Goal: Task Accomplishment & Management: Use online tool/utility

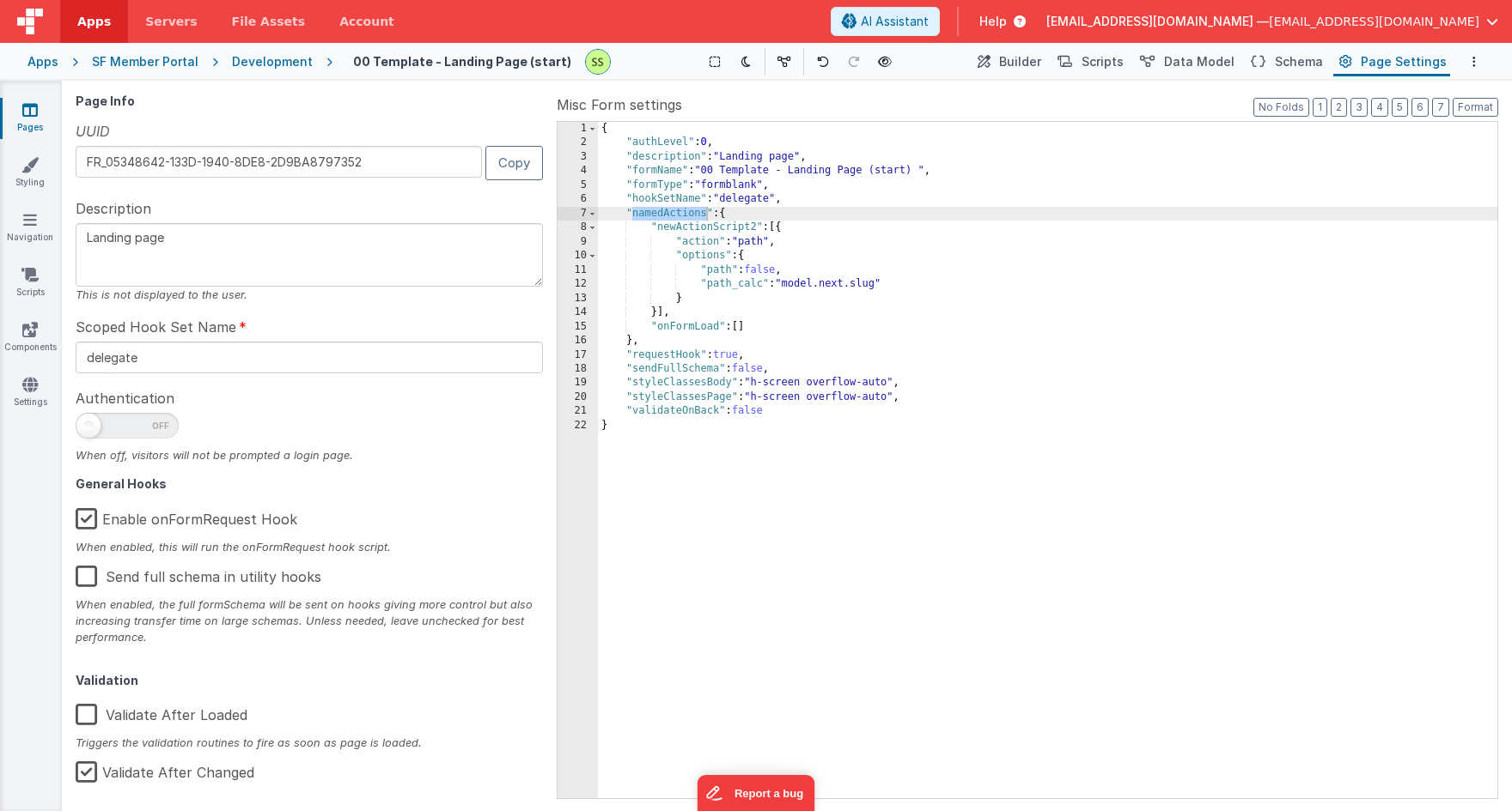
click at [37, 101] on icon at bounding box center [30, 110] width 16 height 17
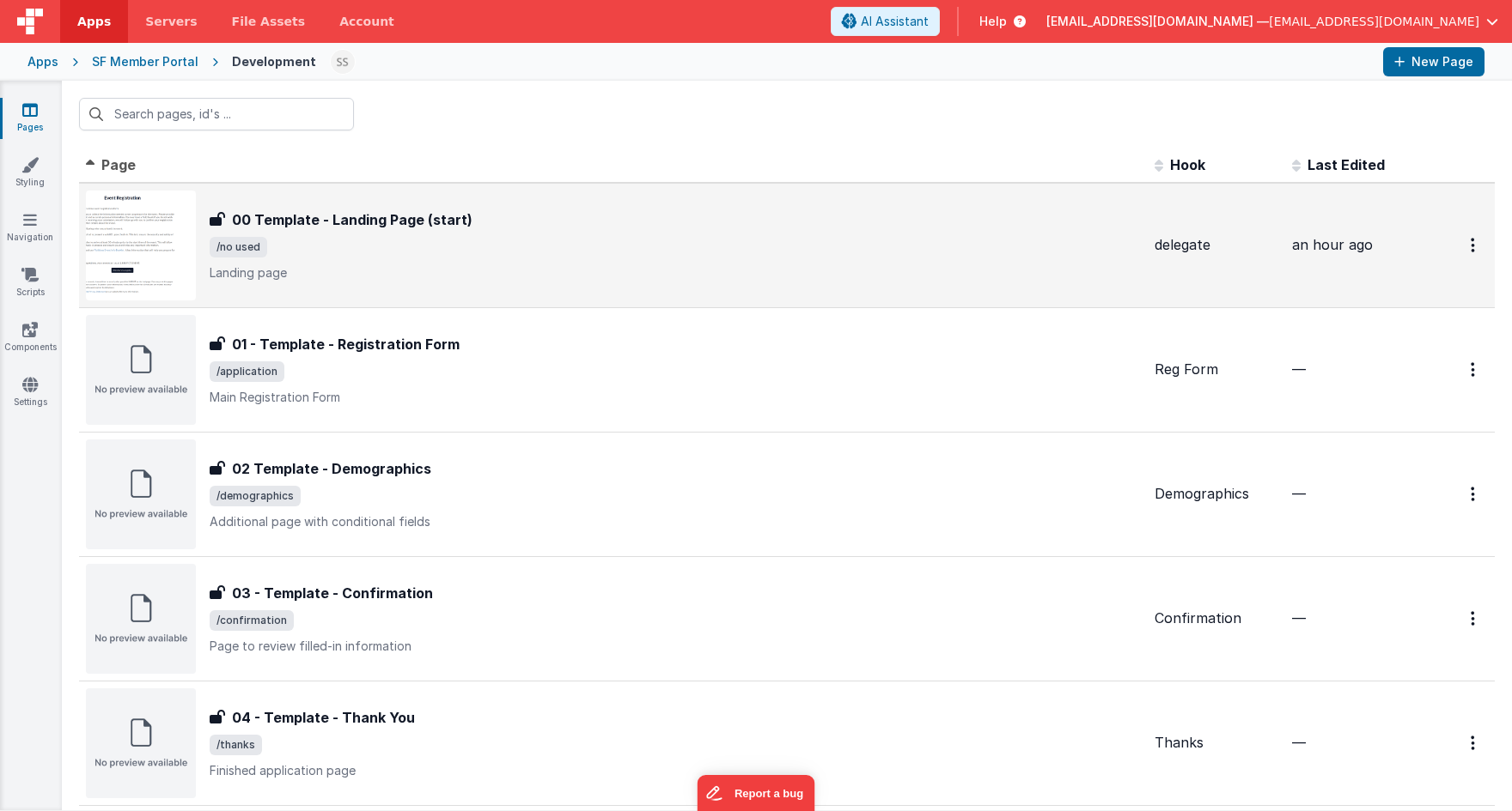
click at [373, 244] on span "/no used" at bounding box center [675, 248] width 931 height 21
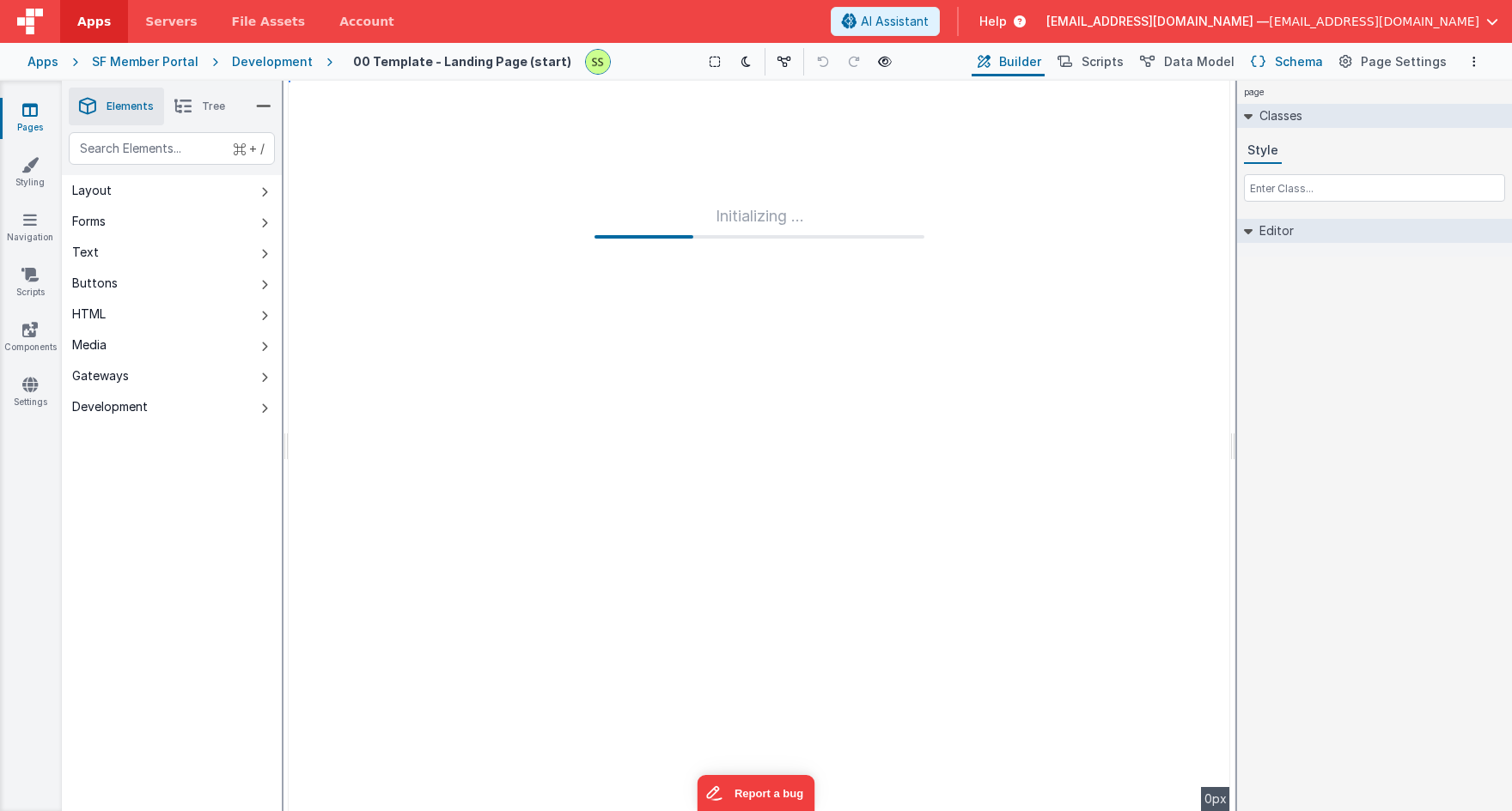
click at [1302, 61] on span "Schema" at bounding box center [1299, 62] width 48 height 17
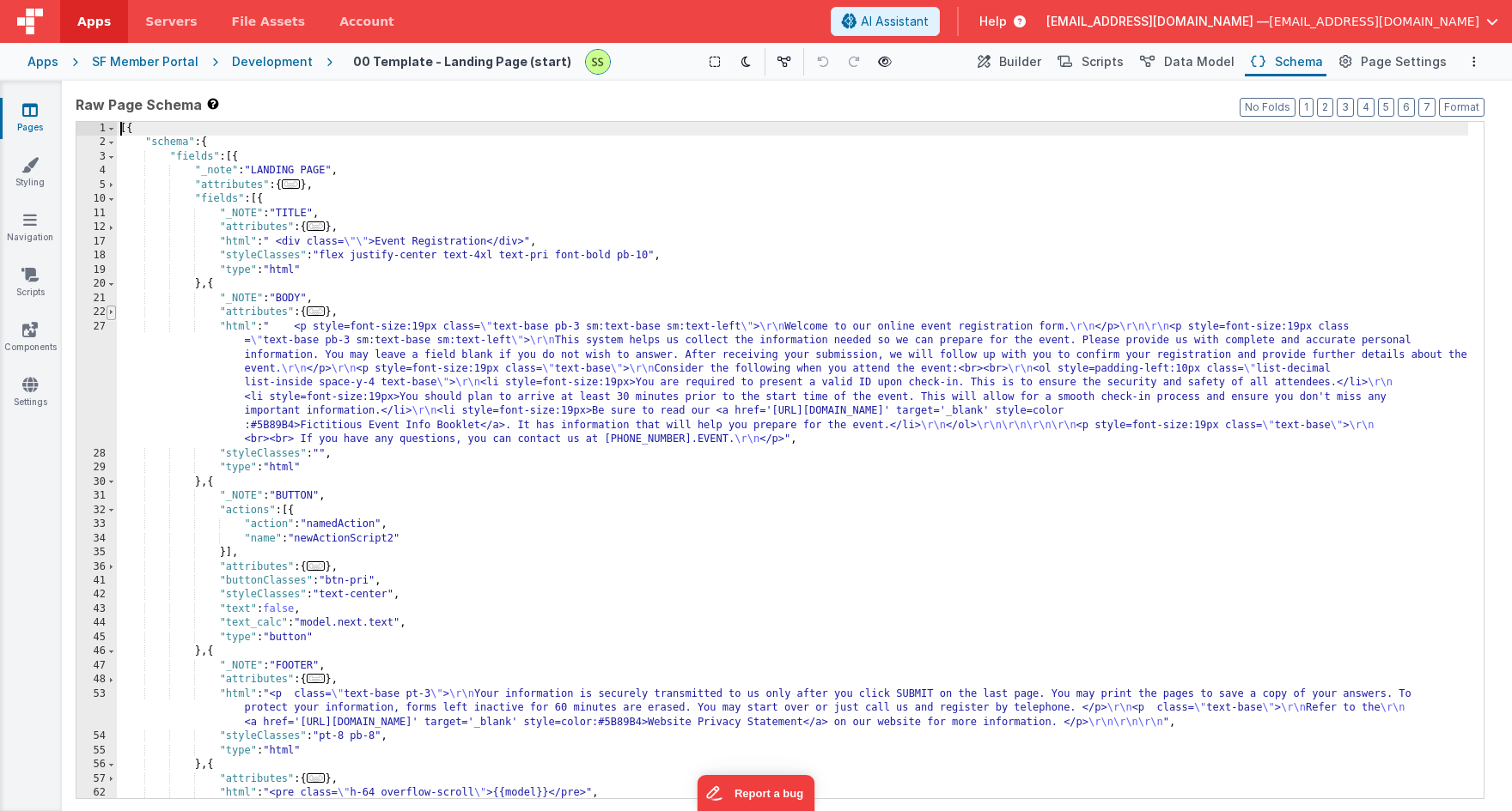
click at [111, 313] on span at bounding box center [111, 312] width 10 height 14
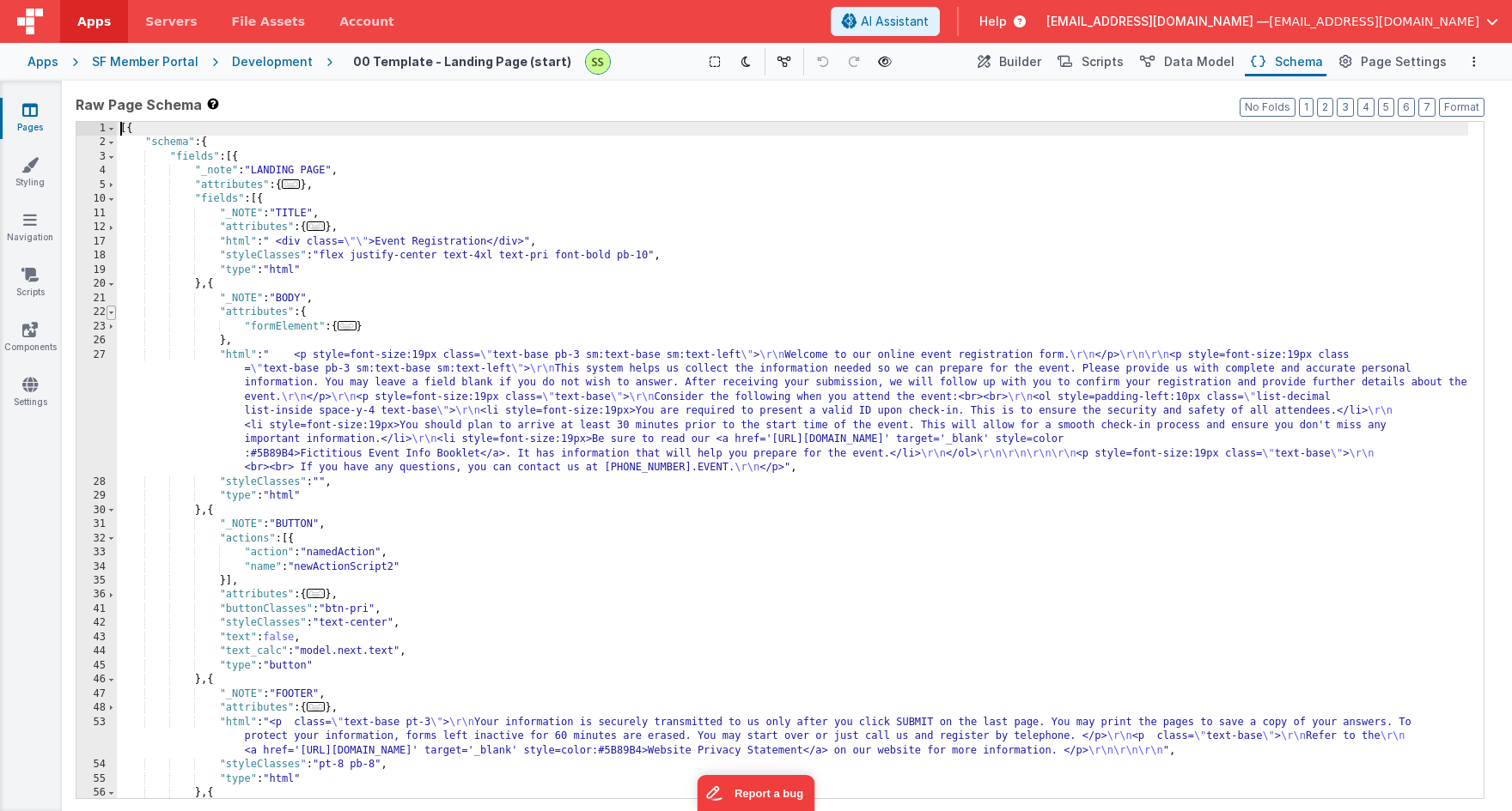
click at [111, 313] on span at bounding box center [111, 312] width 10 height 14
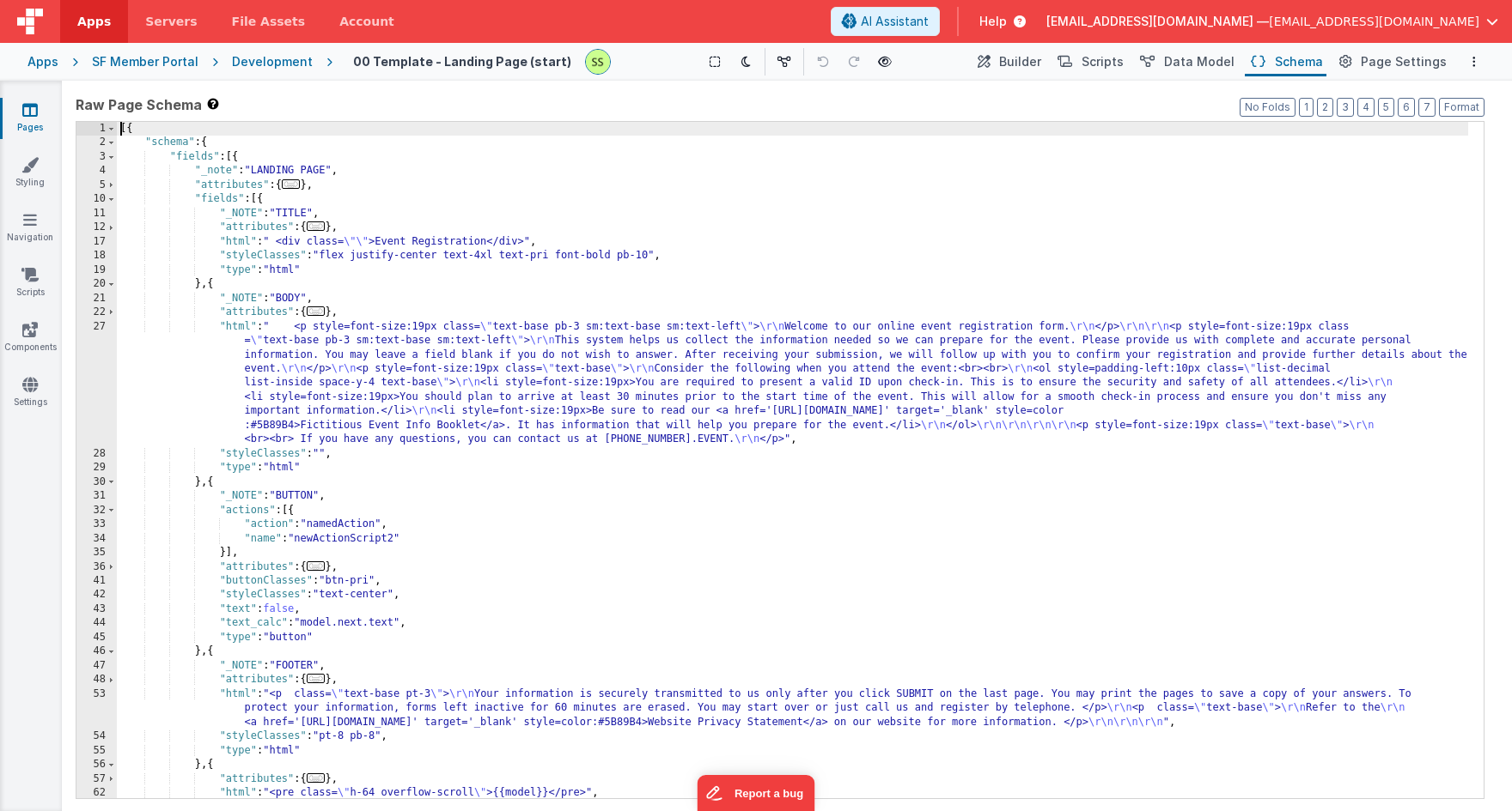
click at [101, 325] on div "27" at bounding box center [96, 383] width 41 height 127
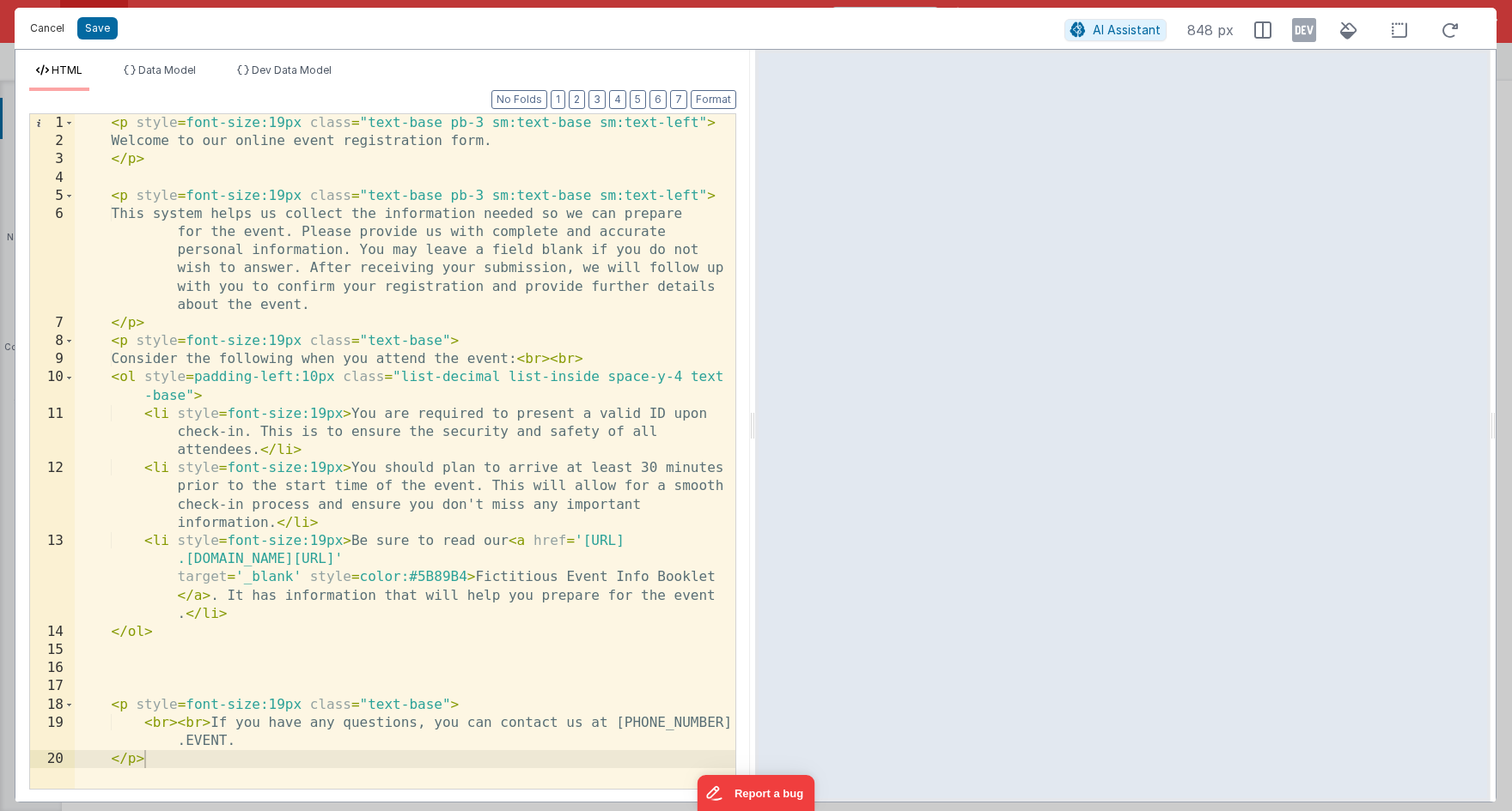
click at [55, 30] on button "Cancel" at bounding box center [48, 29] width 52 height 24
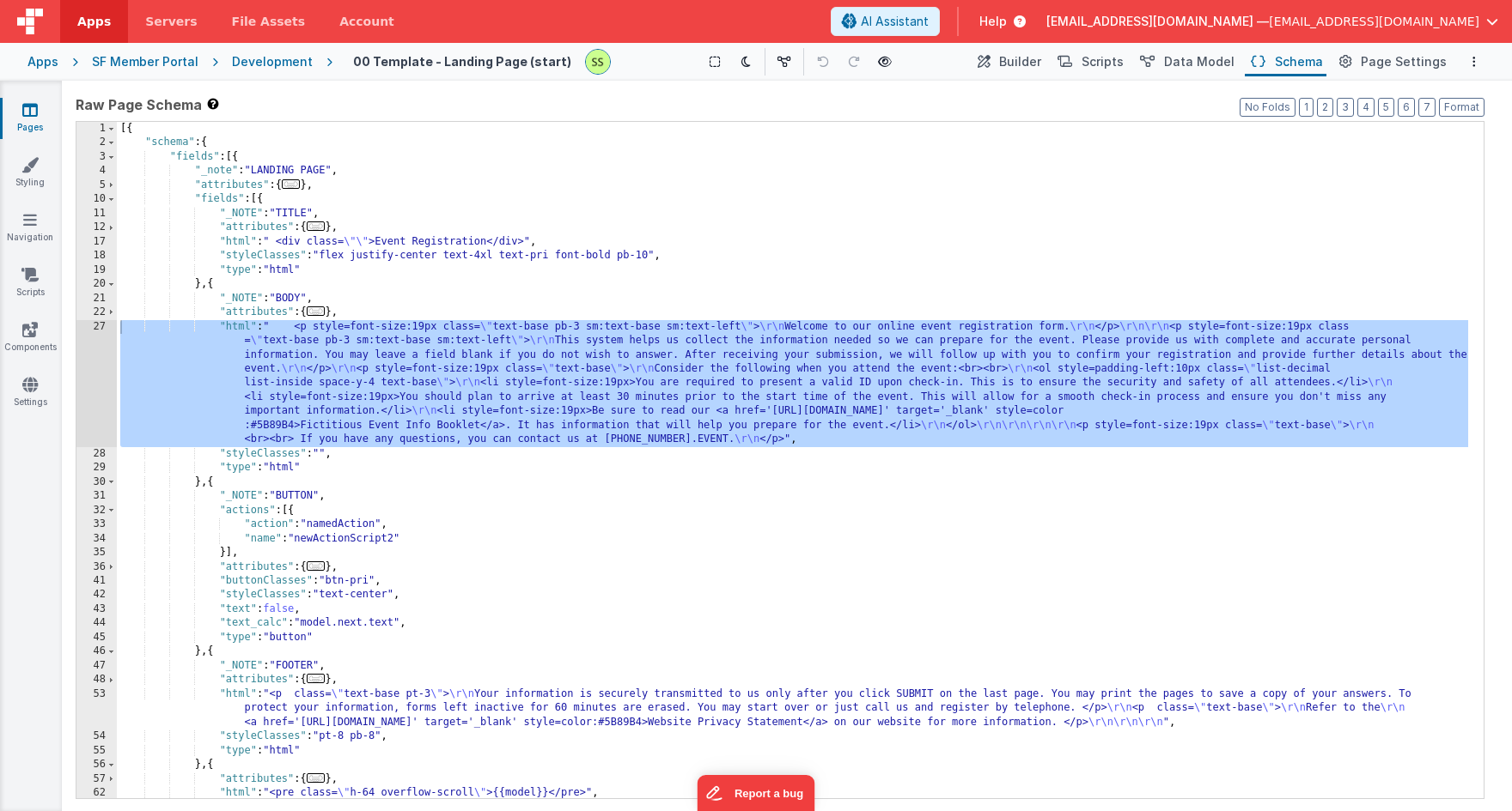
click at [268, 262] on div "[{ "schema" : { "fields" : [{ "_note" : "LANDING PAGE" , "attributes" : { ... }…" at bounding box center [792, 474] width 1351 height 705
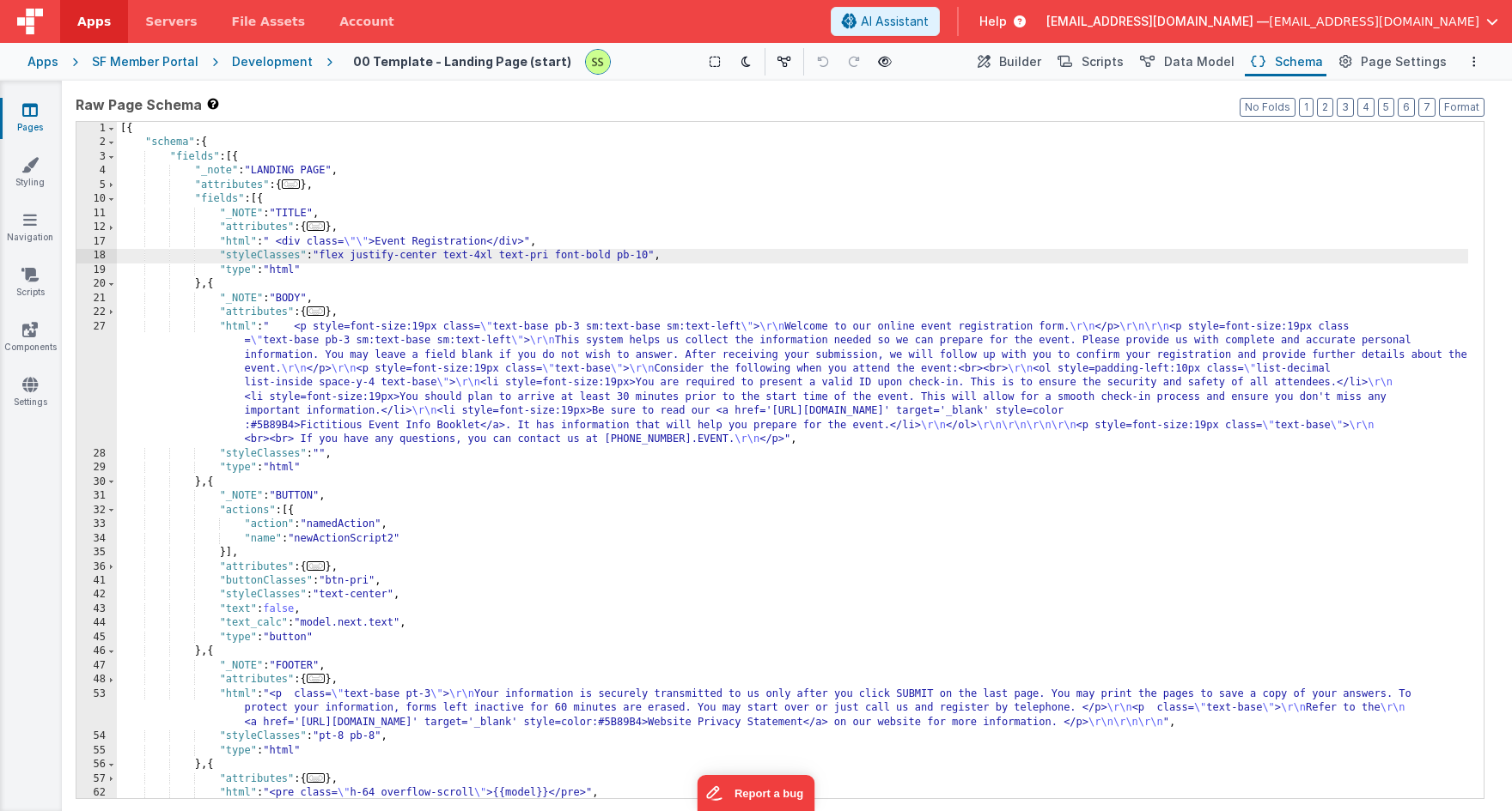
click at [101, 251] on div "18" at bounding box center [96, 256] width 41 height 14
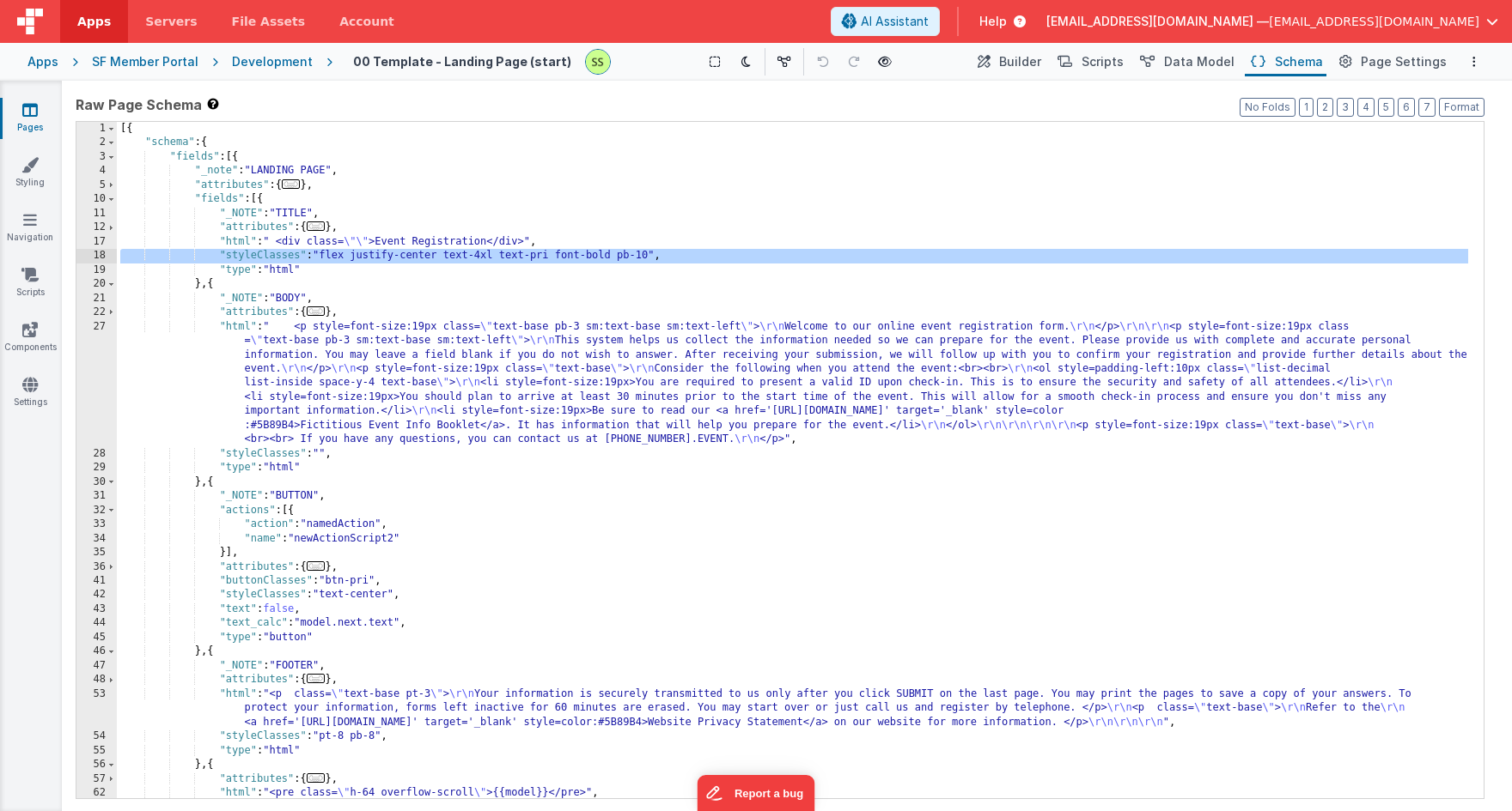
click at [102, 236] on div "17" at bounding box center [96, 242] width 41 height 14
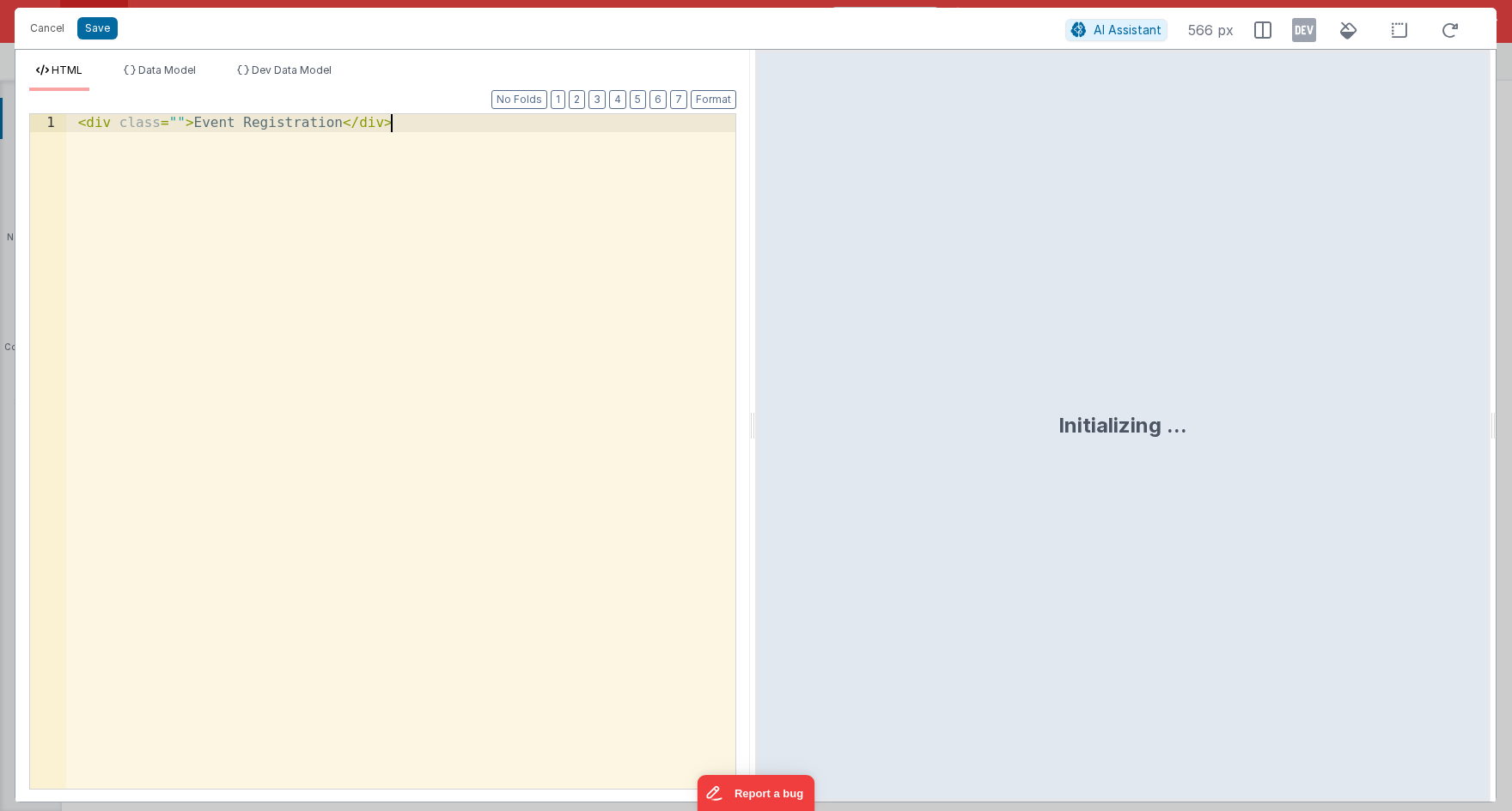
click at [102, 220] on div "< div class = "" > Event Registration </ div >" at bounding box center [400, 469] width 669 height 711
click at [51, 25] on button "Cancel" at bounding box center [48, 29] width 52 height 24
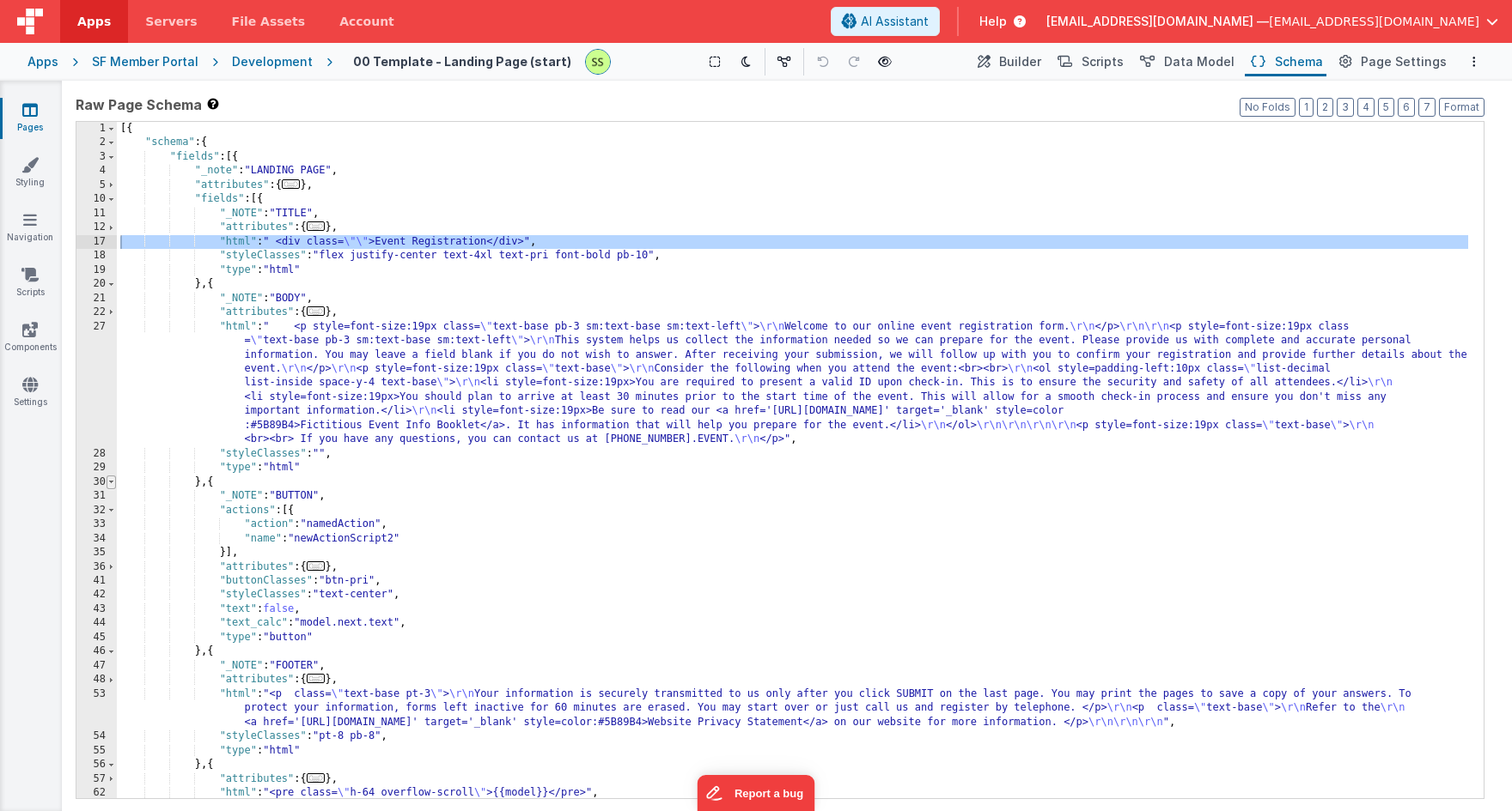
click at [111, 482] on span at bounding box center [111, 483] width 10 height 14
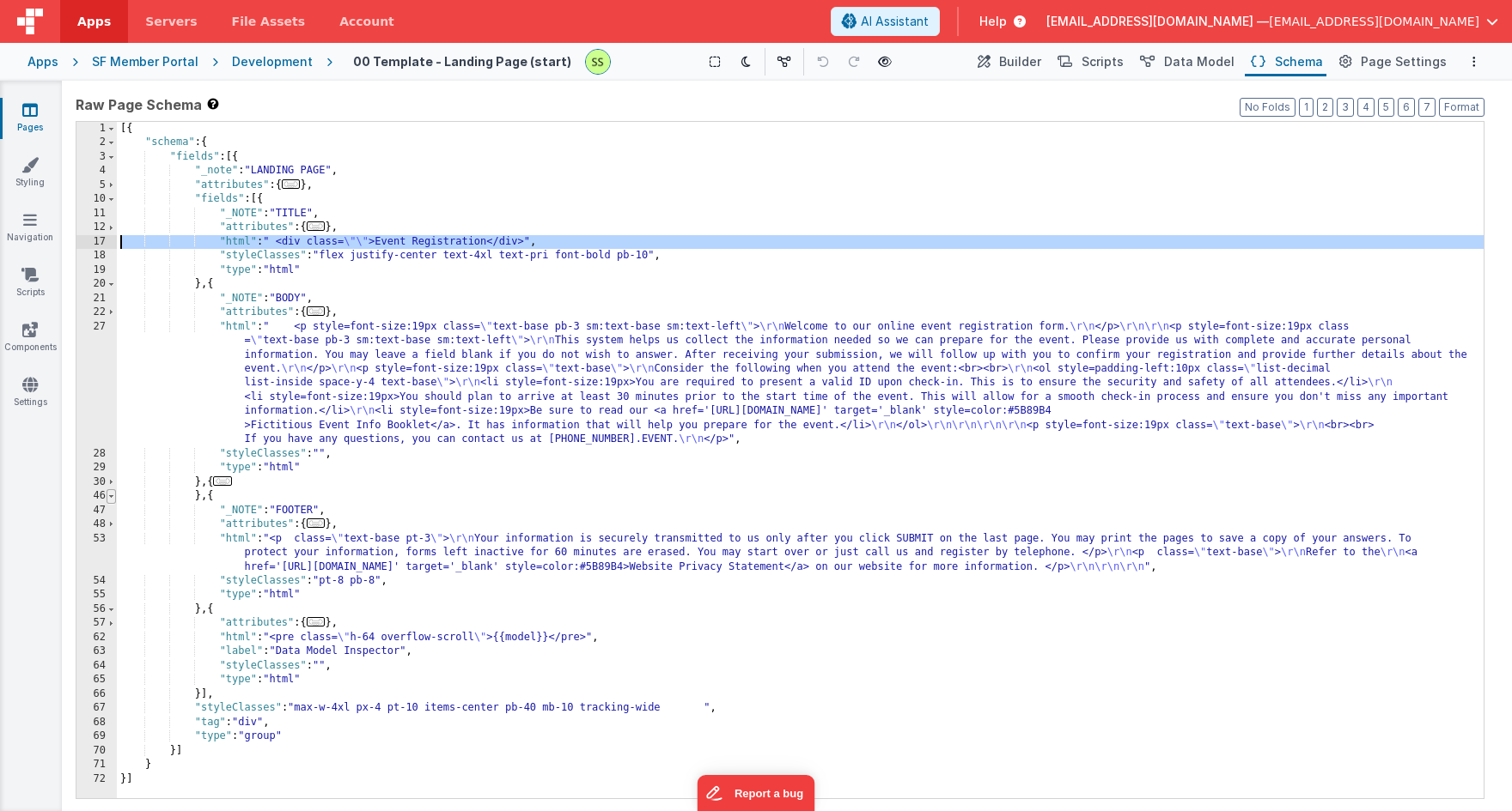
click at [113, 499] on span at bounding box center [111, 496] width 10 height 14
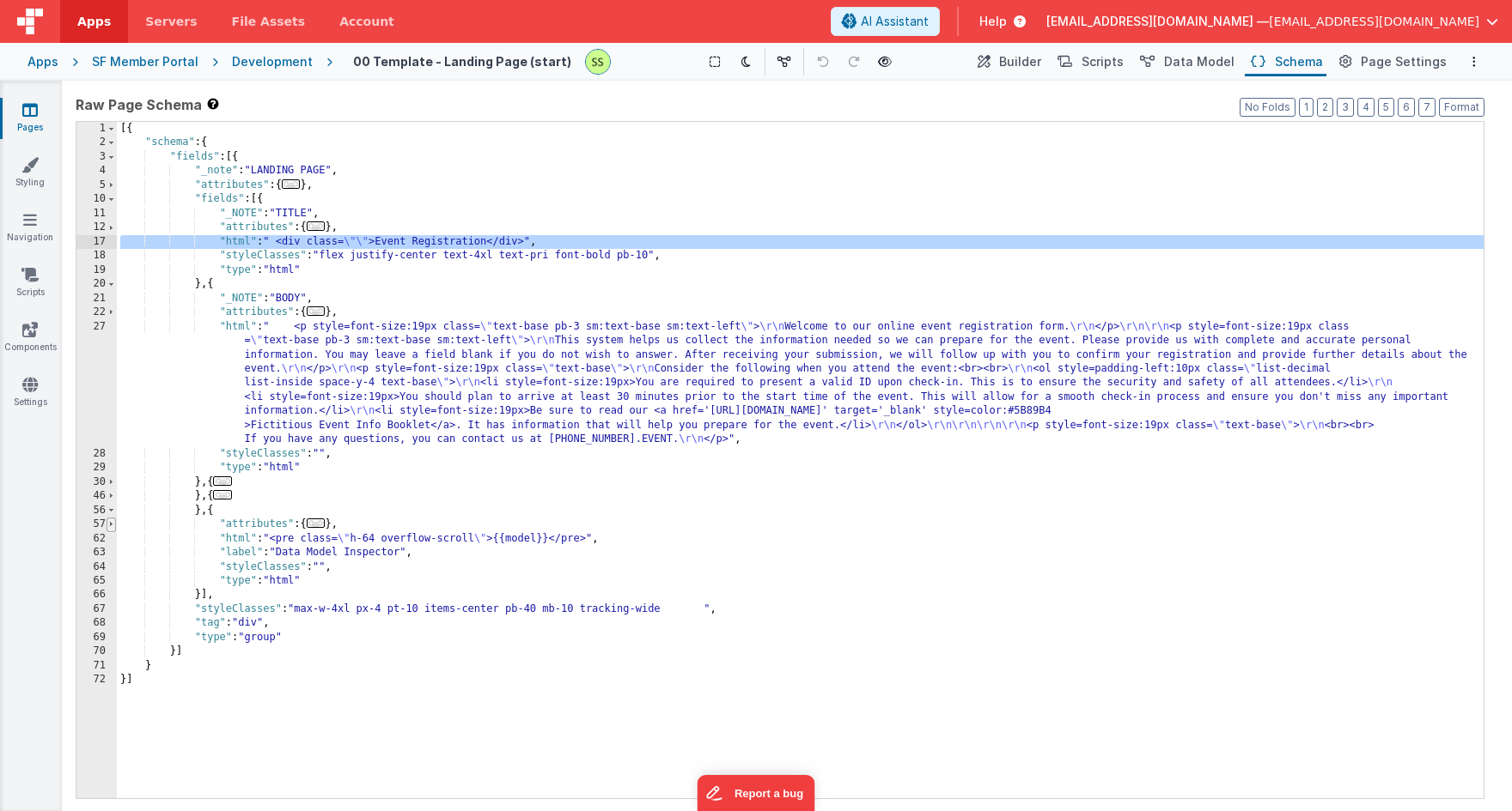
click at [113, 527] on span at bounding box center [111, 525] width 10 height 14
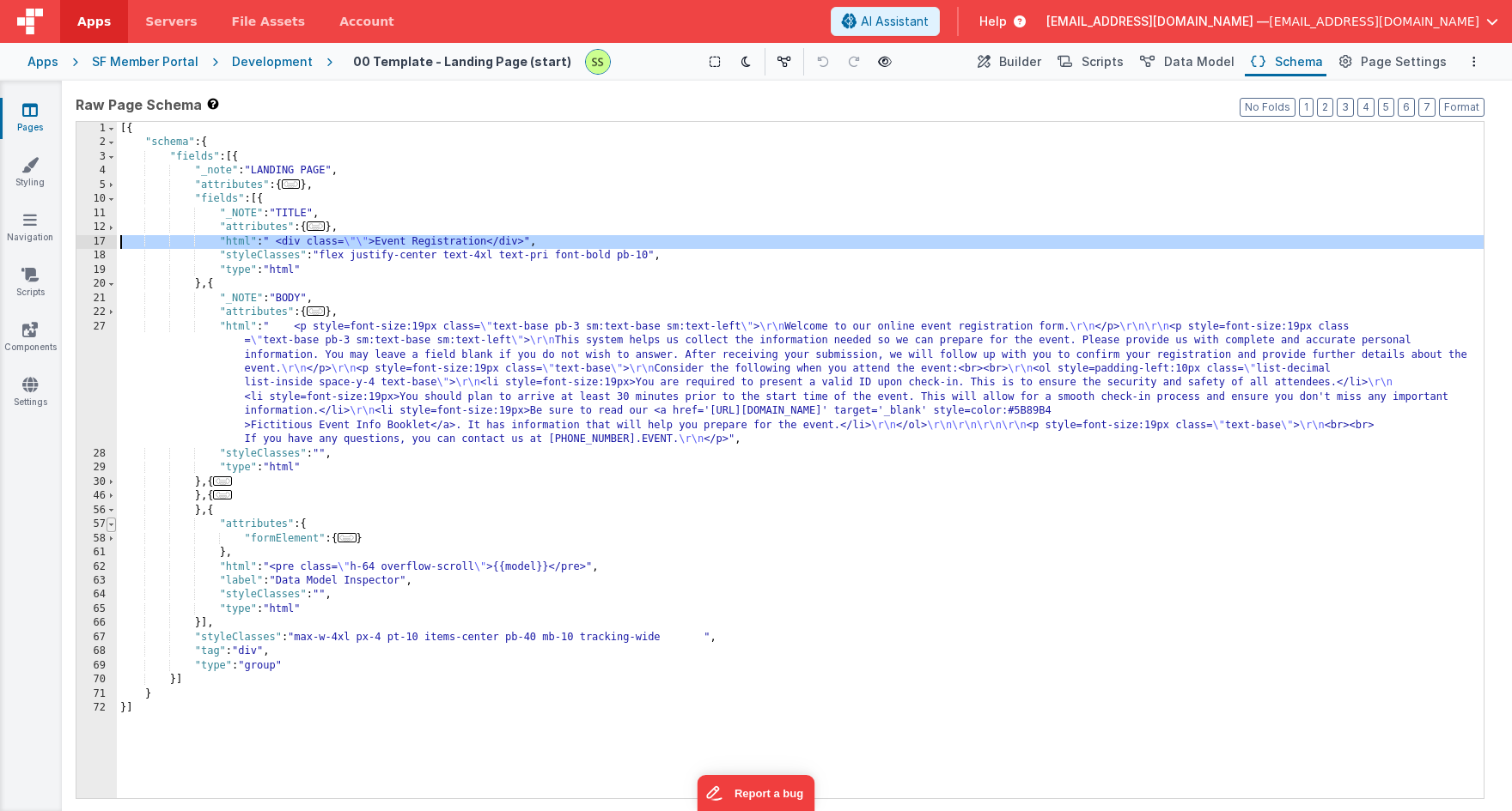
click at [113, 527] on span at bounding box center [111, 525] width 10 height 14
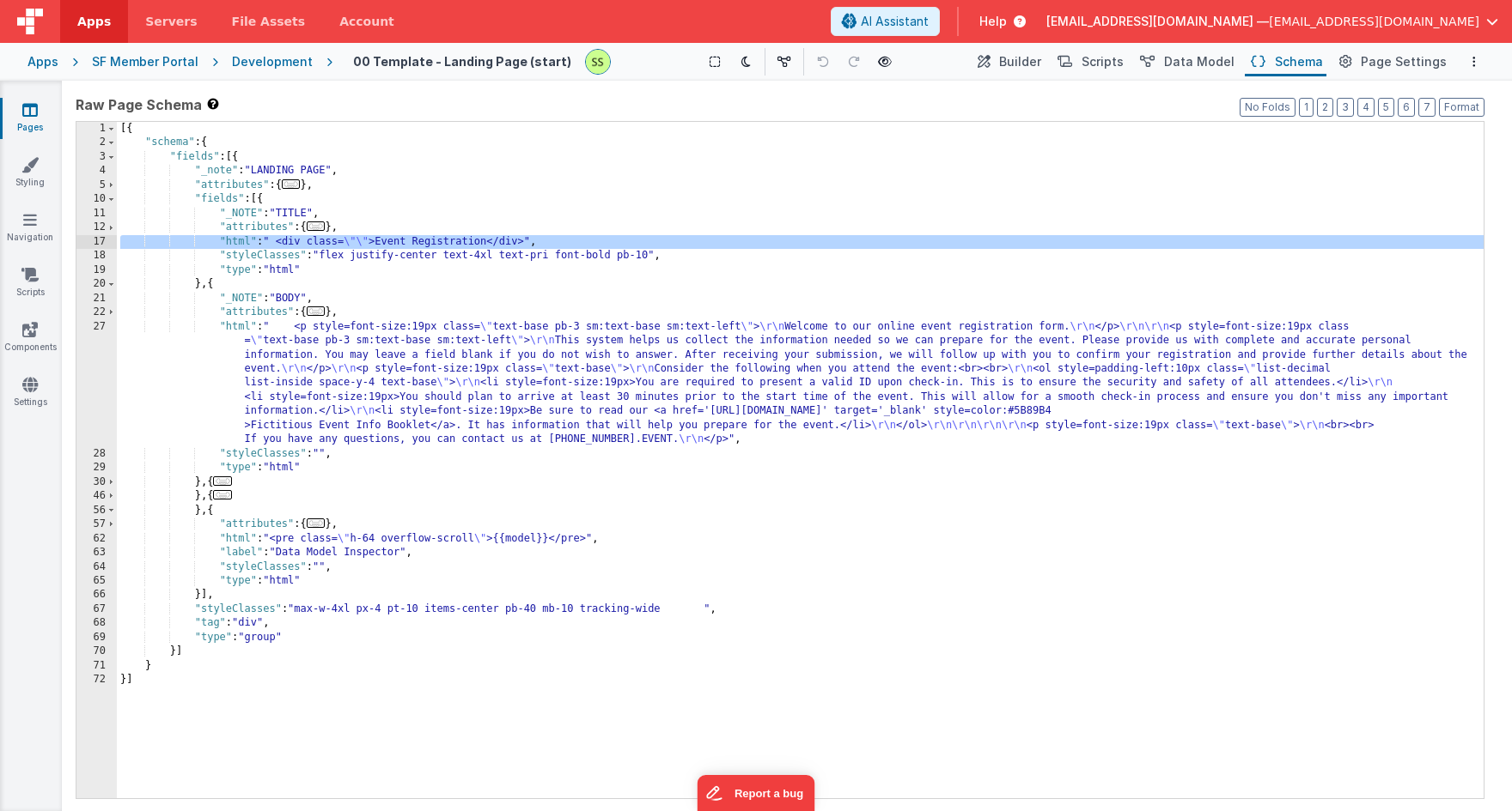
click at [320, 608] on div "[{ "schema" : { "fields" : [{ "_note" : "LANDING PAGE" , "attributes" : { ... }…" at bounding box center [800, 474] width 1367 height 705
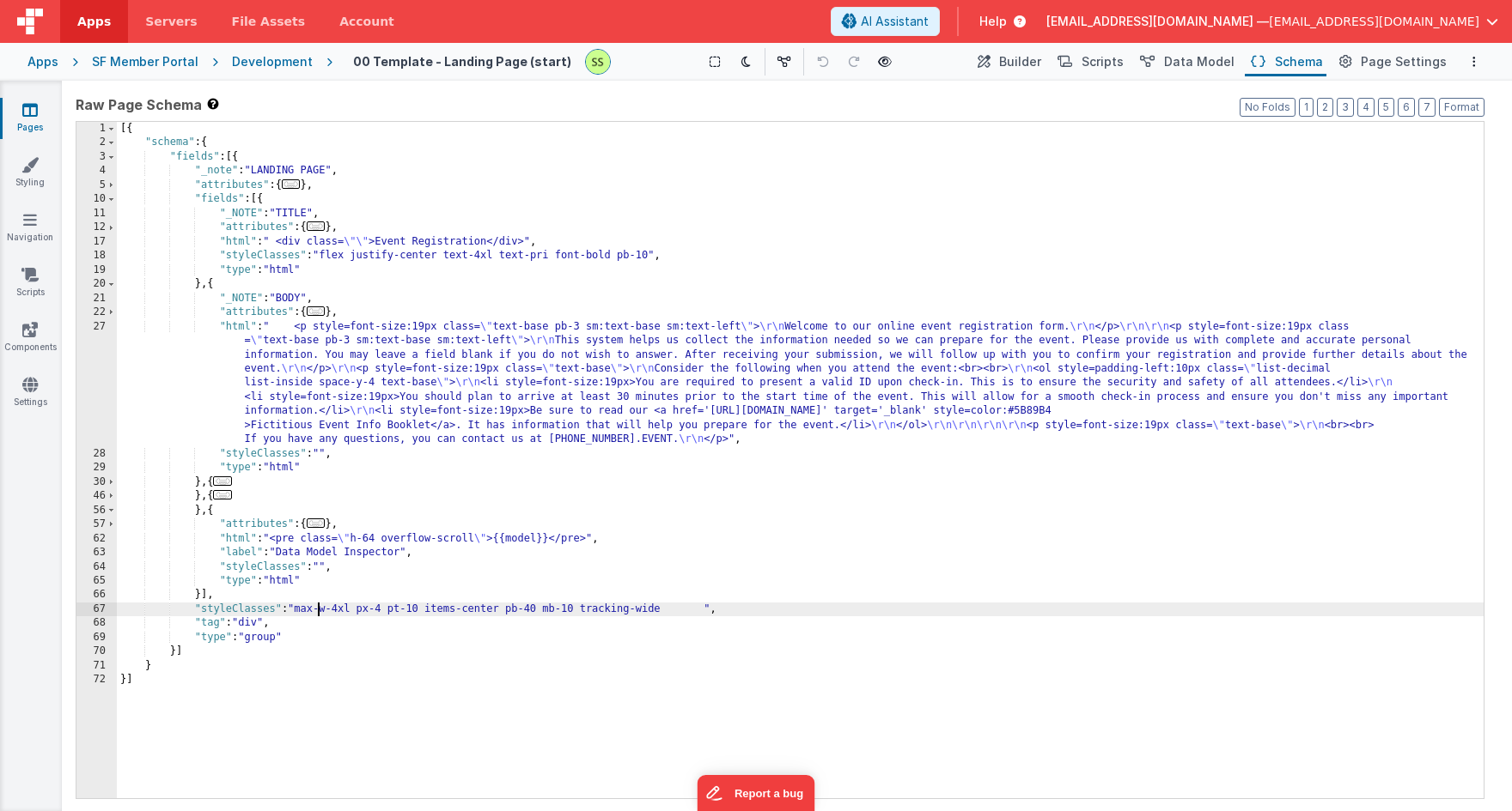
click at [94, 607] on div "67" at bounding box center [96, 609] width 41 height 14
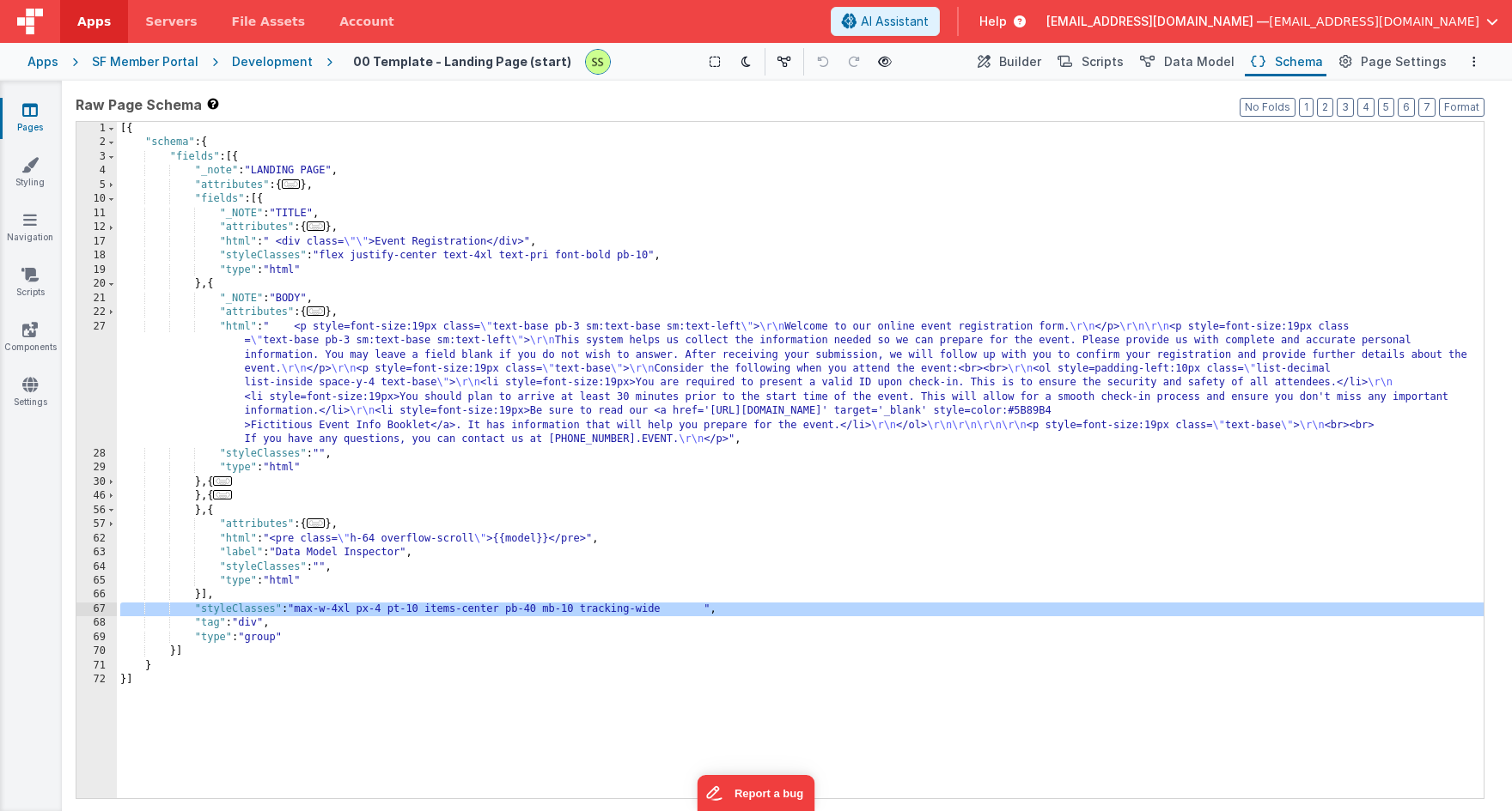
click at [95, 622] on div "68" at bounding box center [96, 623] width 41 height 14
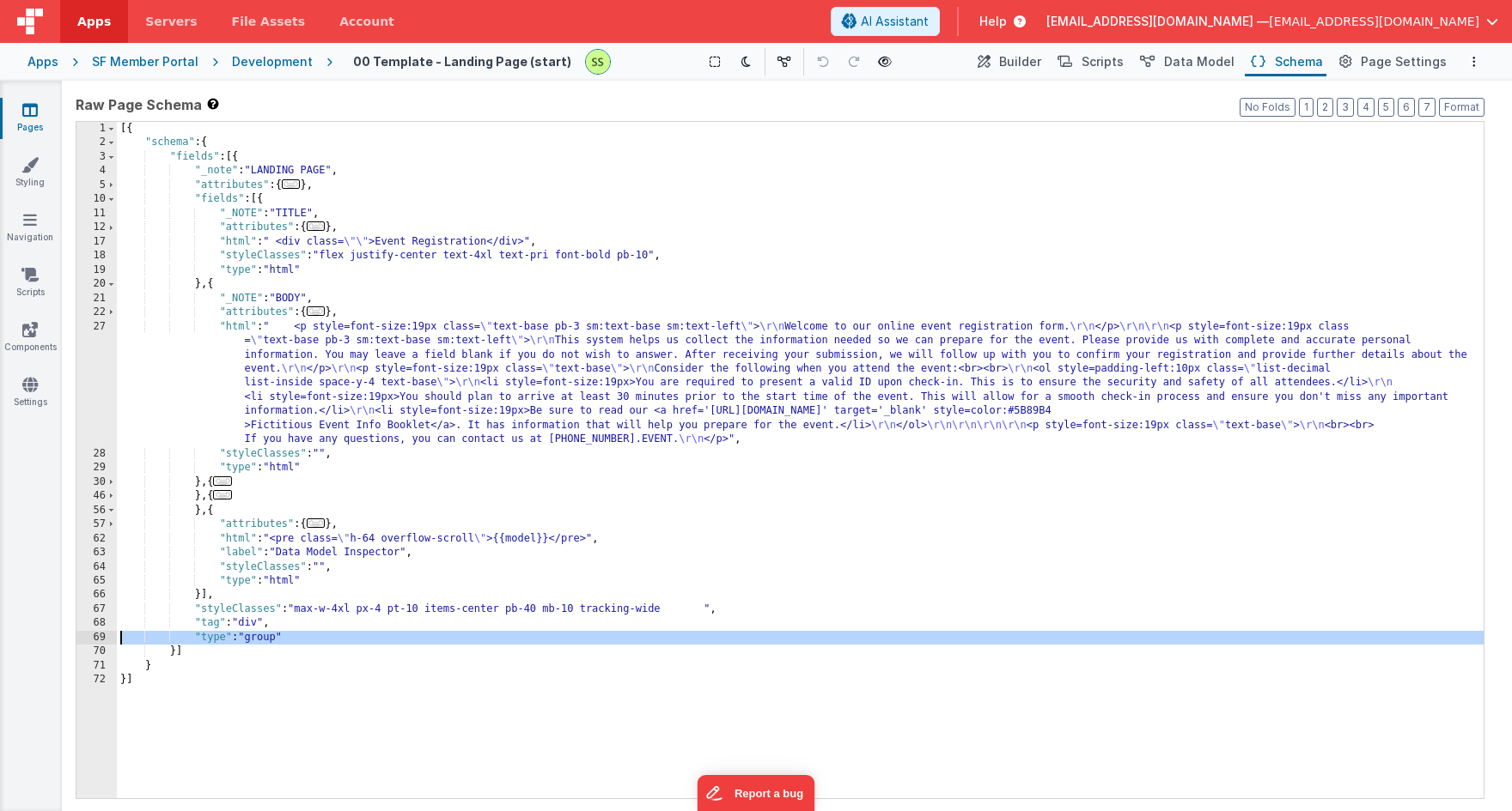
click at [98, 645] on div "70" at bounding box center [96, 652] width 41 height 14
click at [98, 661] on div "71" at bounding box center [96, 666] width 41 height 14
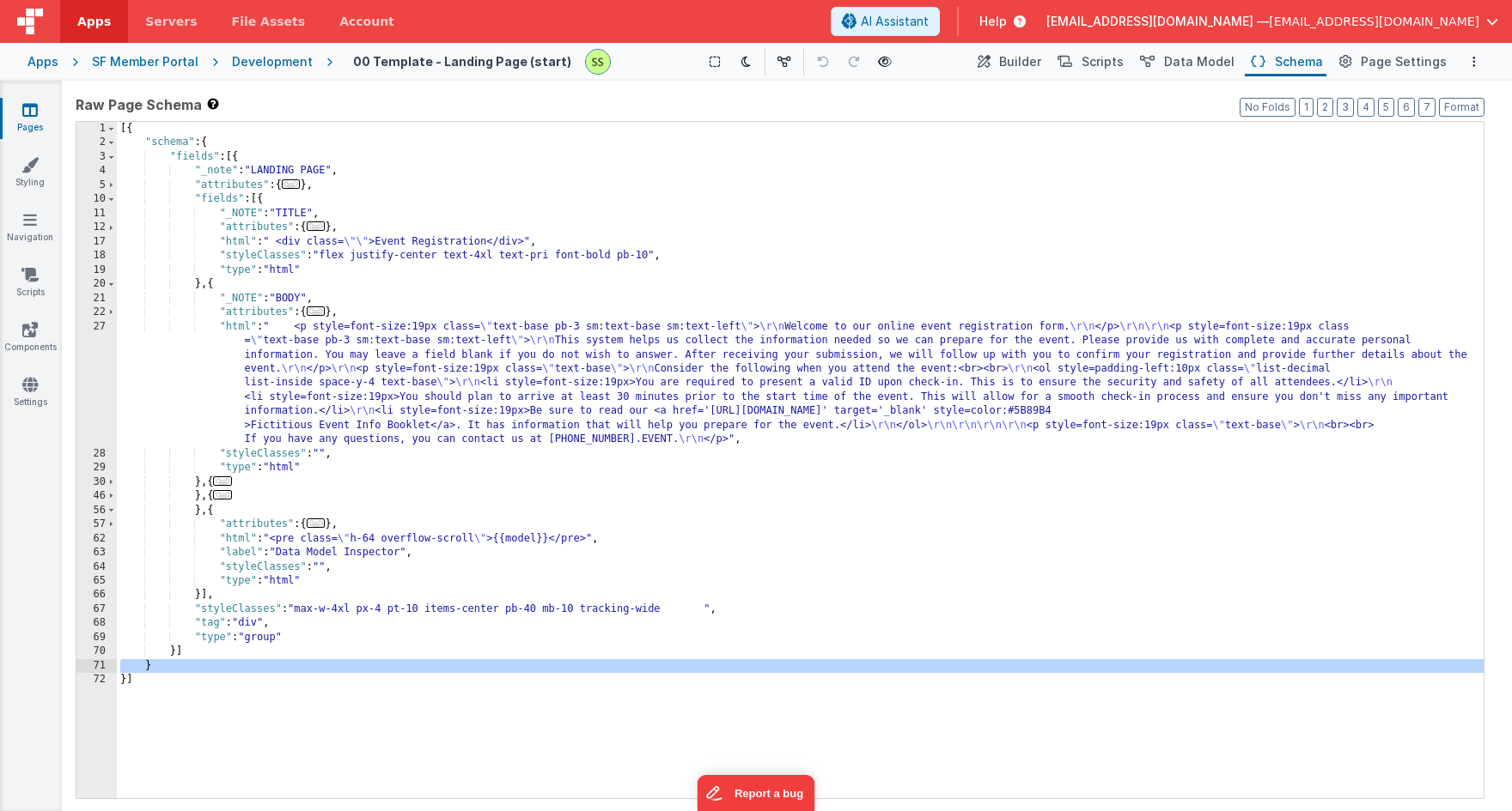
click at [113, 541] on div "62" at bounding box center [96, 539] width 41 height 14
click at [118, 514] on div "[{ "schema" : { "fields" : [{ "_note" : "LANDING PAGE" , "attributes" : { ... }…" at bounding box center [800, 474] width 1367 height 705
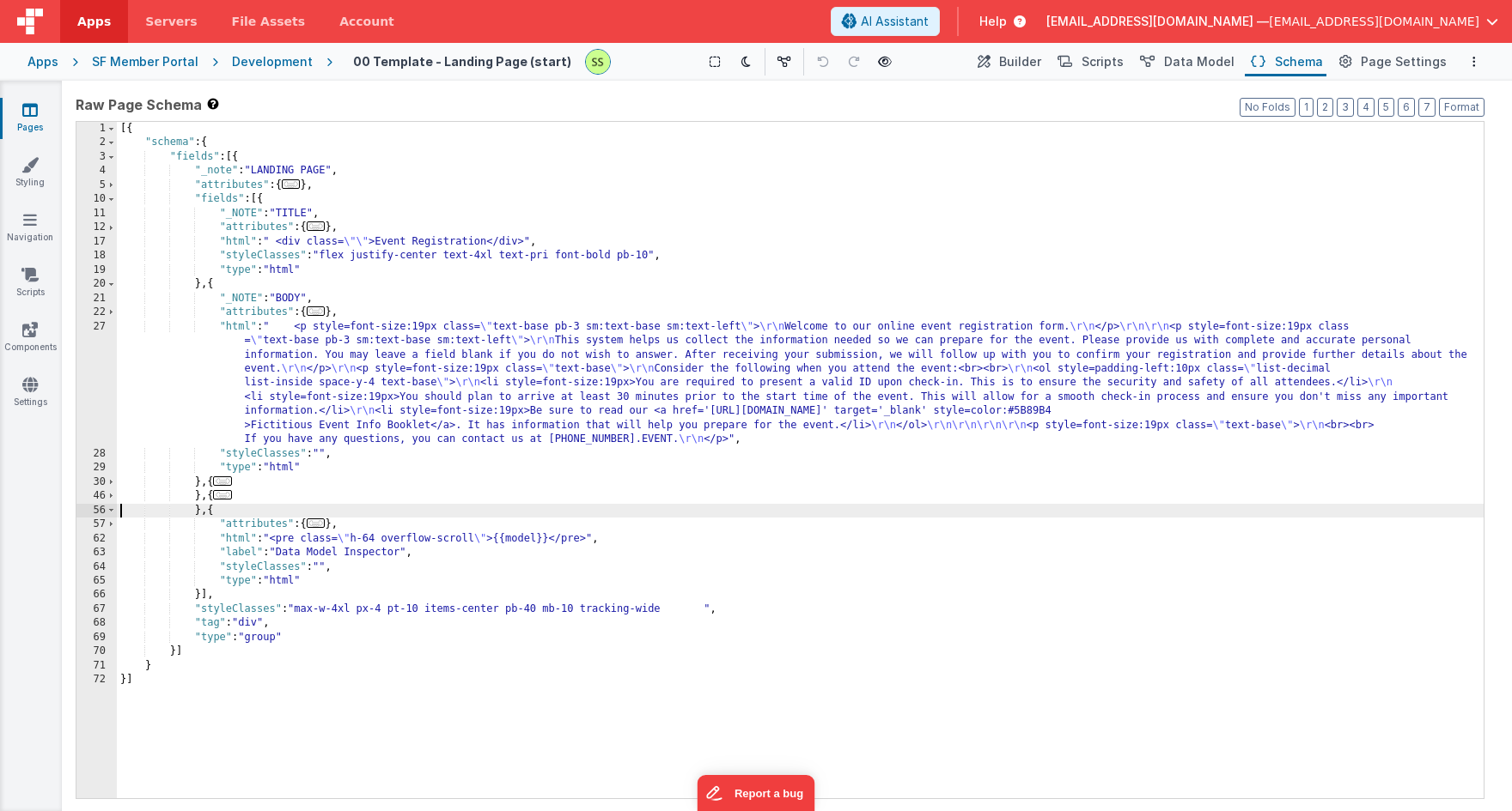
click at [94, 484] on div "30" at bounding box center [96, 483] width 41 height 14
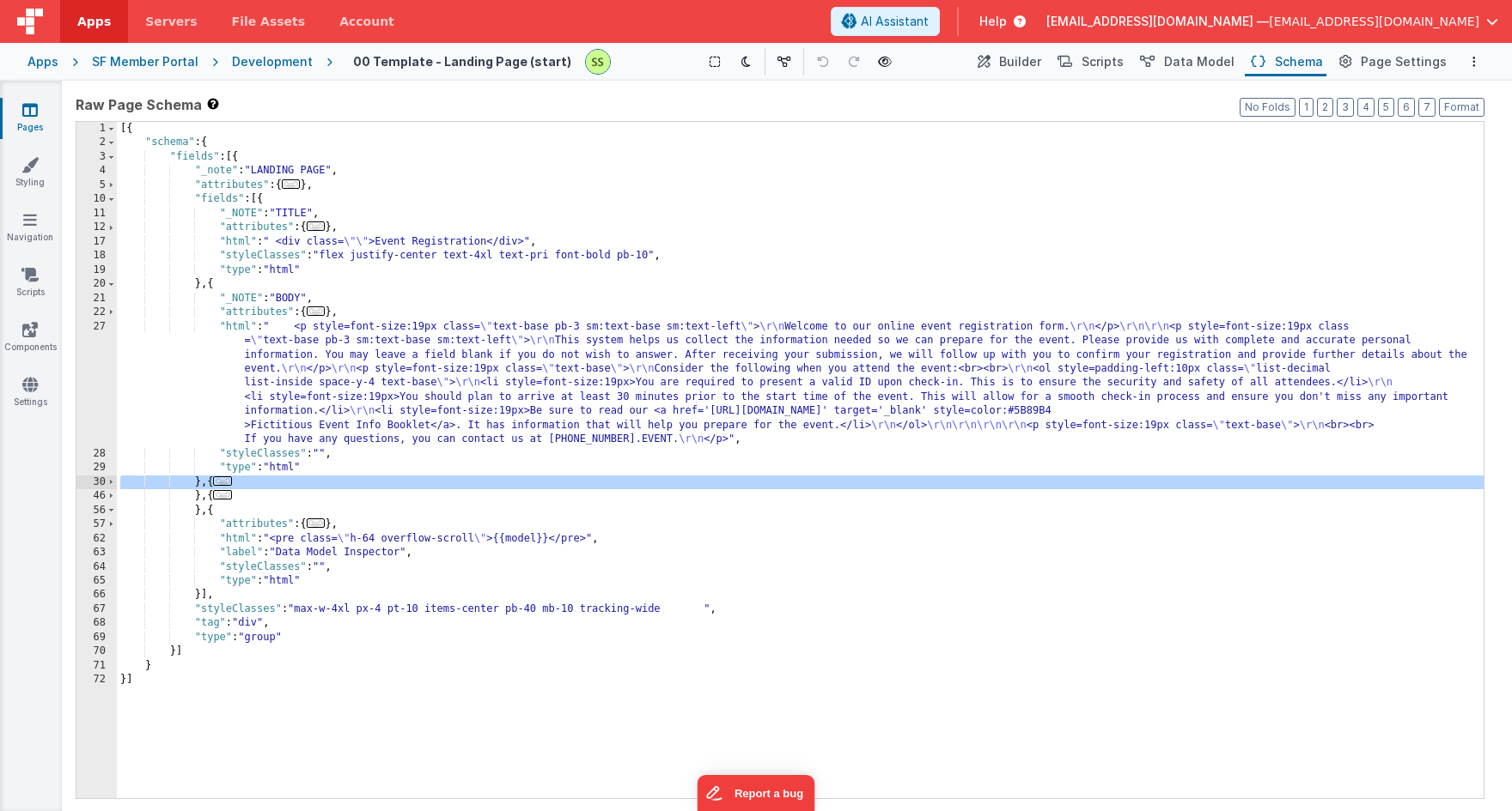
click at [94, 483] on div "30" at bounding box center [96, 483] width 41 height 14
click at [95, 306] on div "22" at bounding box center [96, 312] width 41 height 14
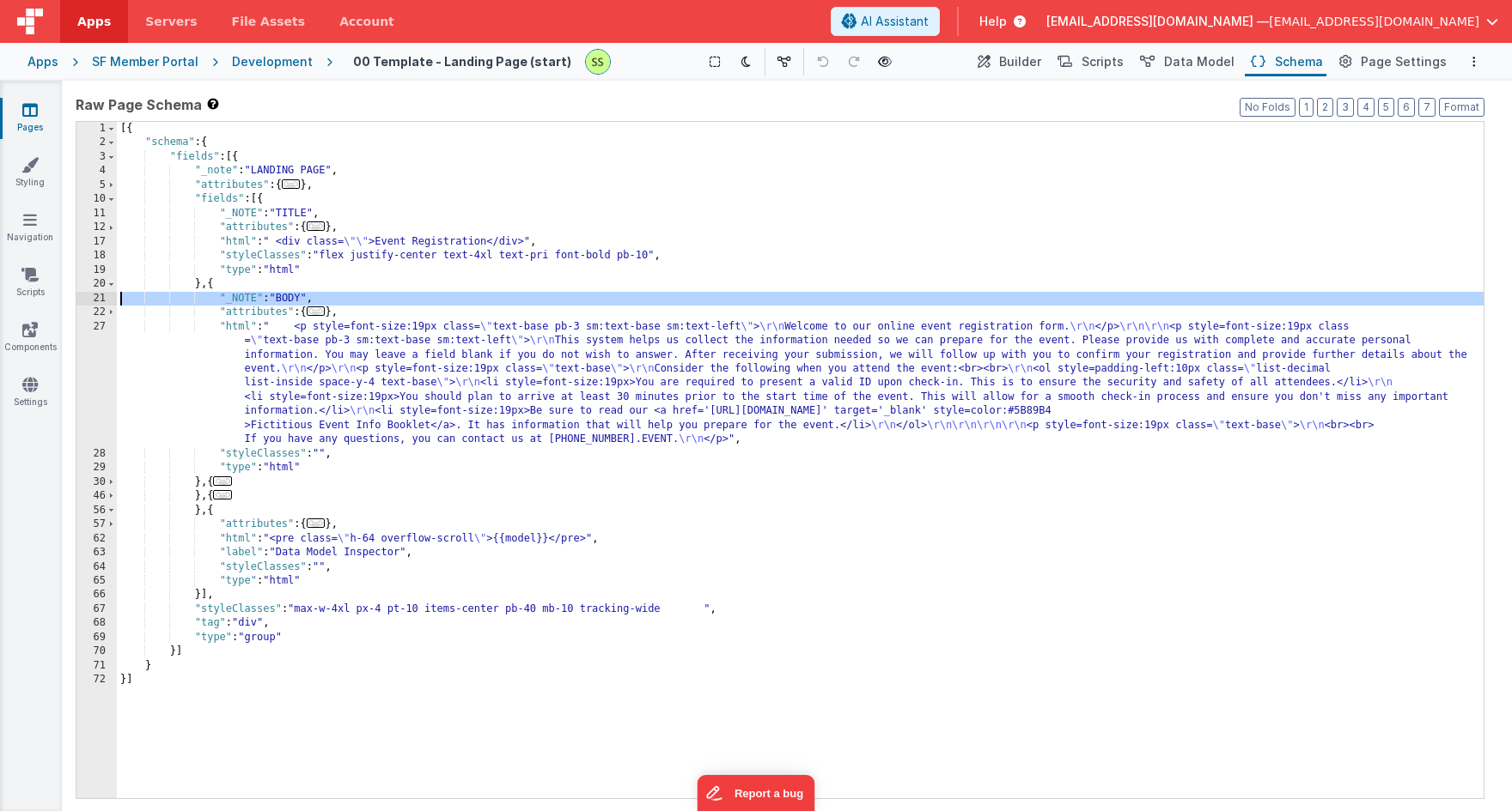
click at [95, 306] on div "22" at bounding box center [96, 312] width 41 height 14
click at [92, 312] on div "22" at bounding box center [96, 312] width 41 height 14
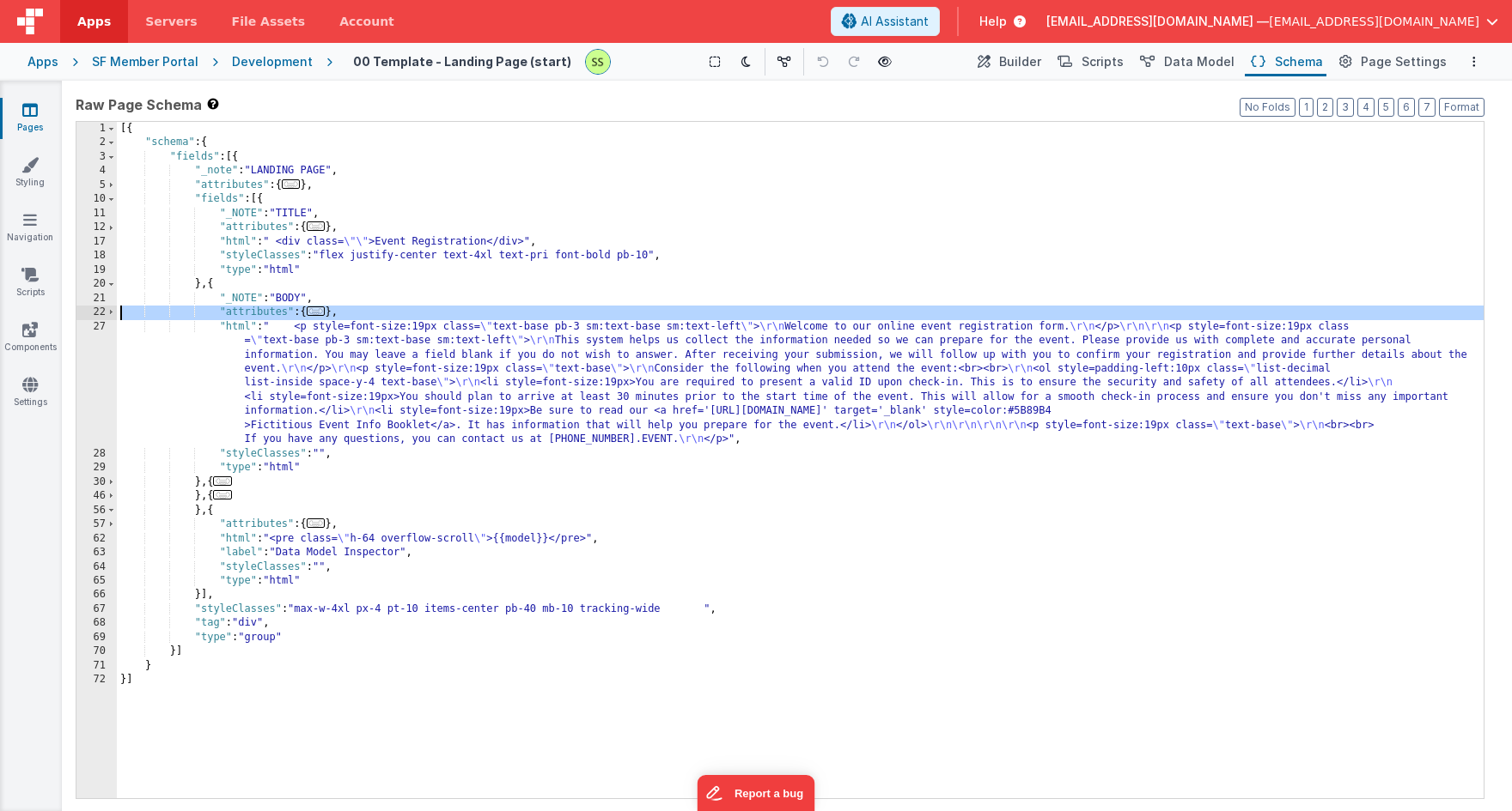
click at [92, 312] on div "22" at bounding box center [96, 312] width 41 height 14
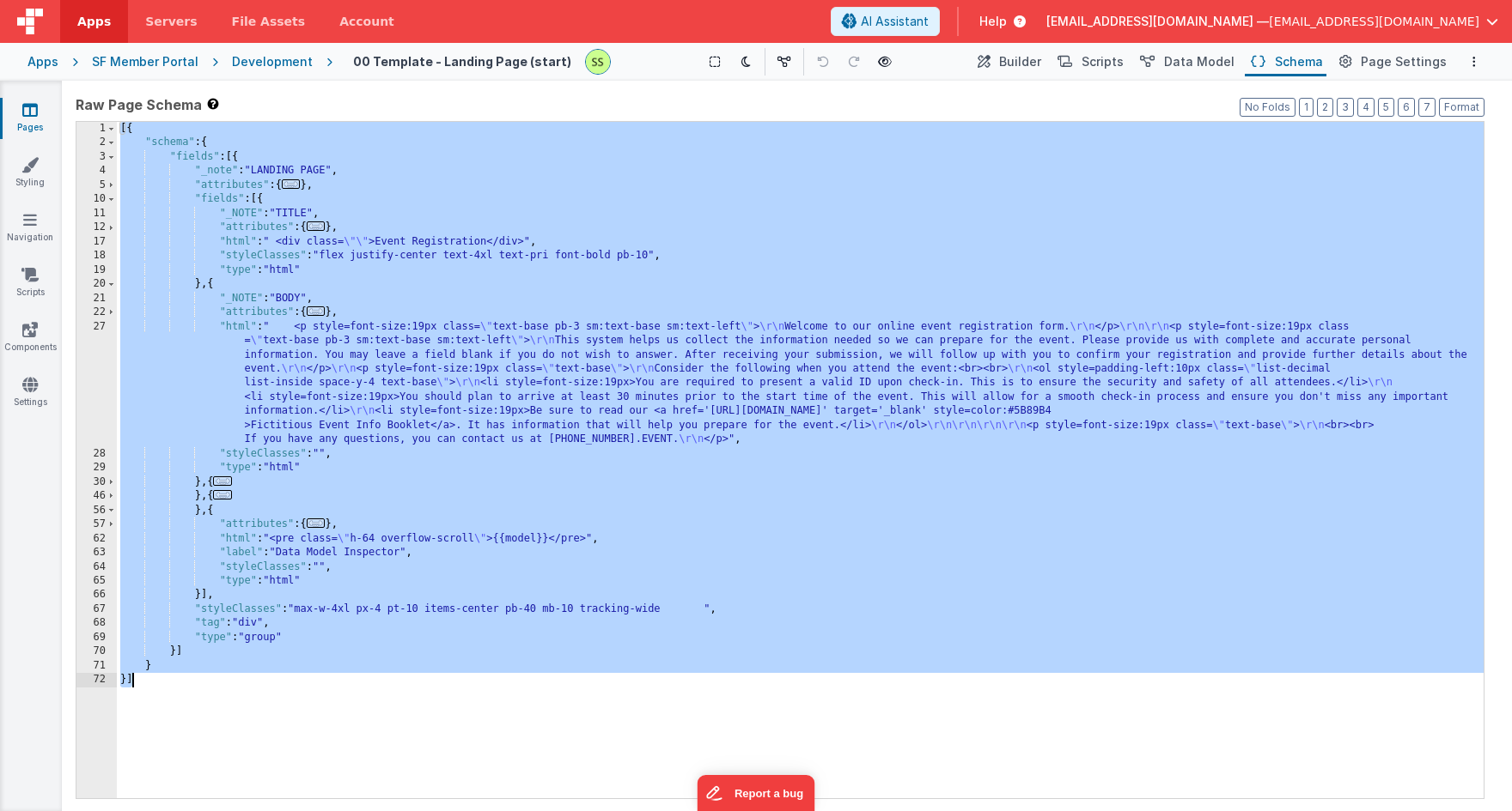
click at [96, 325] on div "27" at bounding box center [96, 383] width 41 height 127
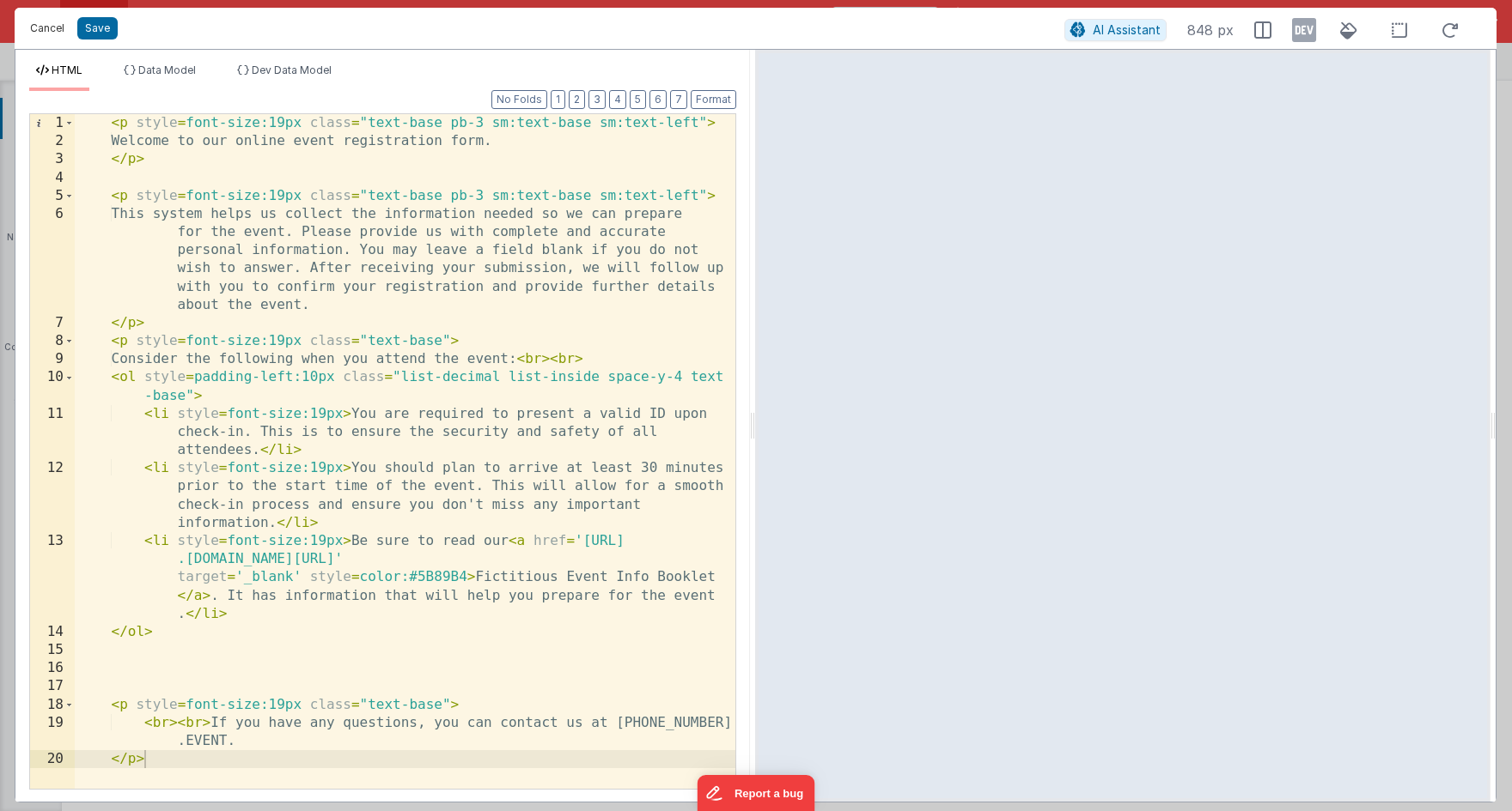
click at [60, 22] on button "Cancel" at bounding box center [48, 29] width 52 height 24
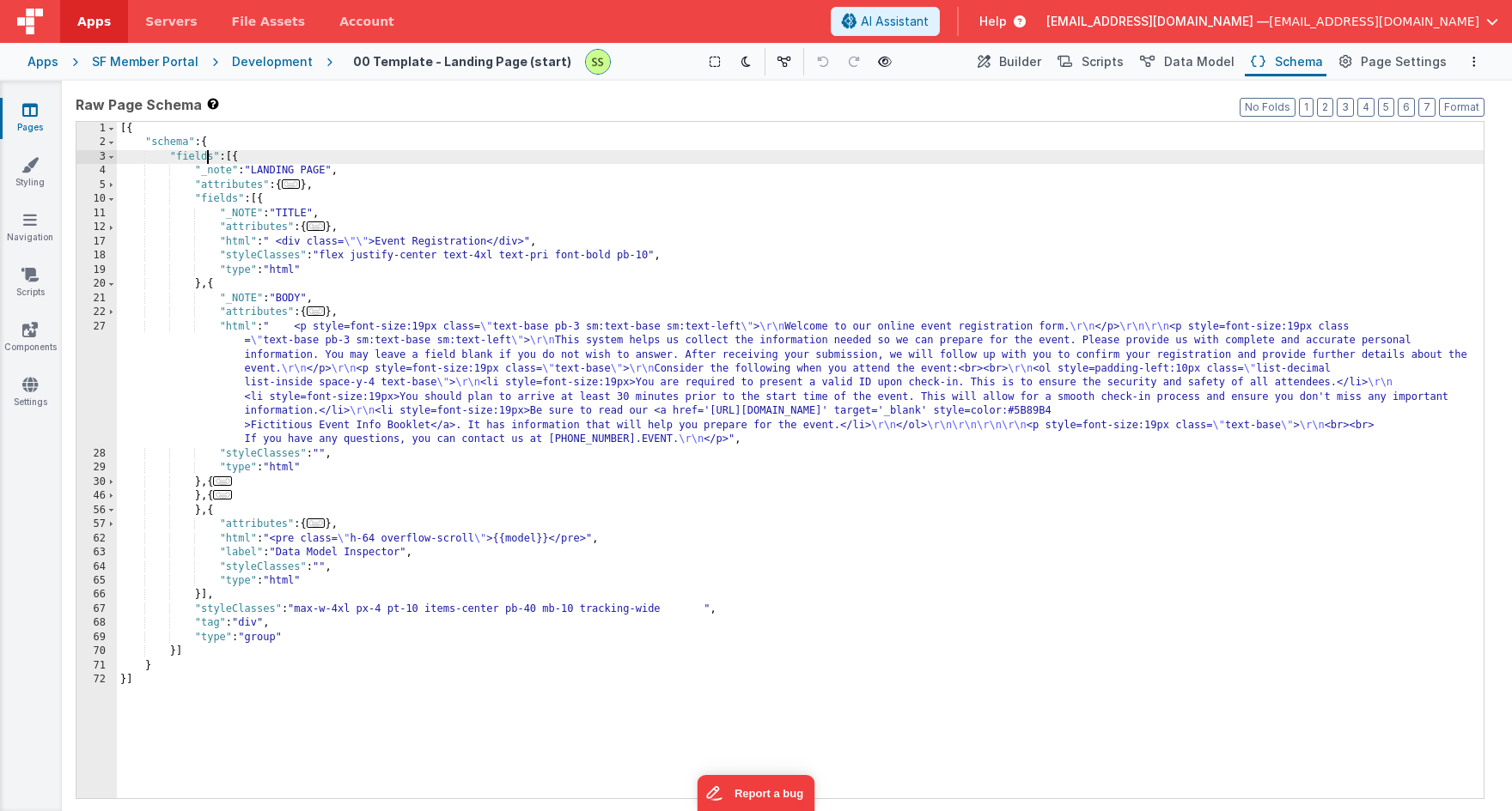
click at [210, 158] on div "[{ "schema" : { "fields" : [{ "_note" : "LANDING PAGE" , "attributes" : { ... }…" at bounding box center [800, 474] width 1367 height 705
click at [213, 196] on div "[{ "schema" : { "fields" : [{ "_note" : "LANDING PAGE" , "attributes" : { ... }…" at bounding box center [800, 474] width 1367 height 705
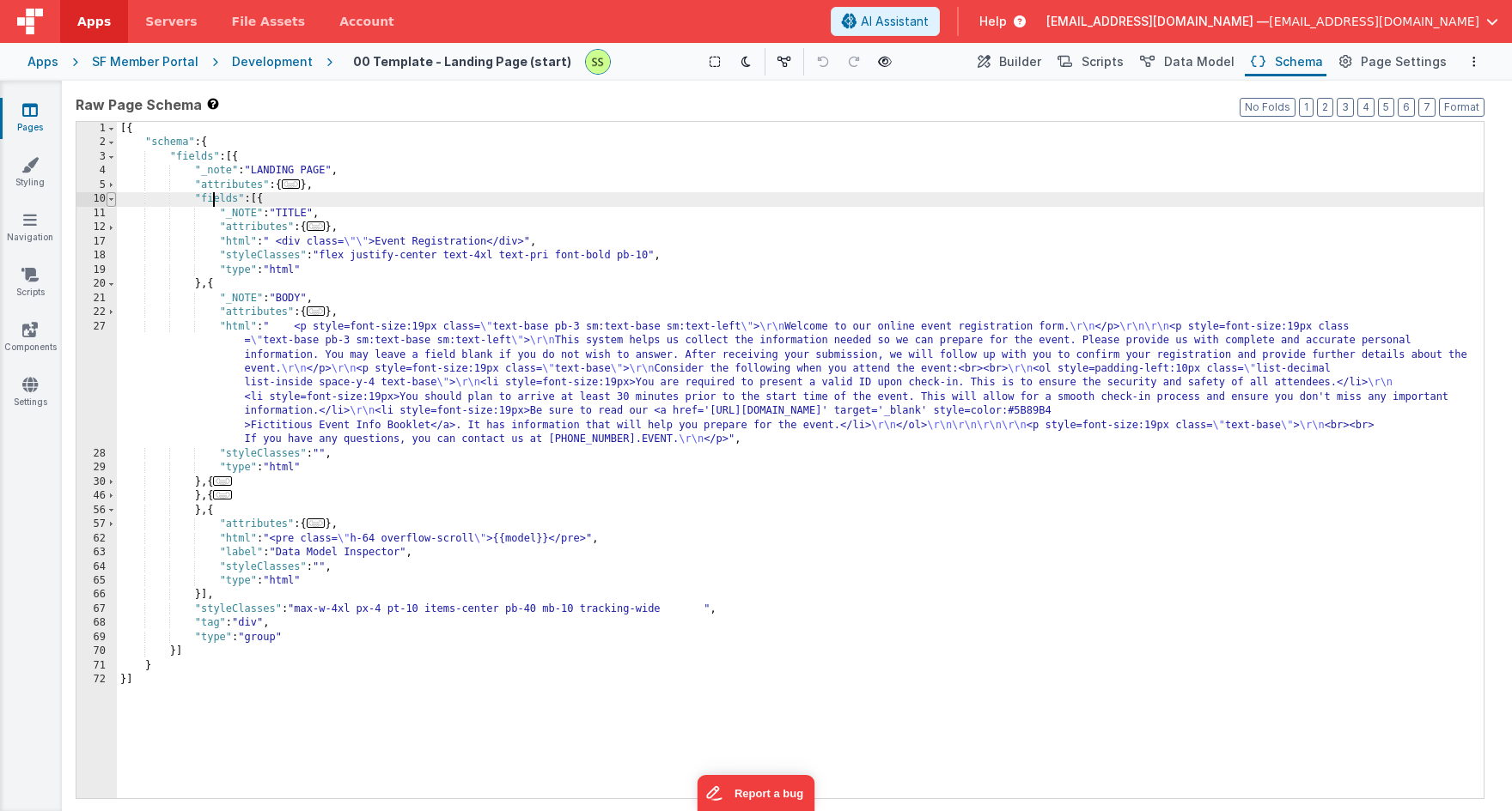
click at [107, 197] on span at bounding box center [111, 199] width 10 height 14
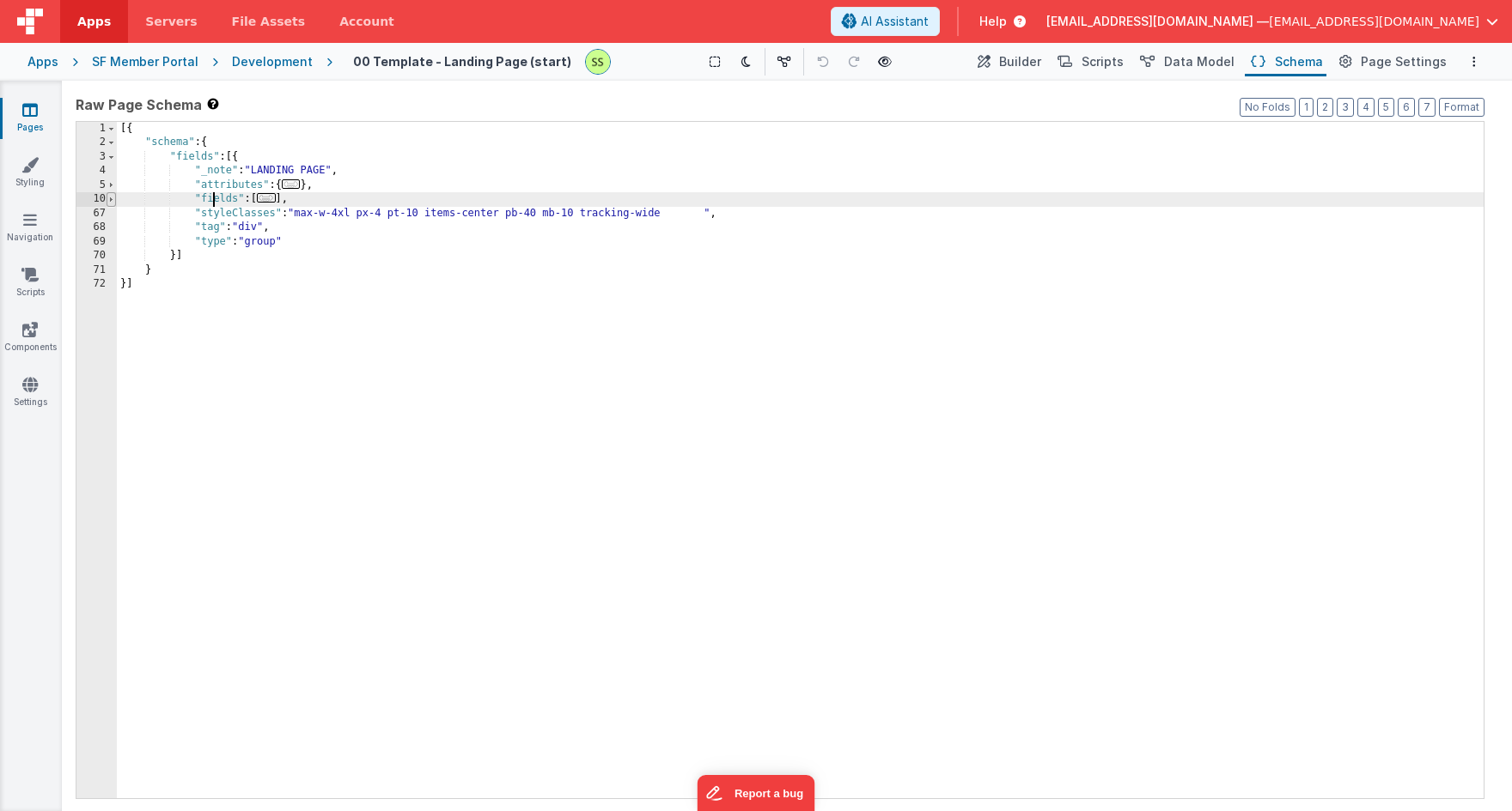
click at [109, 197] on span at bounding box center [111, 199] width 10 height 14
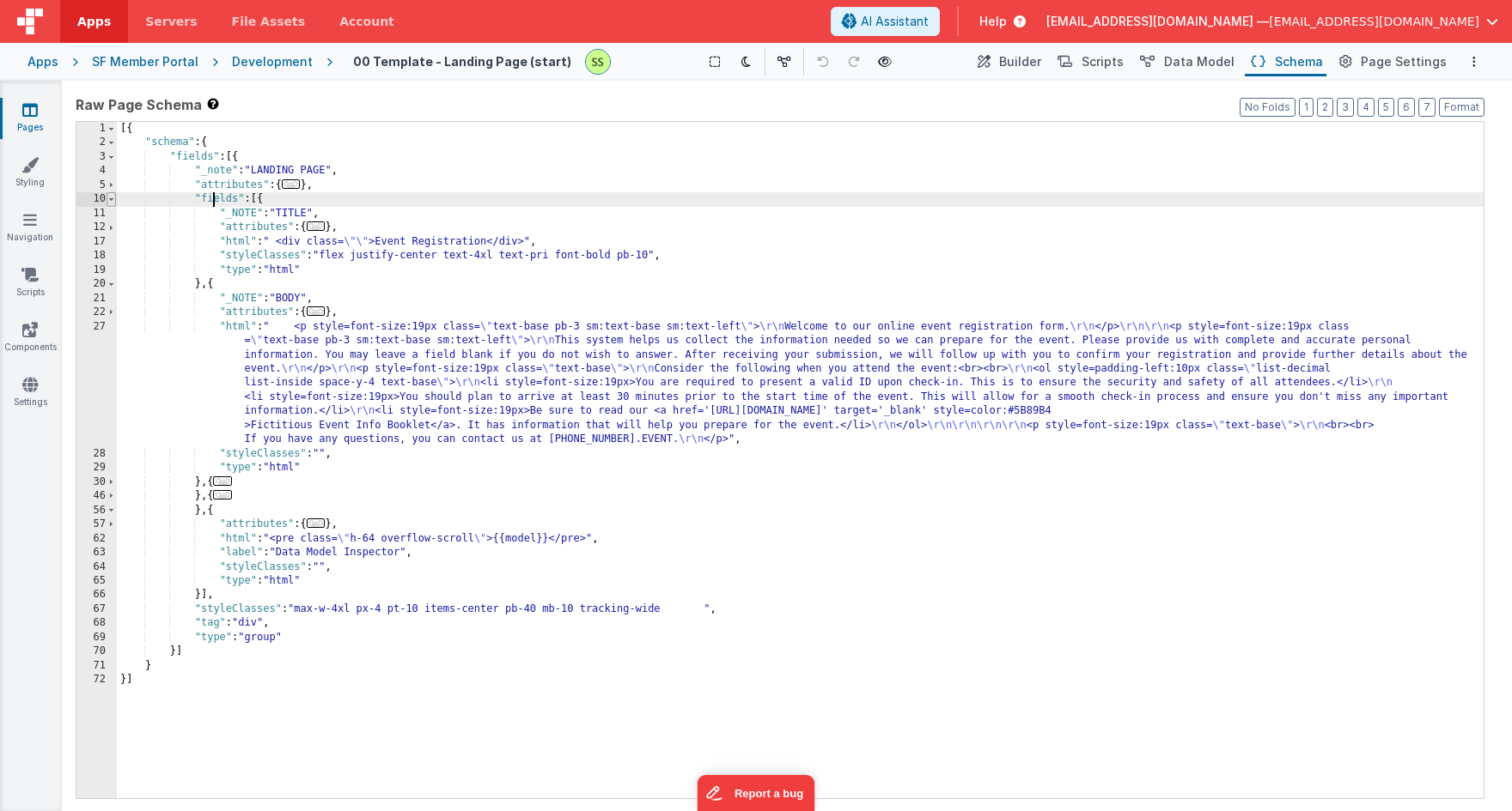
click at [109, 197] on span at bounding box center [111, 199] width 10 height 14
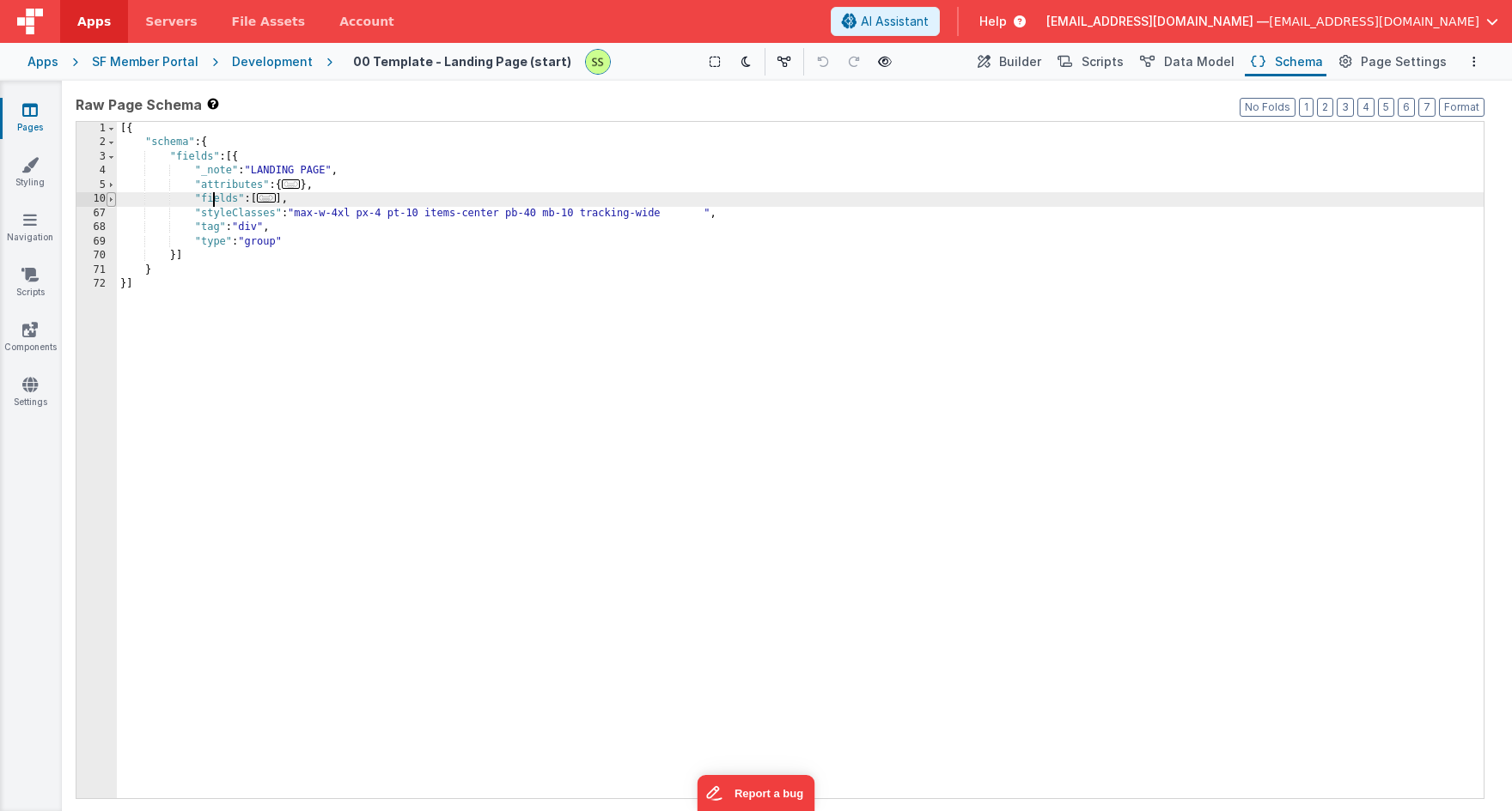
click at [109, 197] on span at bounding box center [111, 199] width 10 height 14
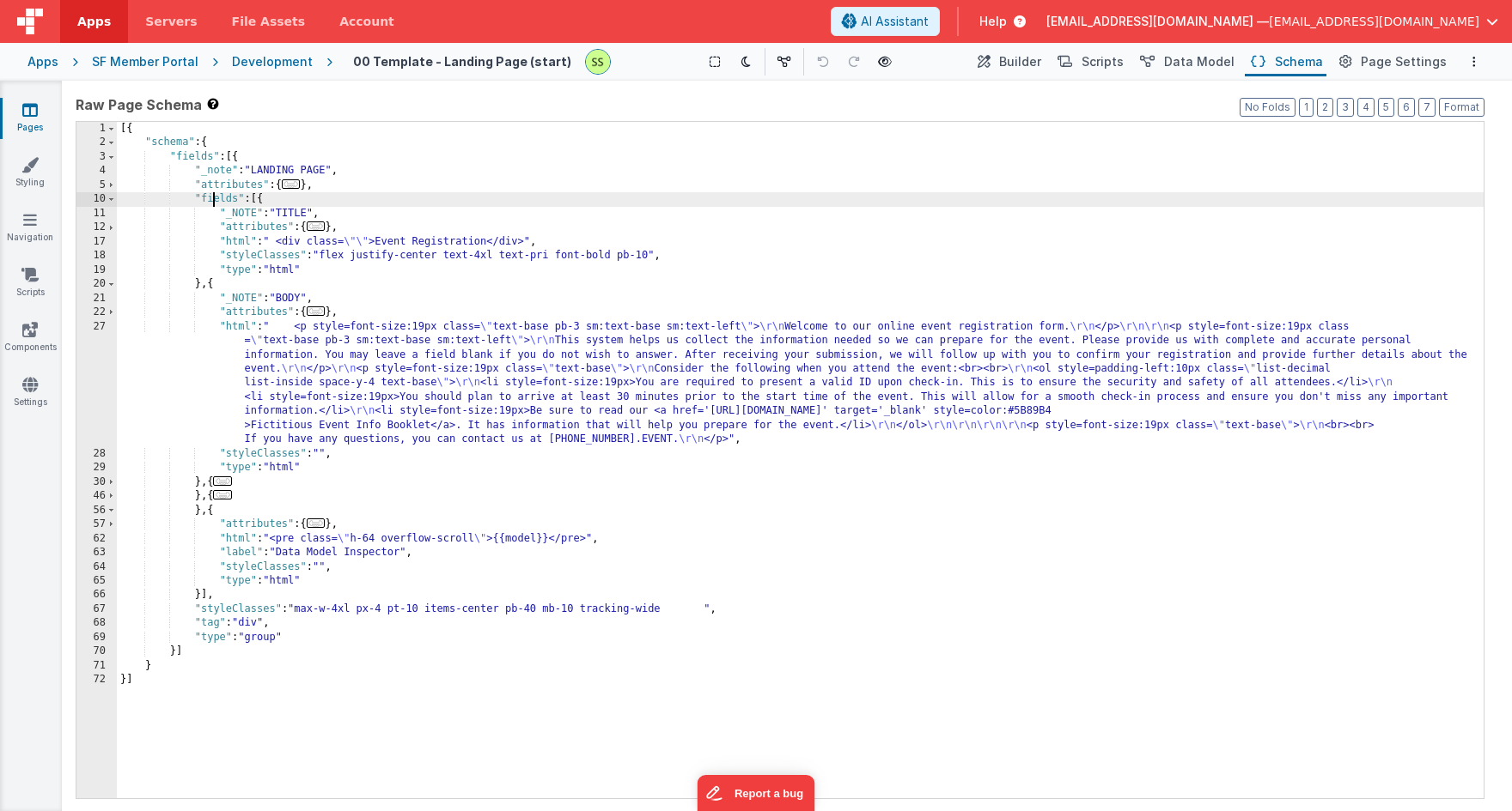
click at [104, 230] on div "12" at bounding box center [96, 228] width 41 height 14
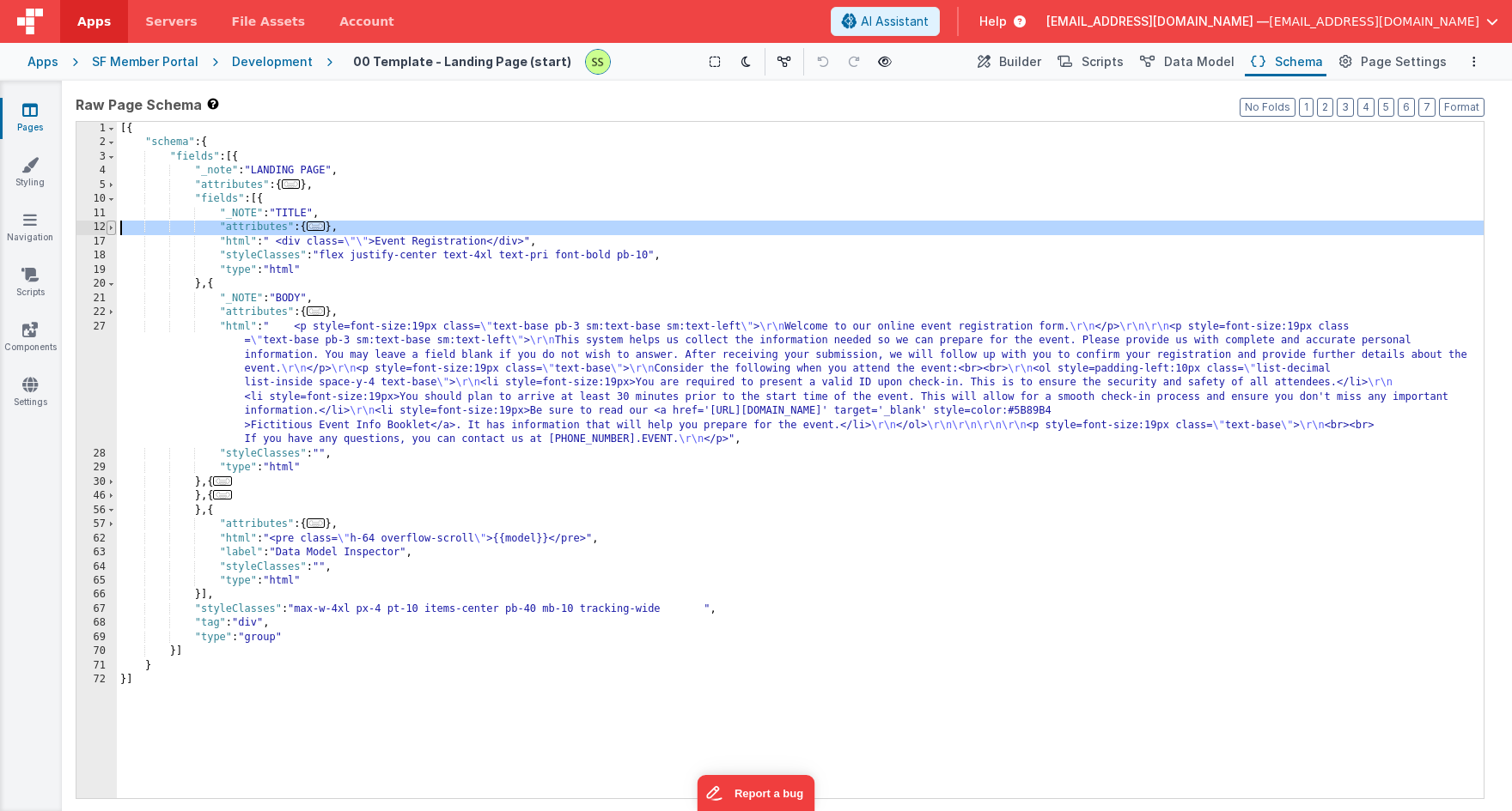
click at [109, 225] on span at bounding box center [111, 228] width 10 height 14
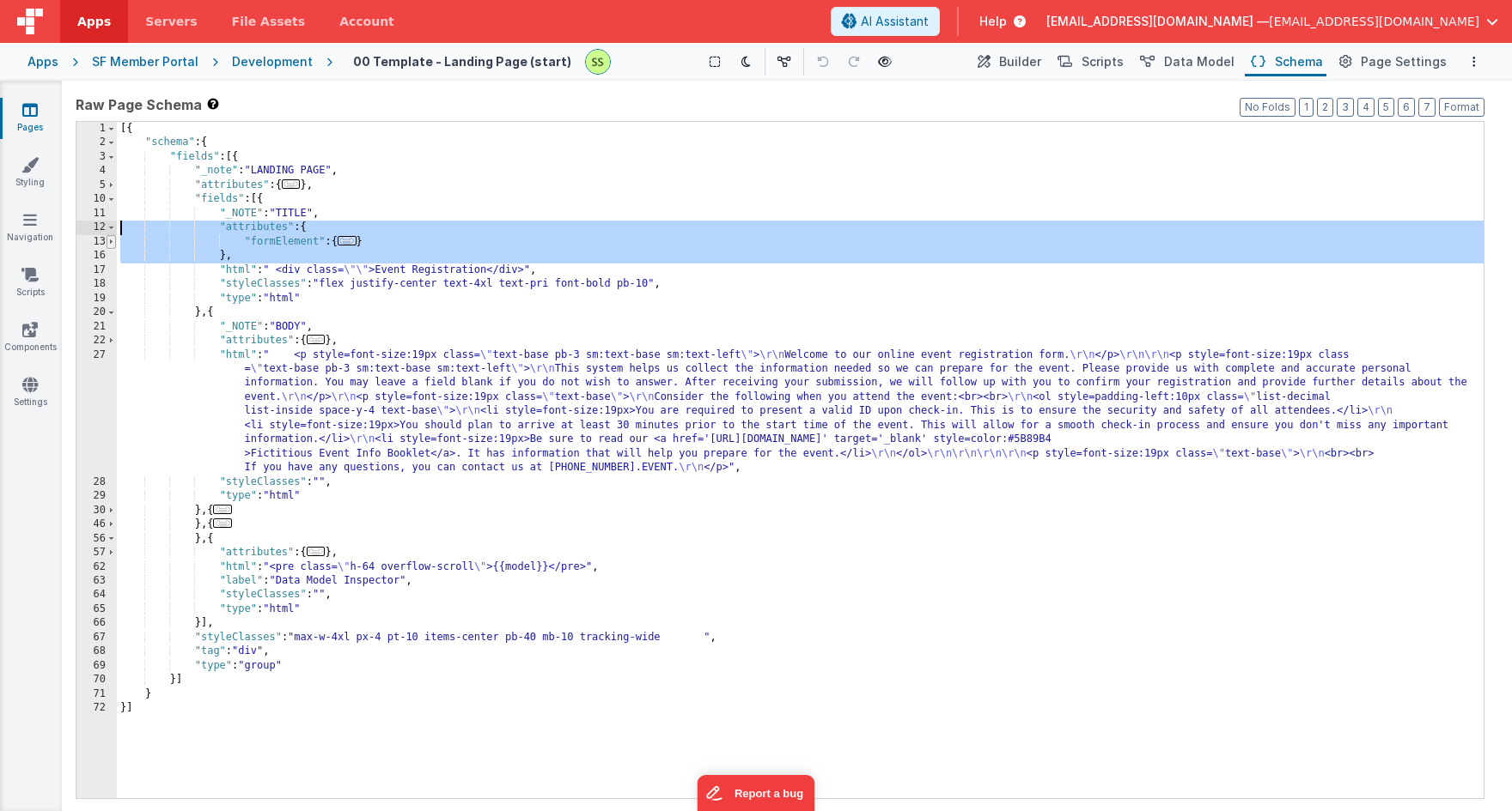
click at [109, 247] on span at bounding box center [111, 242] width 10 height 14
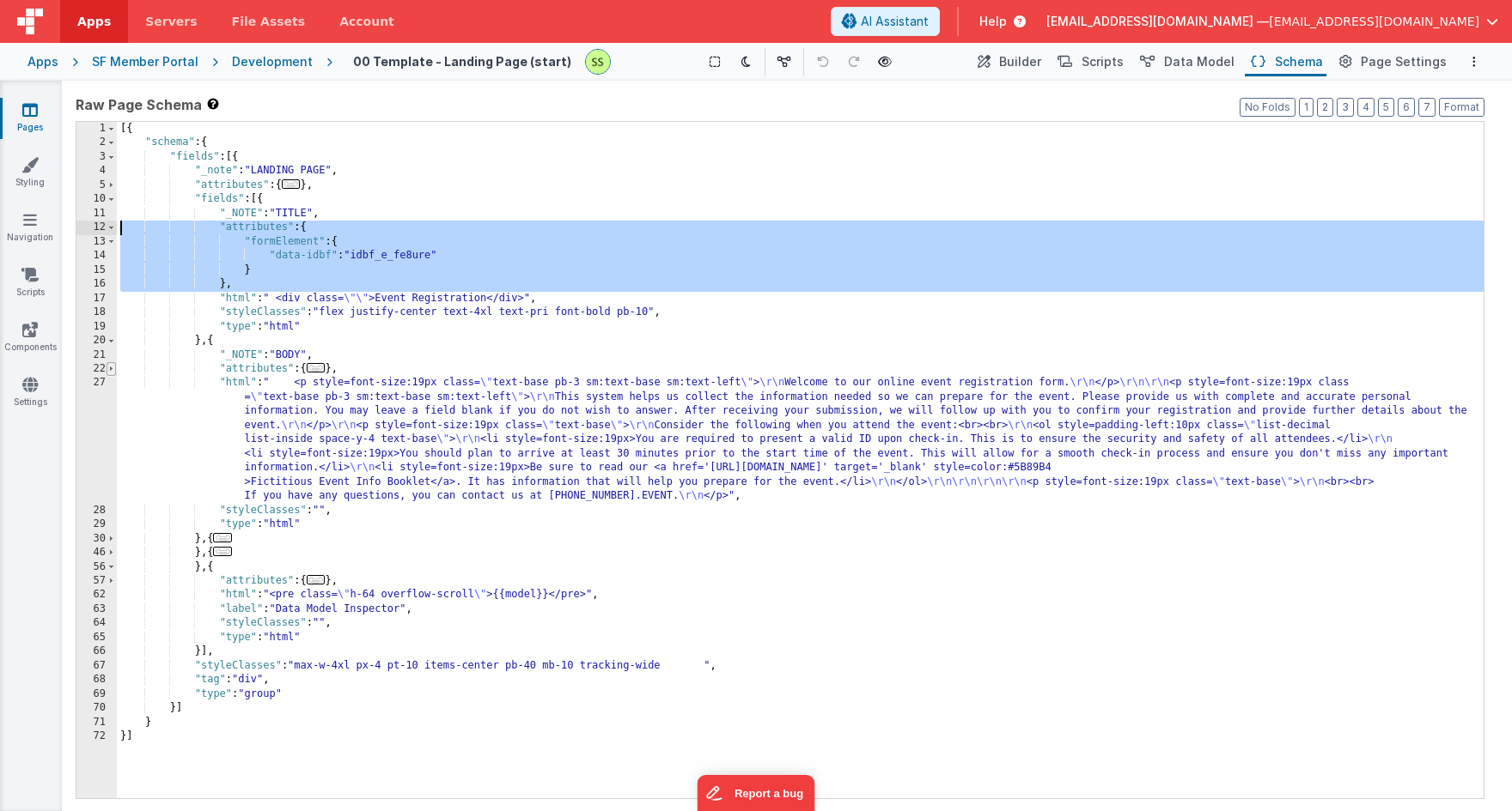
click at [109, 370] on span at bounding box center [111, 370] width 10 height 14
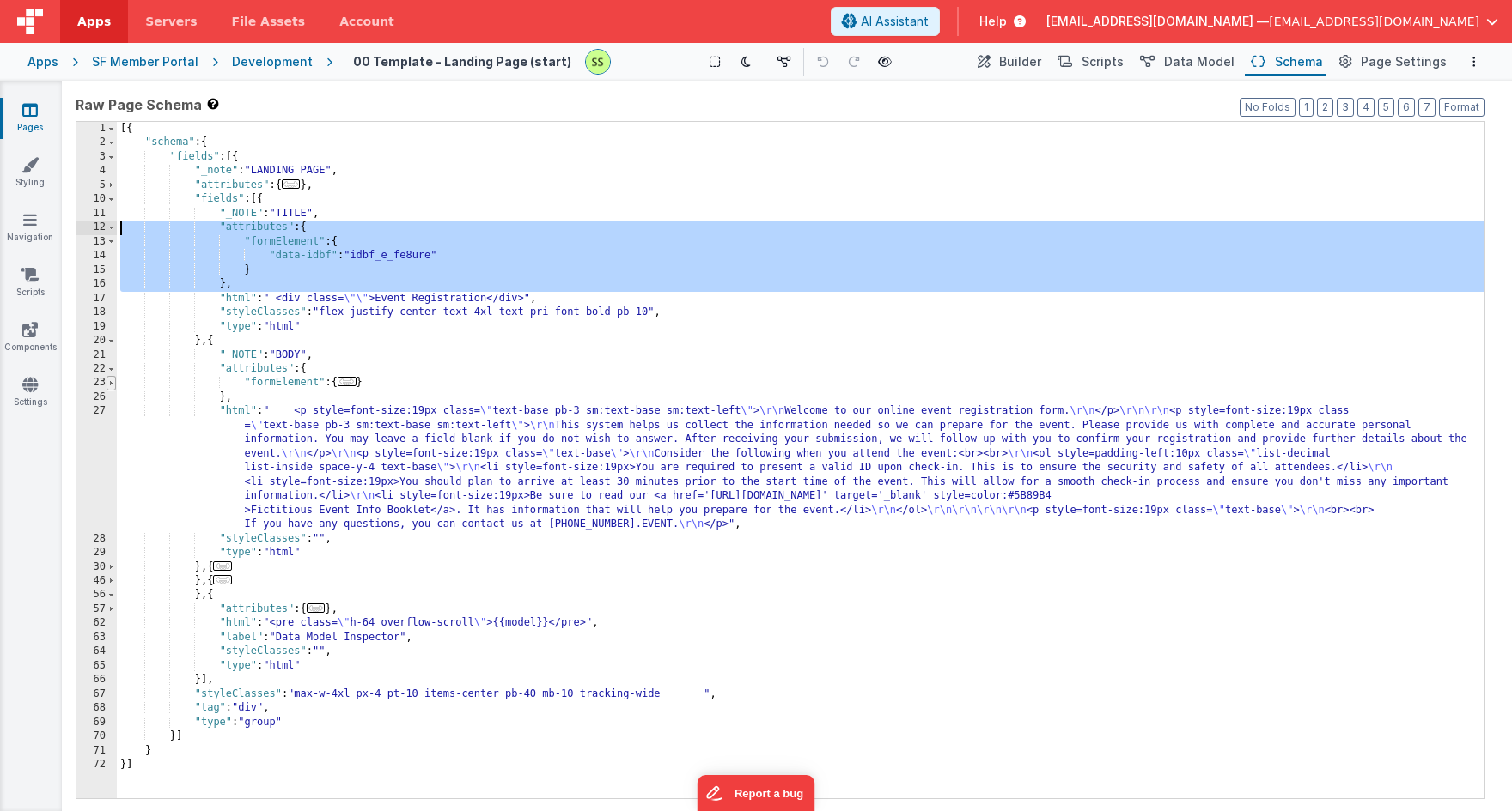
click at [112, 381] on span at bounding box center [111, 383] width 10 height 14
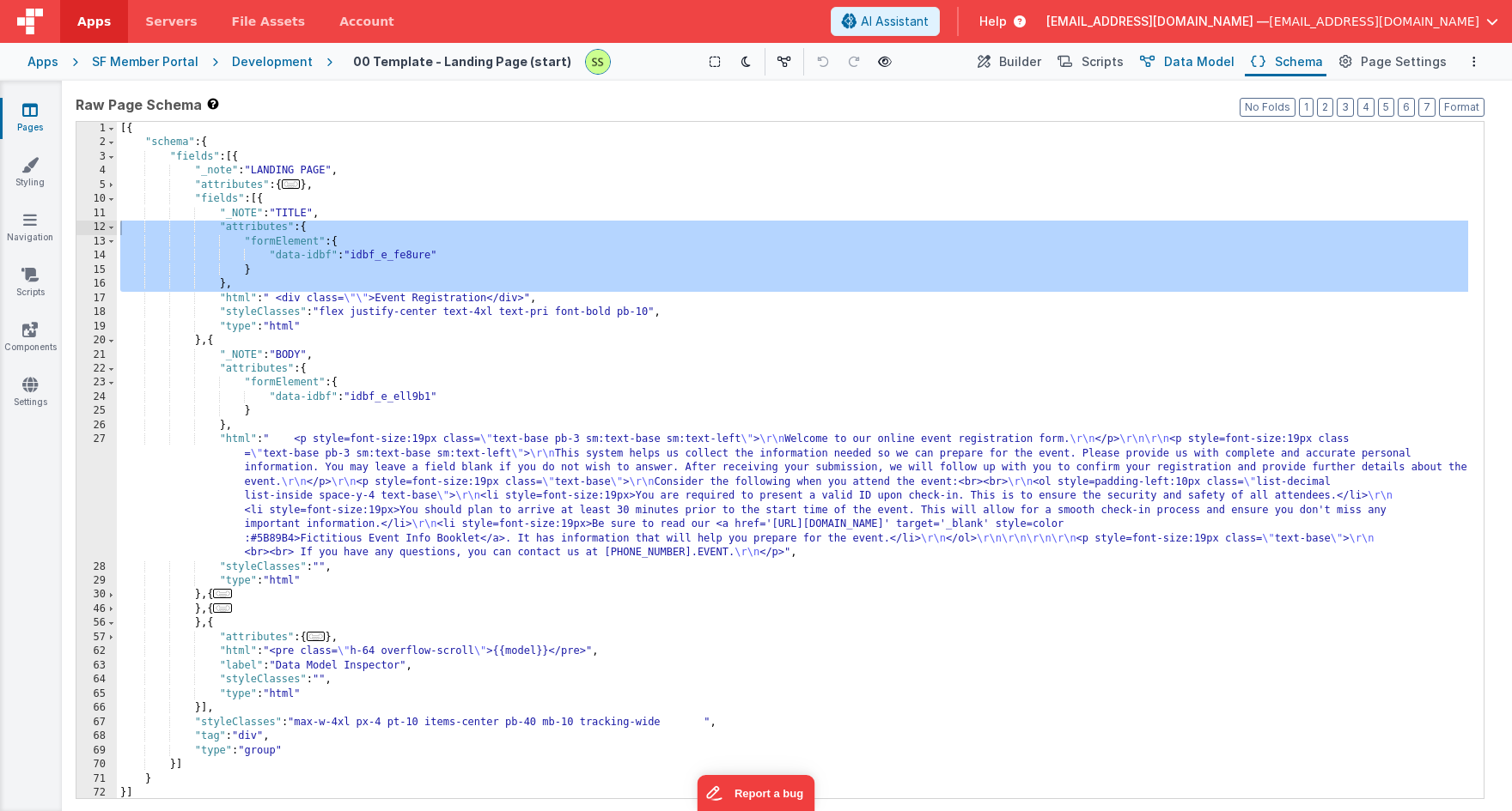
click at [1200, 59] on span "Data Model" at bounding box center [1199, 62] width 70 height 17
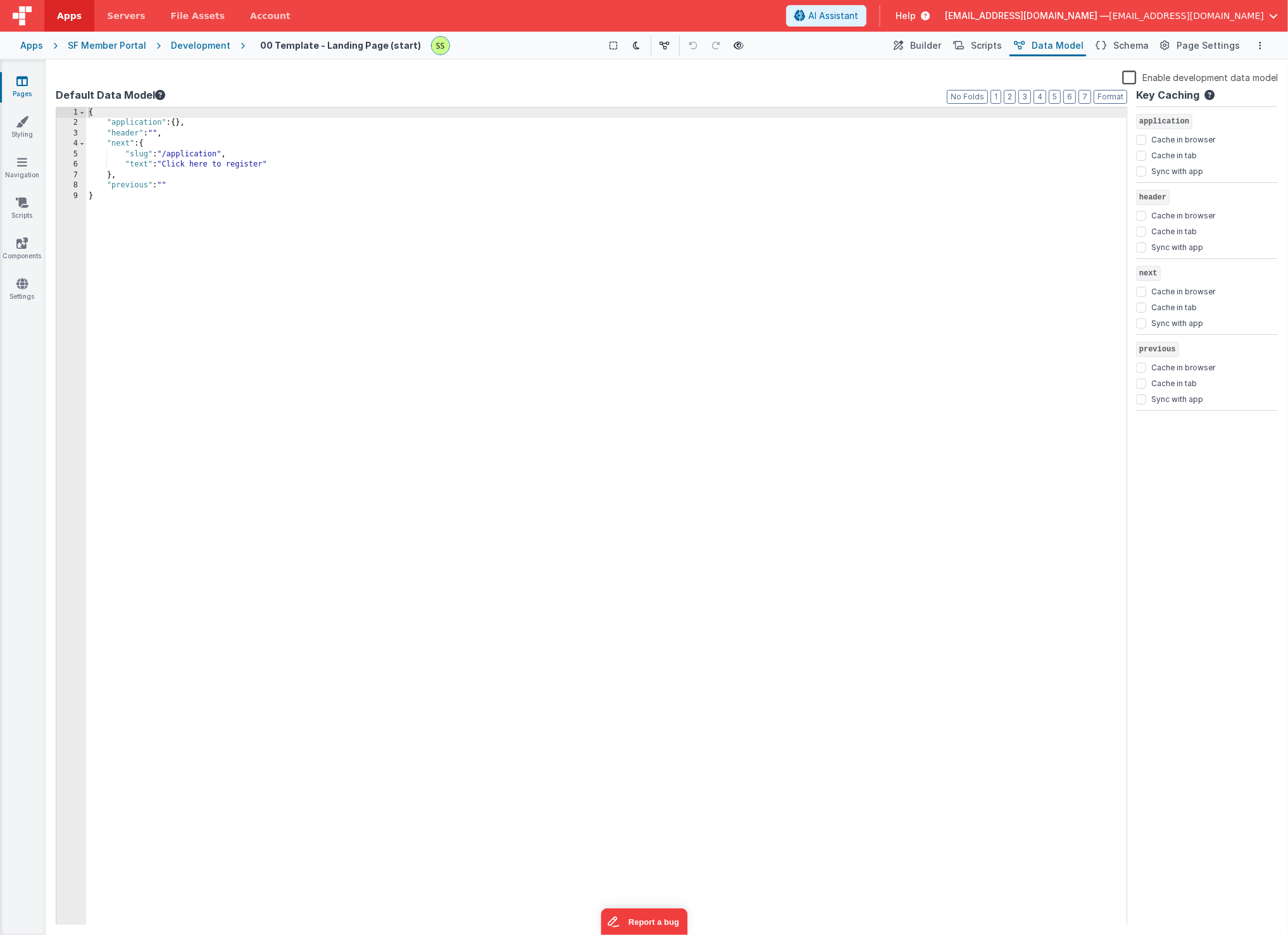
click at [304, 47] on h4 "00 Template - Landing Page (start)" at bounding box center [341, 45] width 161 height 10
click at [1113, 43] on span "Page Settings" at bounding box center [1208, 46] width 63 height 13
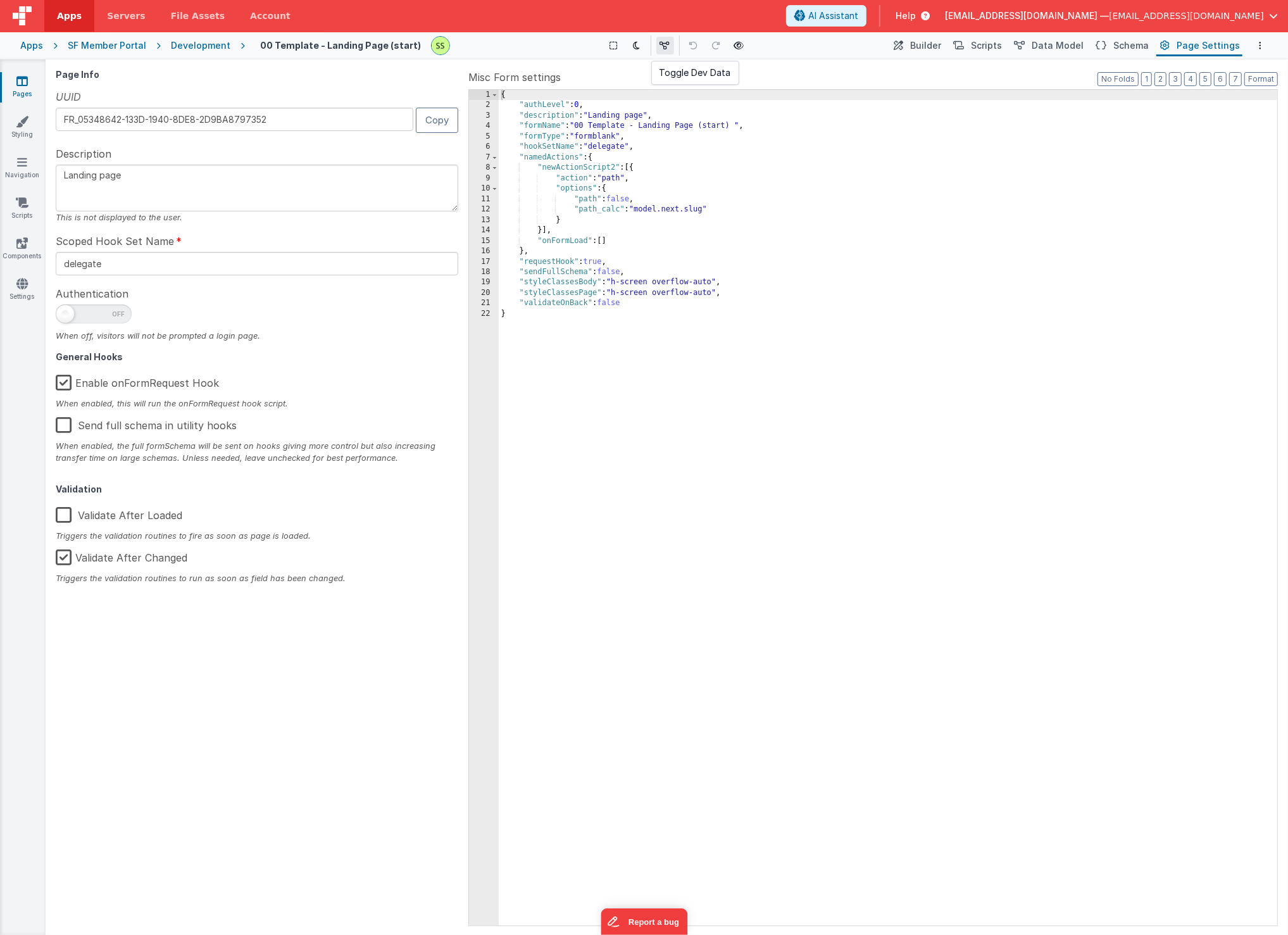
click at [656, 43] on button at bounding box center [665, 46] width 18 height 18
click at [658, 43] on button at bounding box center [667, 46] width 18 height 18
click at [1113, 41] on span "Page Settings" at bounding box center [1208, 46] width 63 height 13
click at [926, 43] on span "Builder" at bounding box center [925, 46] width 31 height 13
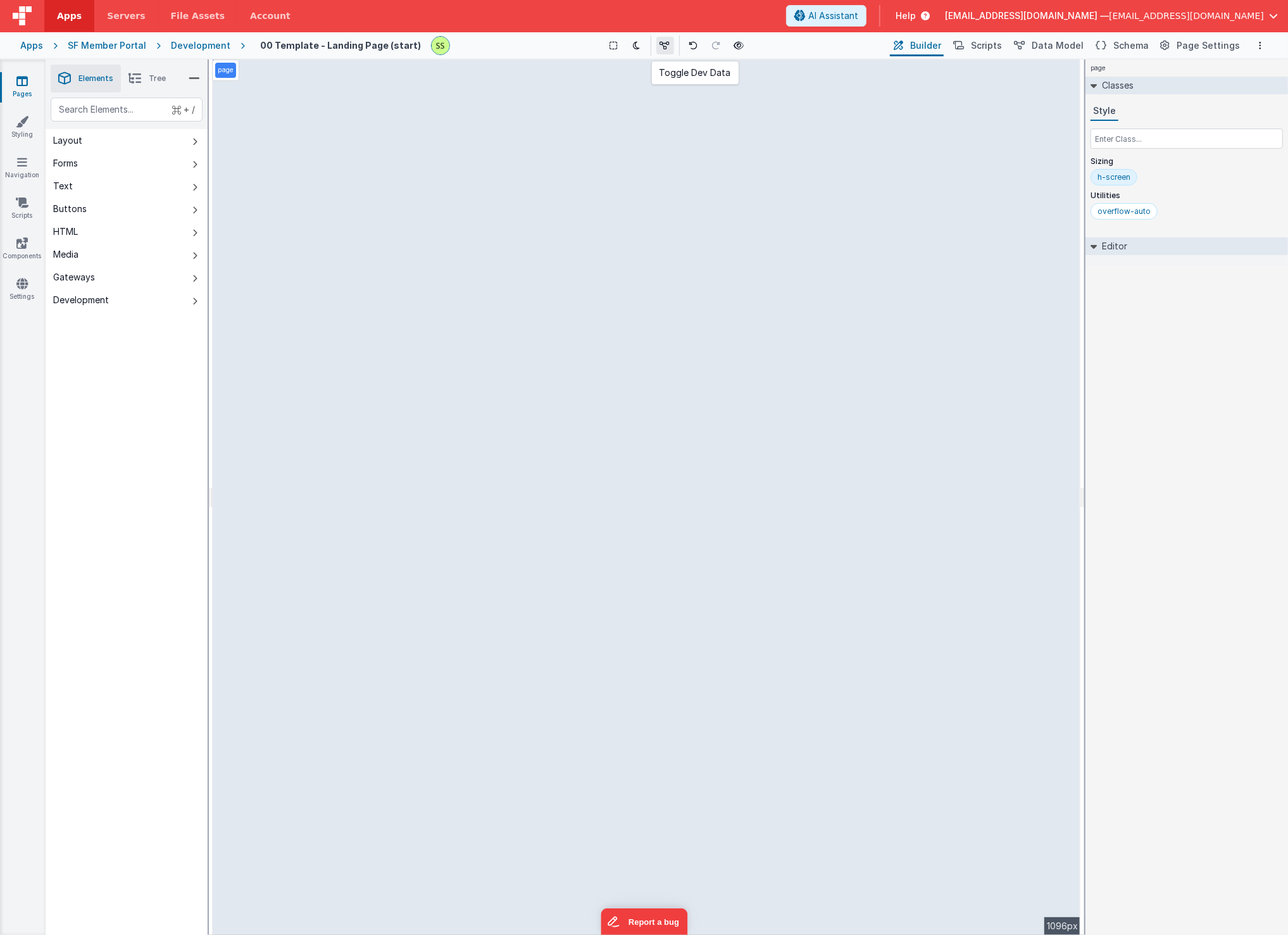
click at [660, 48] on icon at bounding box center [665, 45] width 10 height 9
click at [663, 39] on button at bounding box center [667, 46] width 18 height 18
click at [1065, 44] on span "Data Model" at bounding box center [1057, 46] width 52 height 13
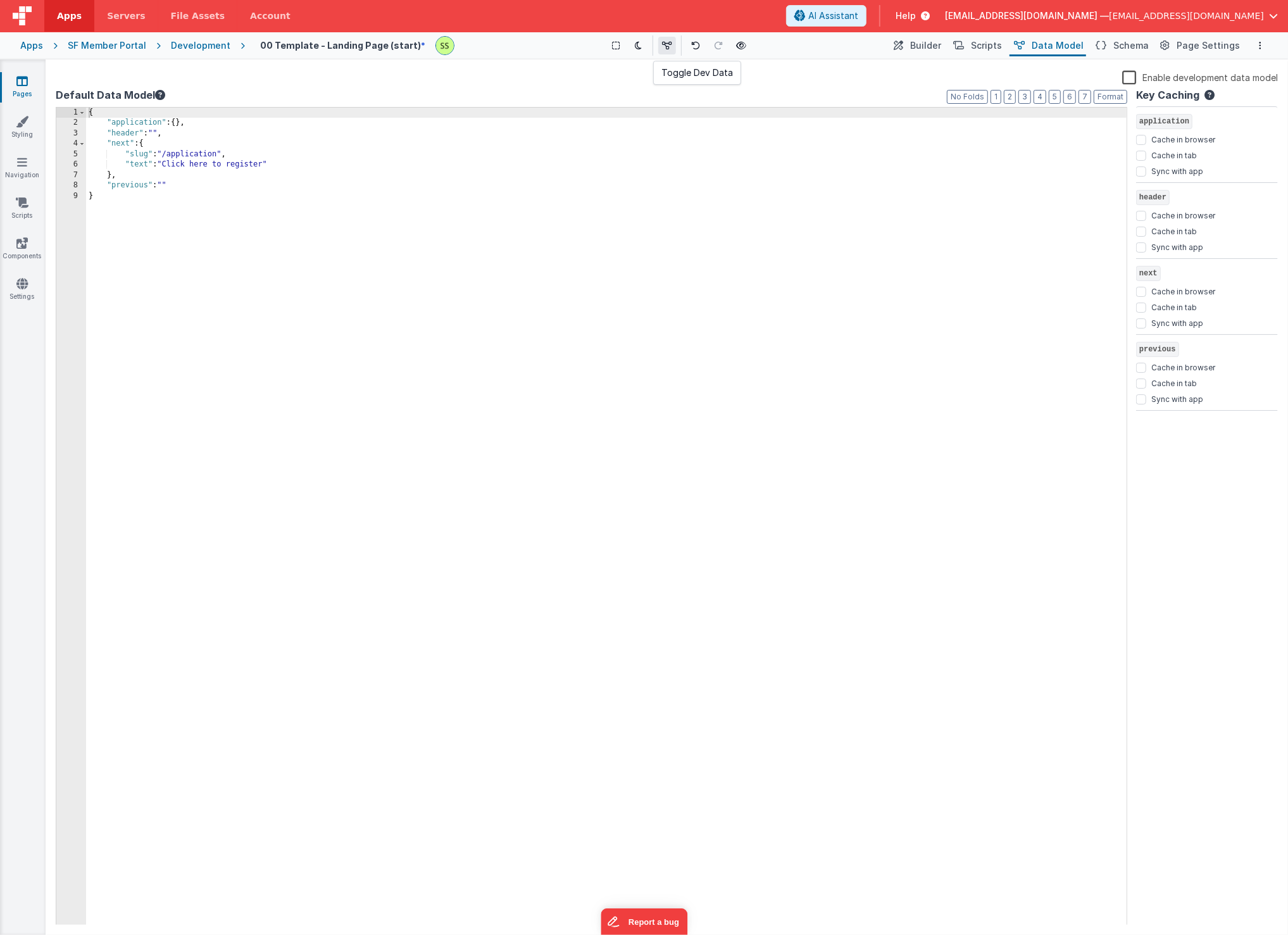
click at [658, 47] on button at bounding box center [667, 46] width 18 height 18
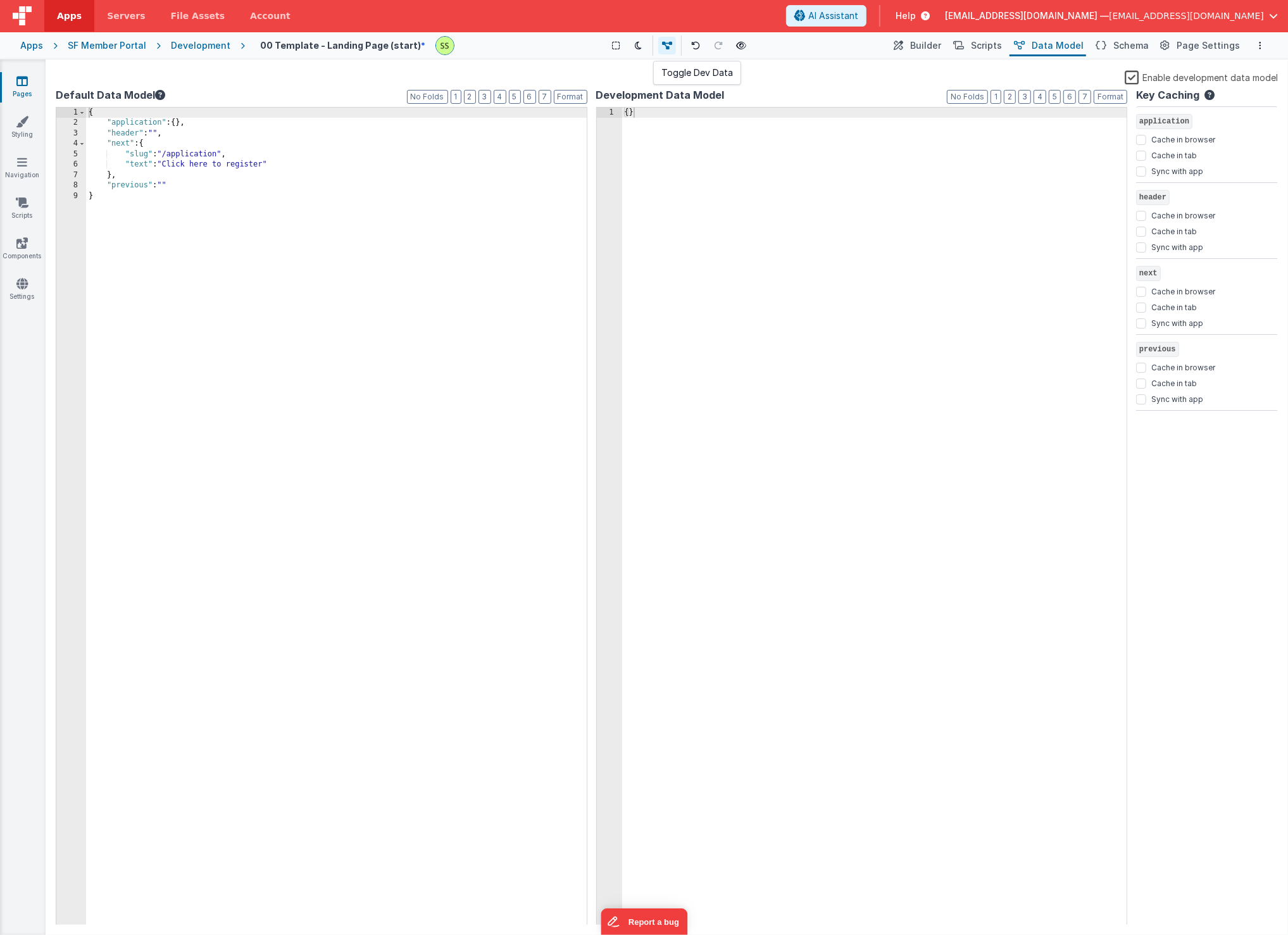
click at [658, 47] on button at bounding box center [667, 46] width 18 height 18
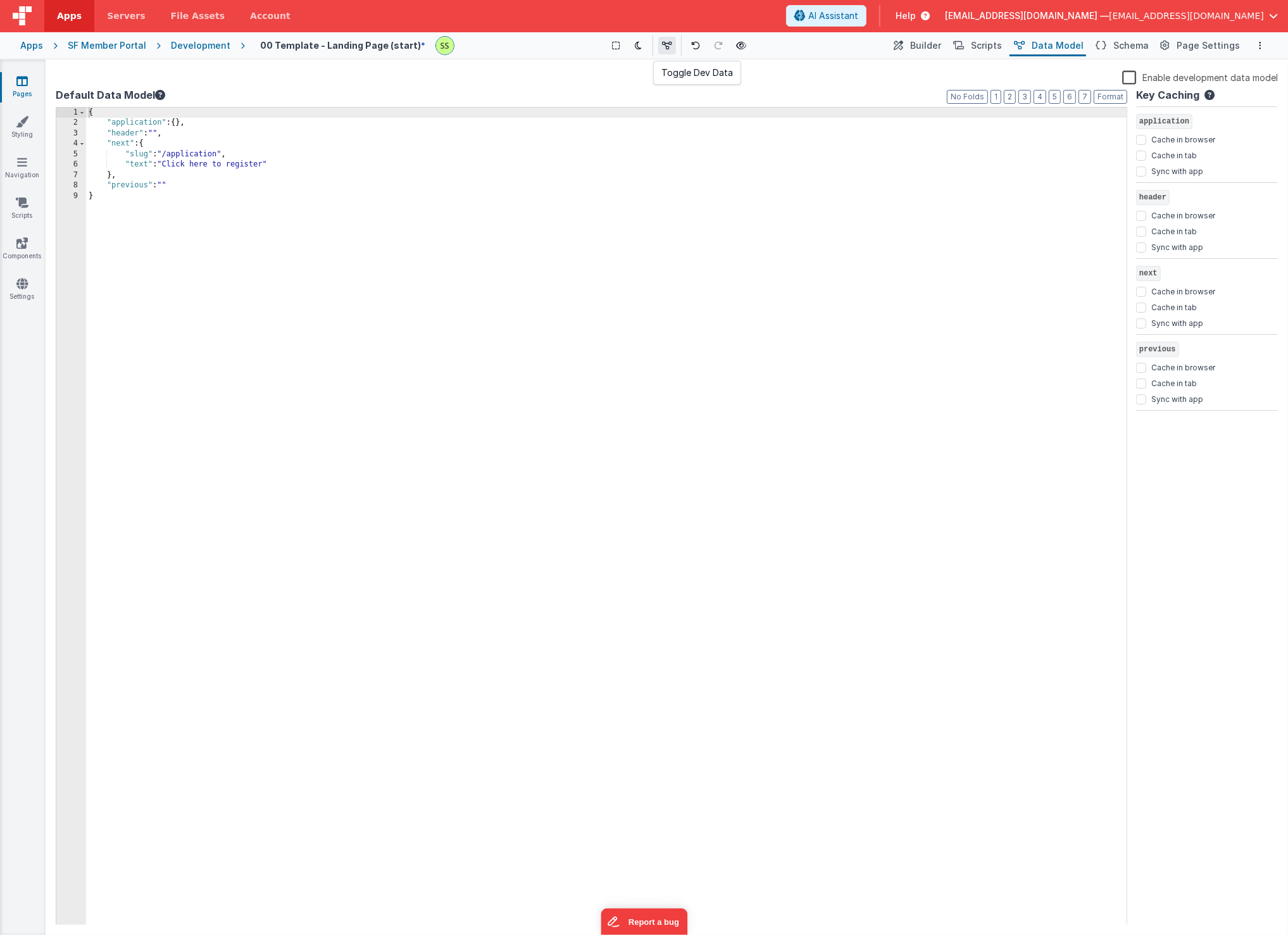
click at [658, 47] on button at bounding box center [667, 46] width 18 height 18
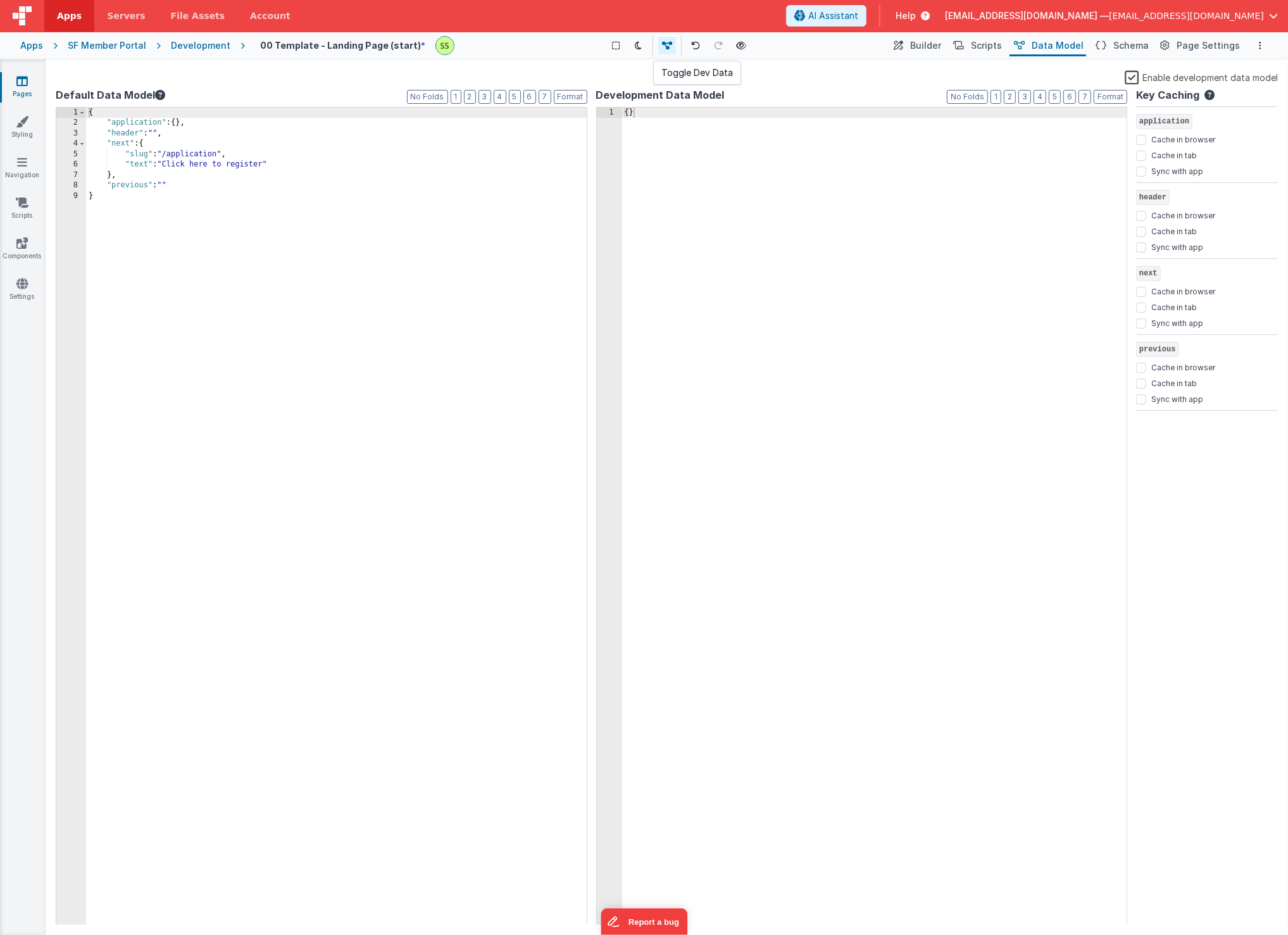
click at [658, 47] on button at bounding box center [667, 46] width 18 height 18
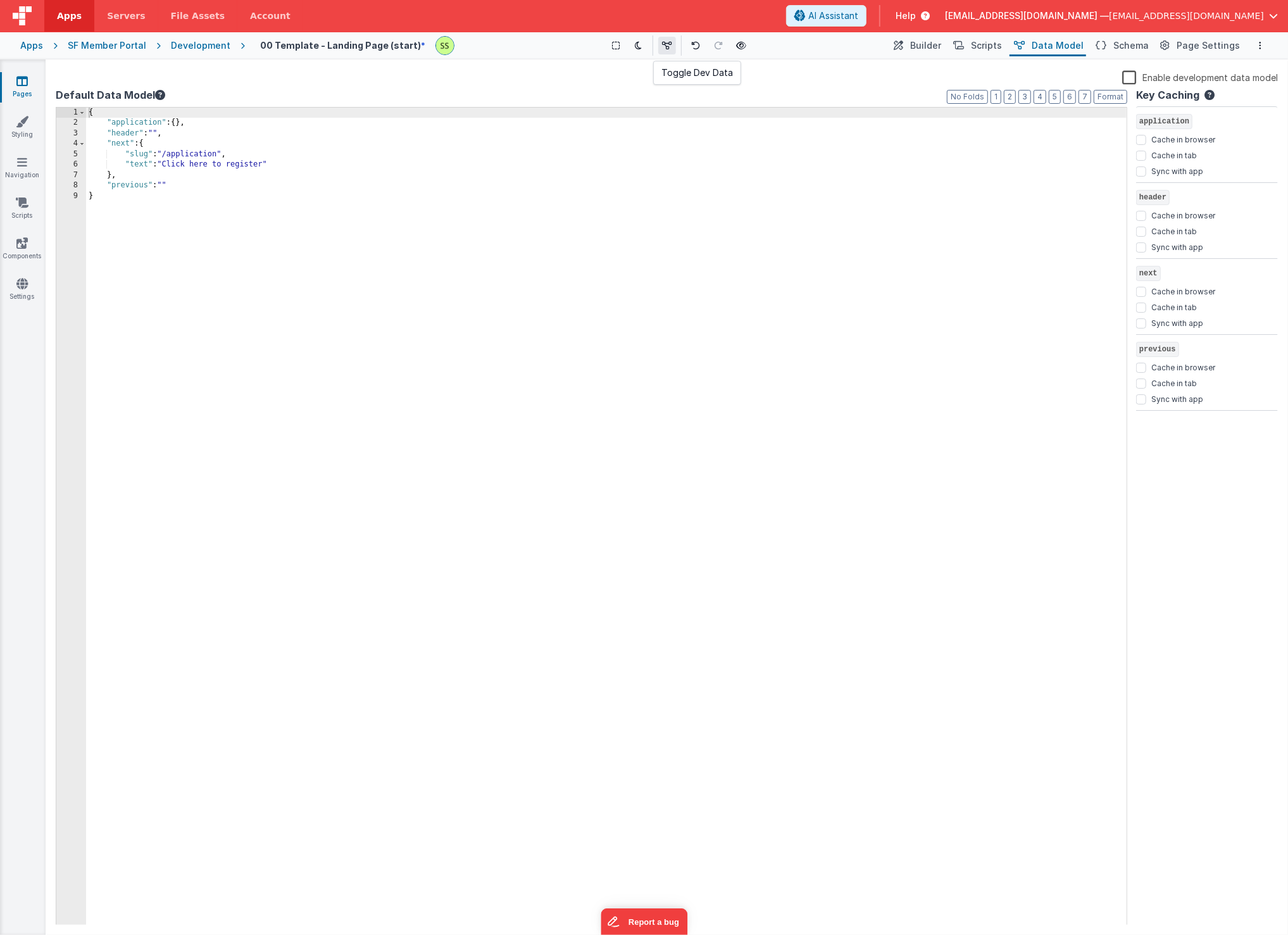
click at [658, 47] on button at bounding box center [667, 46] width 18 height 18
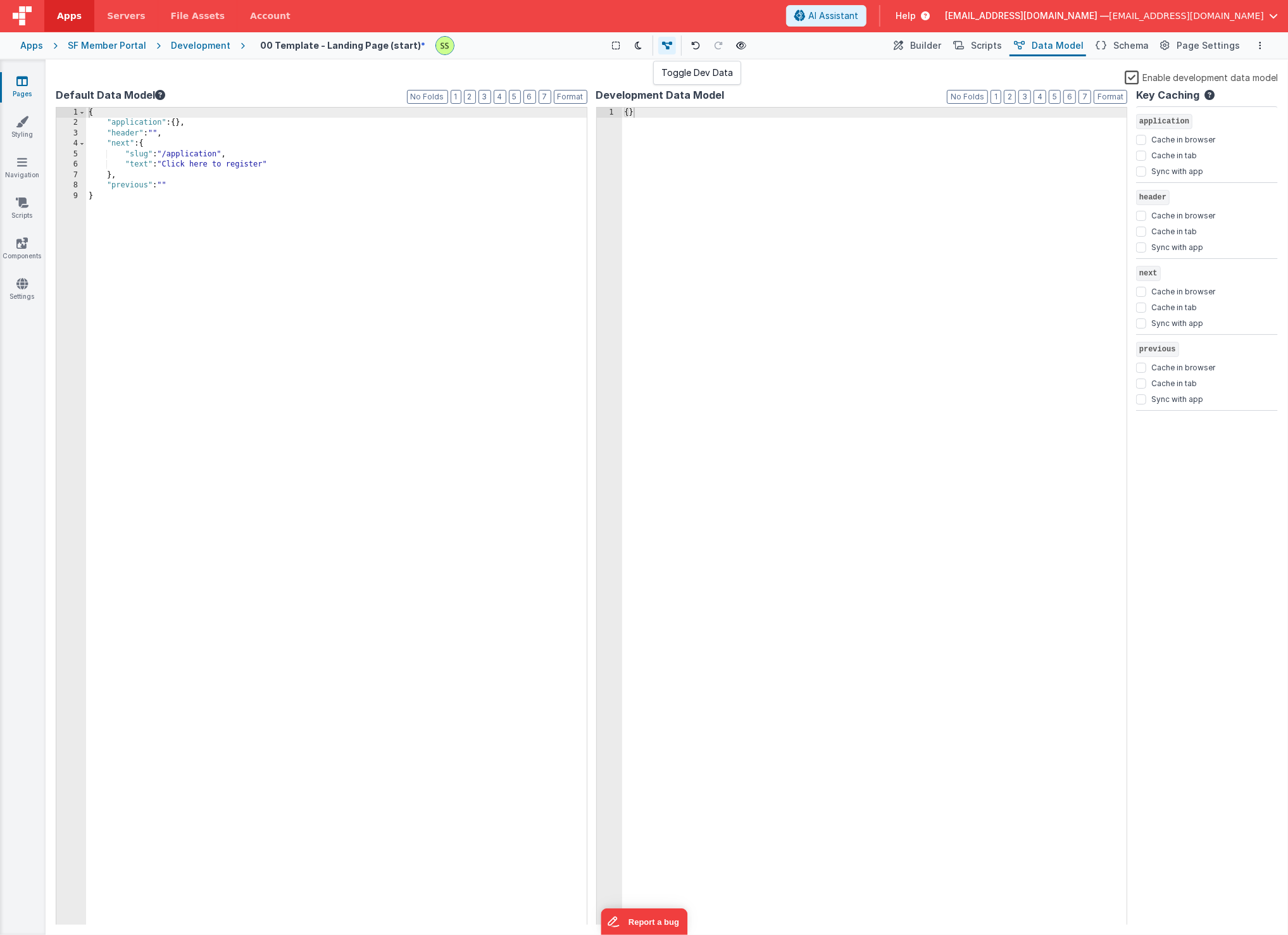
click at [658, 47] on button at bounding box center [667, 46] width 18 height 18
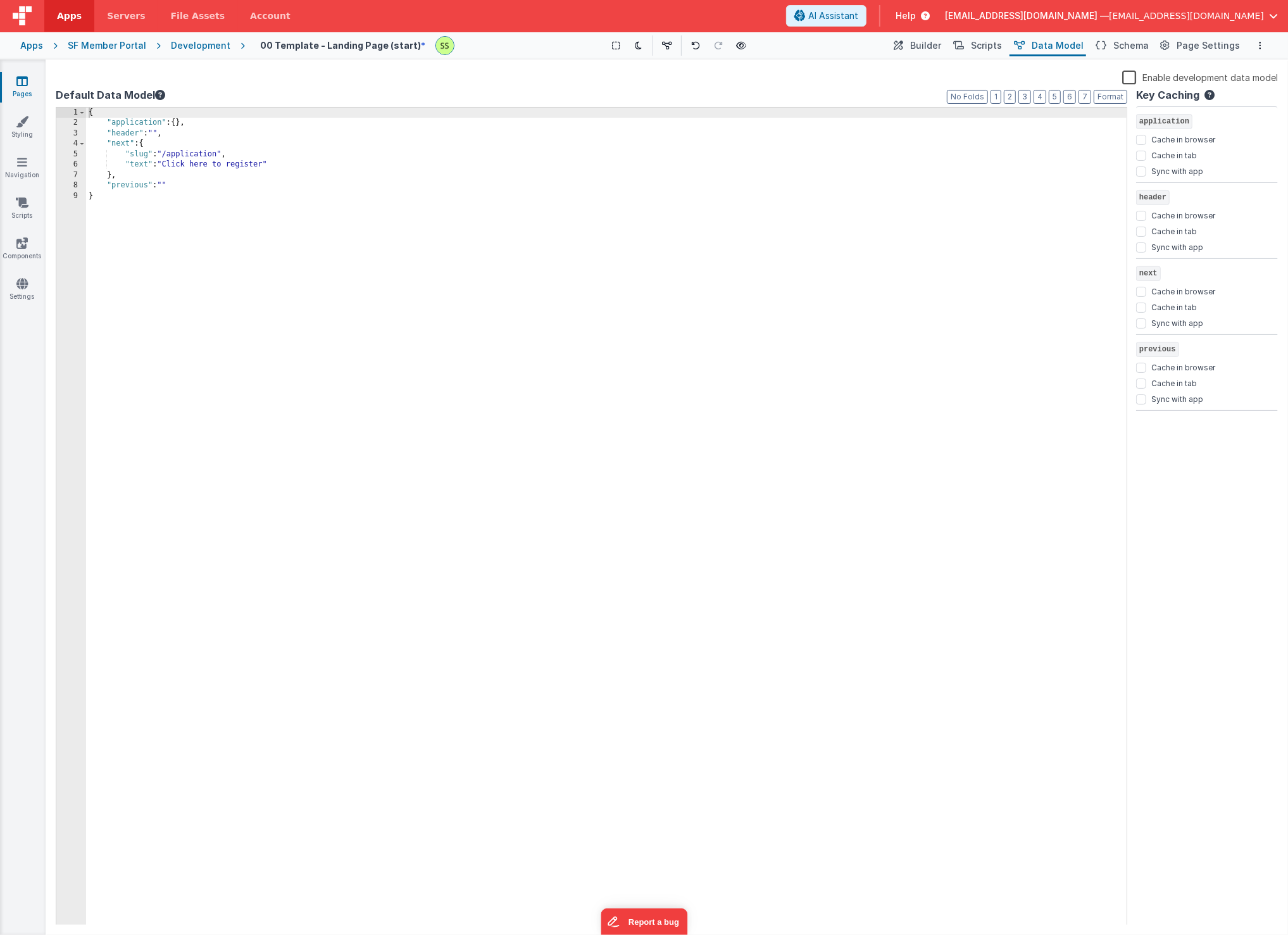
click at [1113, 79] on label "Enable development data model" at bounding box center [1200, 77] width 156 height 15
click at [0, 0] on input "Enable development data model" at bounding box center [0, 0] width 0 height 0
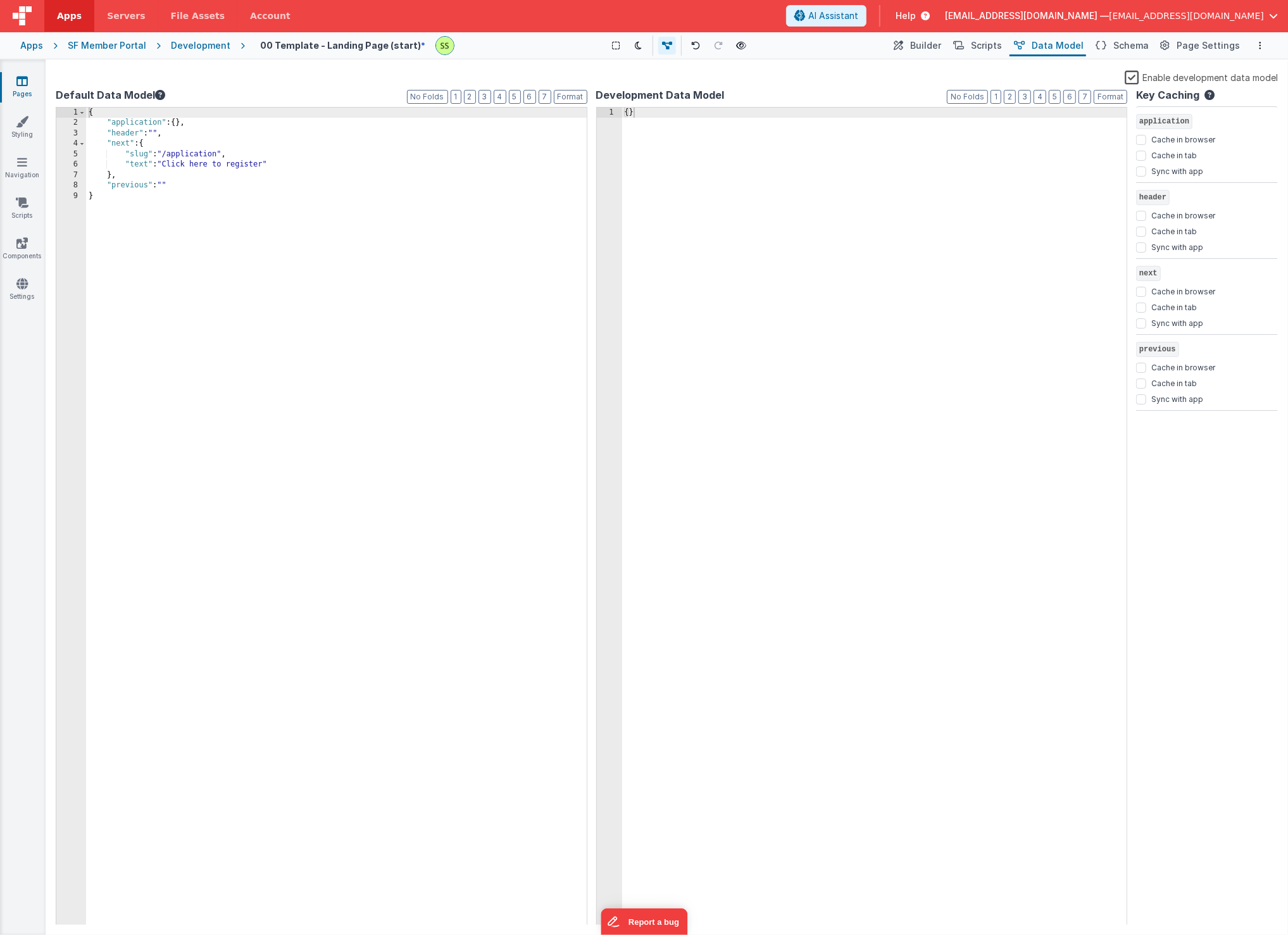
click at [1113, 79] on label "Enable development data model" at bounding box center [1201, 77] width 153 height 15
click at [0, 0] on input "Enable development data model" at bounding box center [0, 0] width 0 height 0
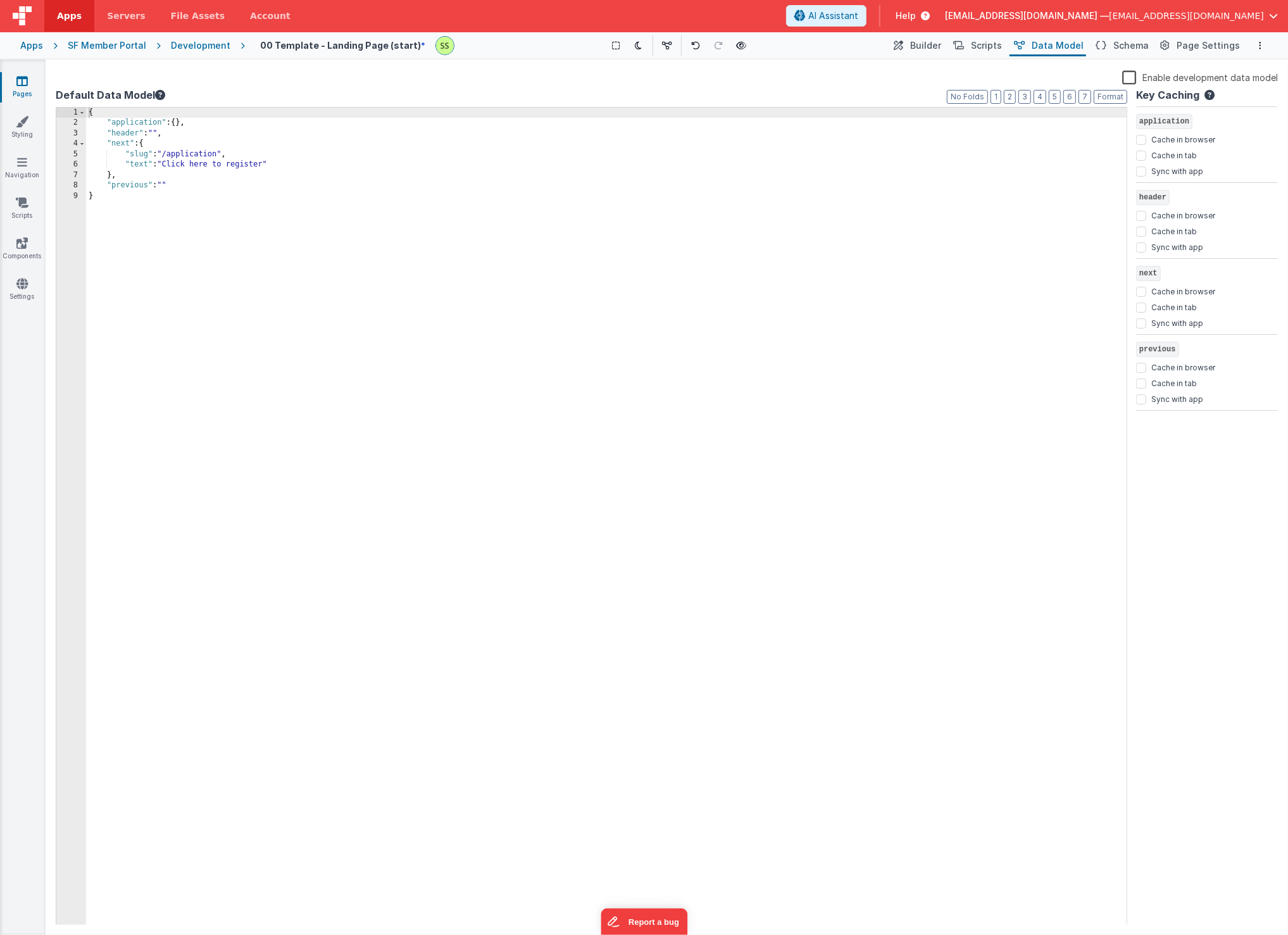
click at [1113, 79] on label "Enable development data model" at bounding box center [1200, 77] width 156 height 15
click at [0, 0] on input "Enable development data model" at bounding box center [0, 0] width 0 height 0
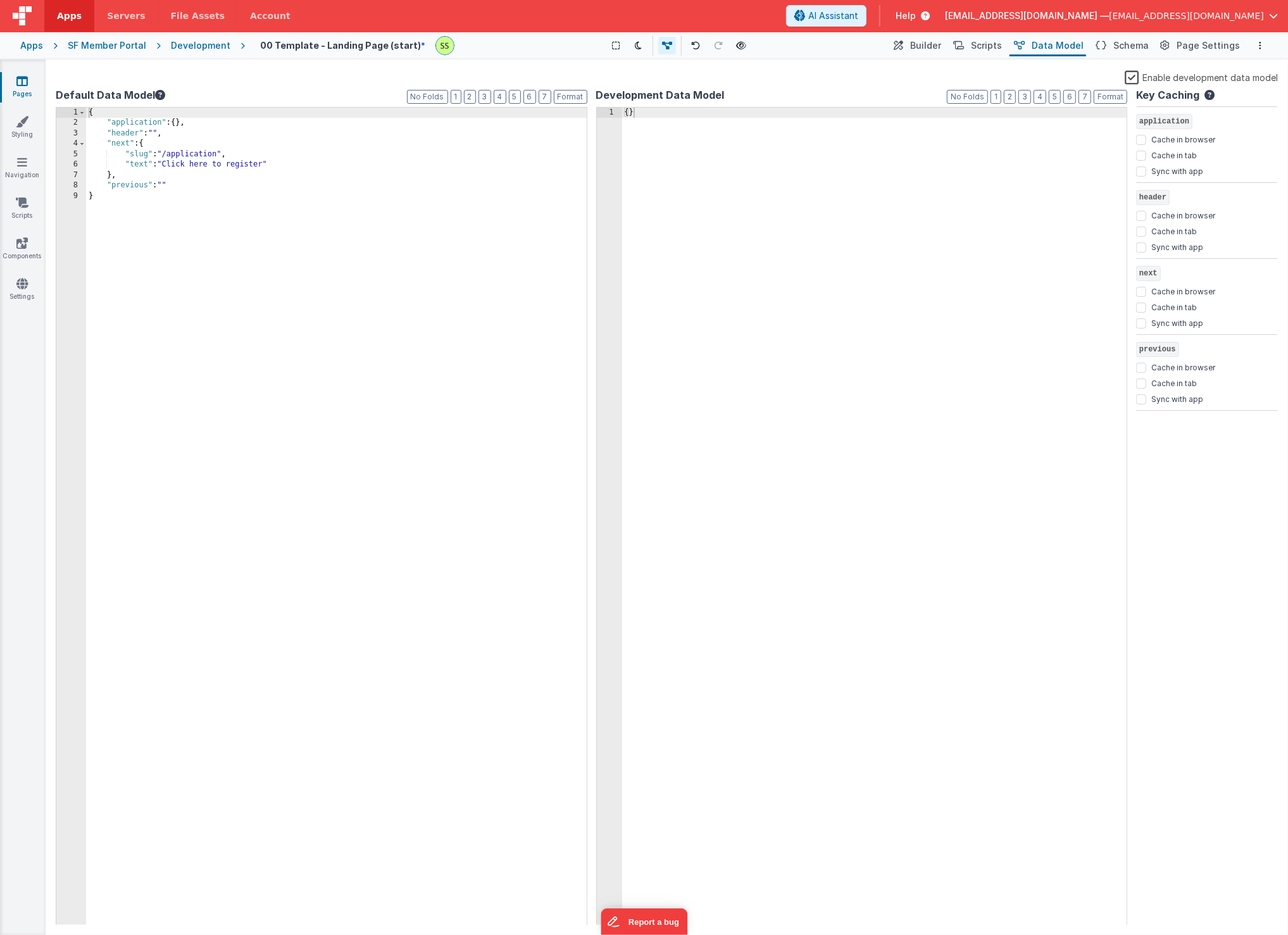
click at [1113, 79] on label "Enable development data model" at bounding box center [1201, 77] width 153 height 15
click at [0, 0] on input "Enable development data model" at bounding box center [0, 0] width 0 height 0
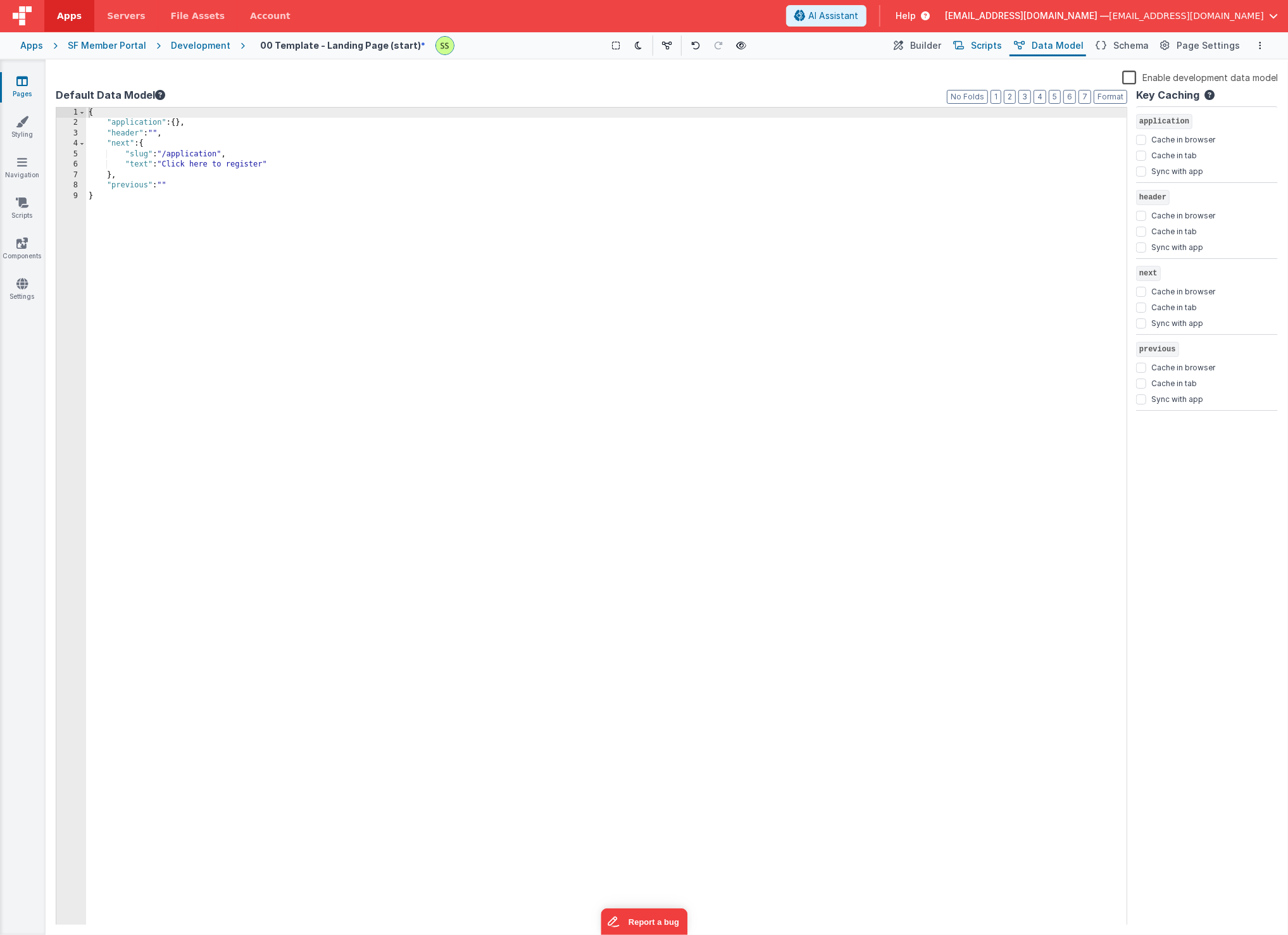
click at [989, 43] on span "Scripts" at bounding box center [986, 46] width 31 height 13
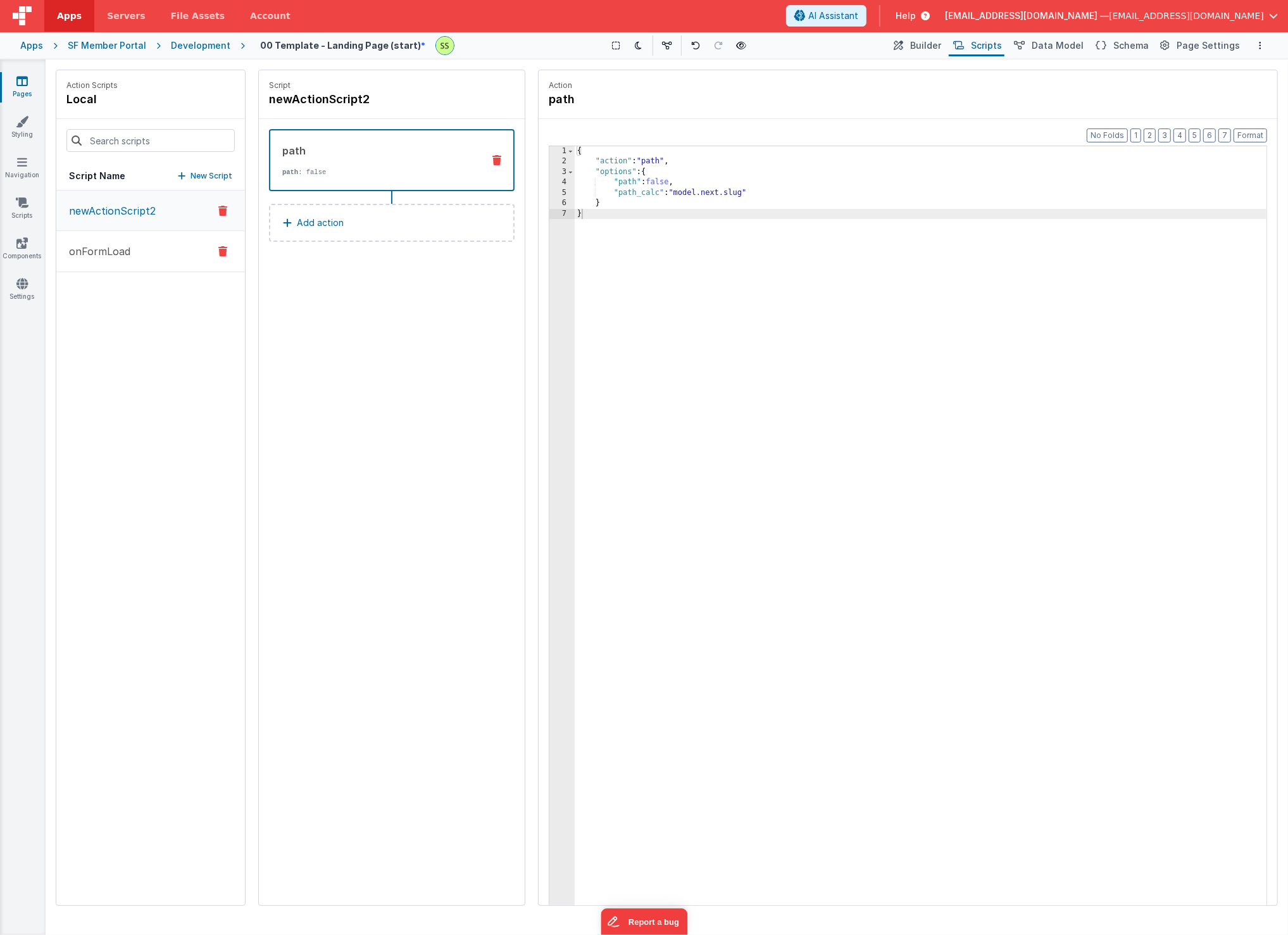
click at [110, 250] on p "onFormLoad" at bounding box center [96, 251] width 69 height 15
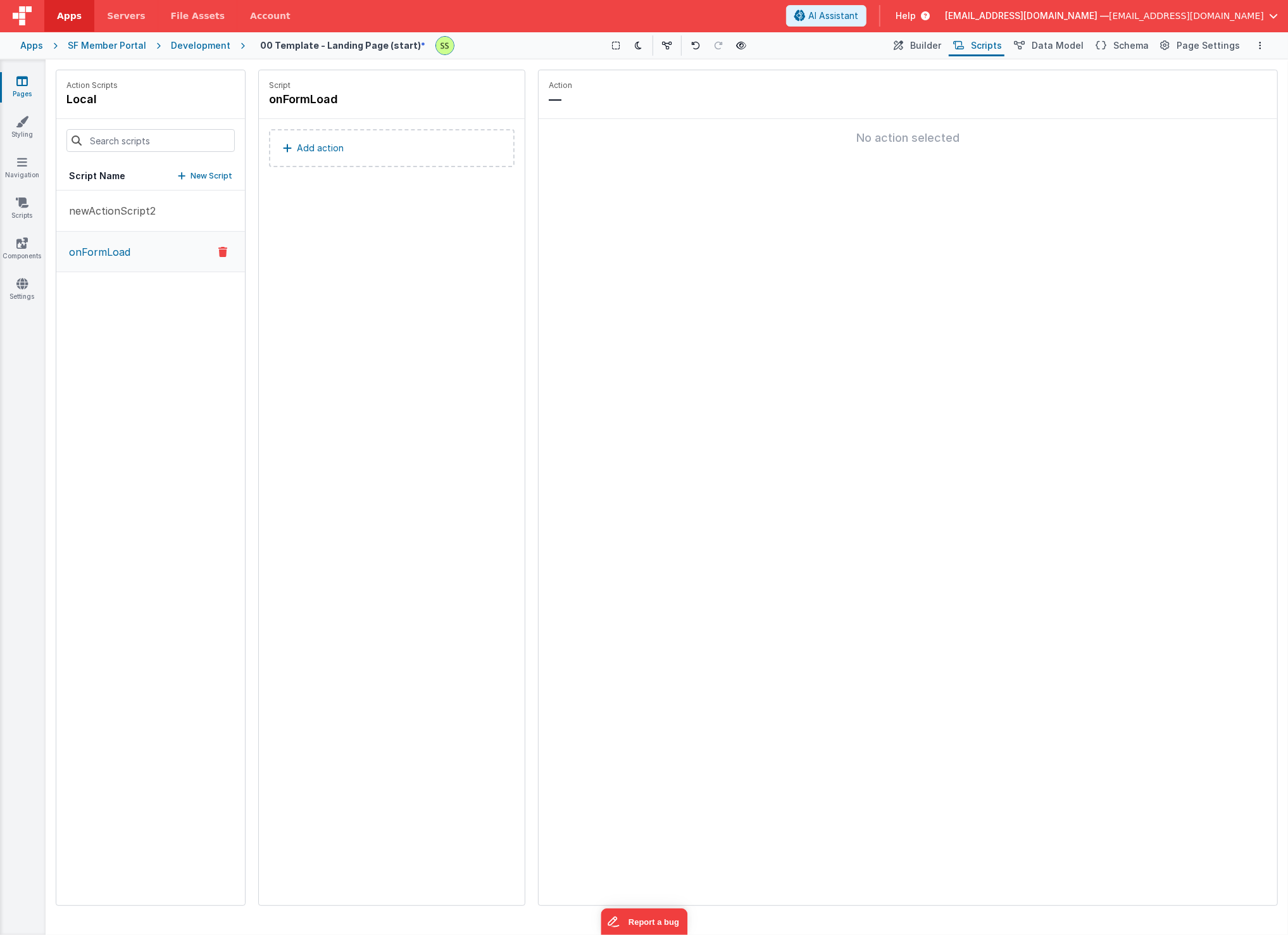
click at [327, 149] on p "Add action" at bounding box center [320, 148] width 47 height 15
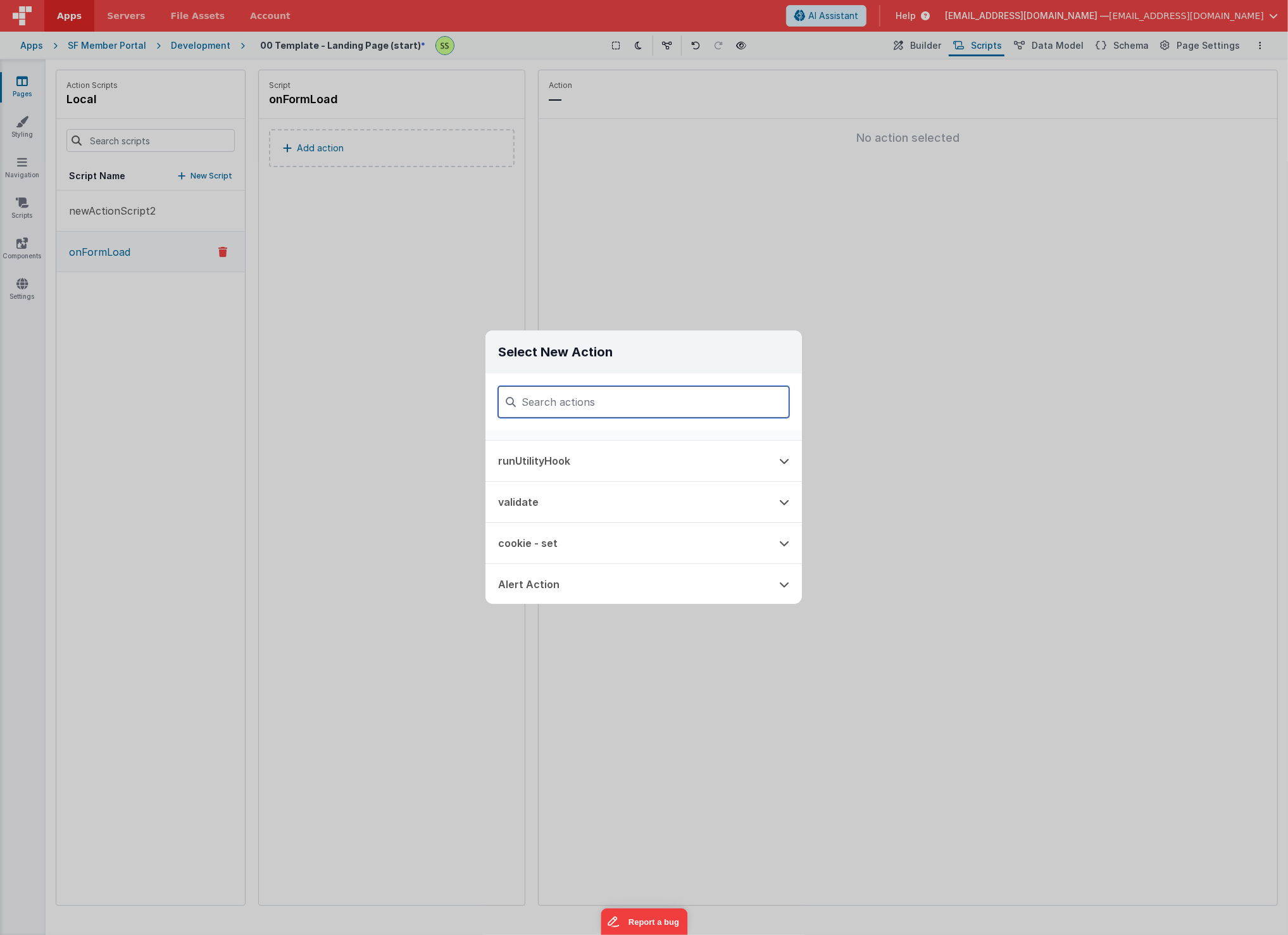
scroll to position [81, 0]
click at [711, 445] on button "runUtilityHook" at bounding box center [626, 453] width 281 height 40
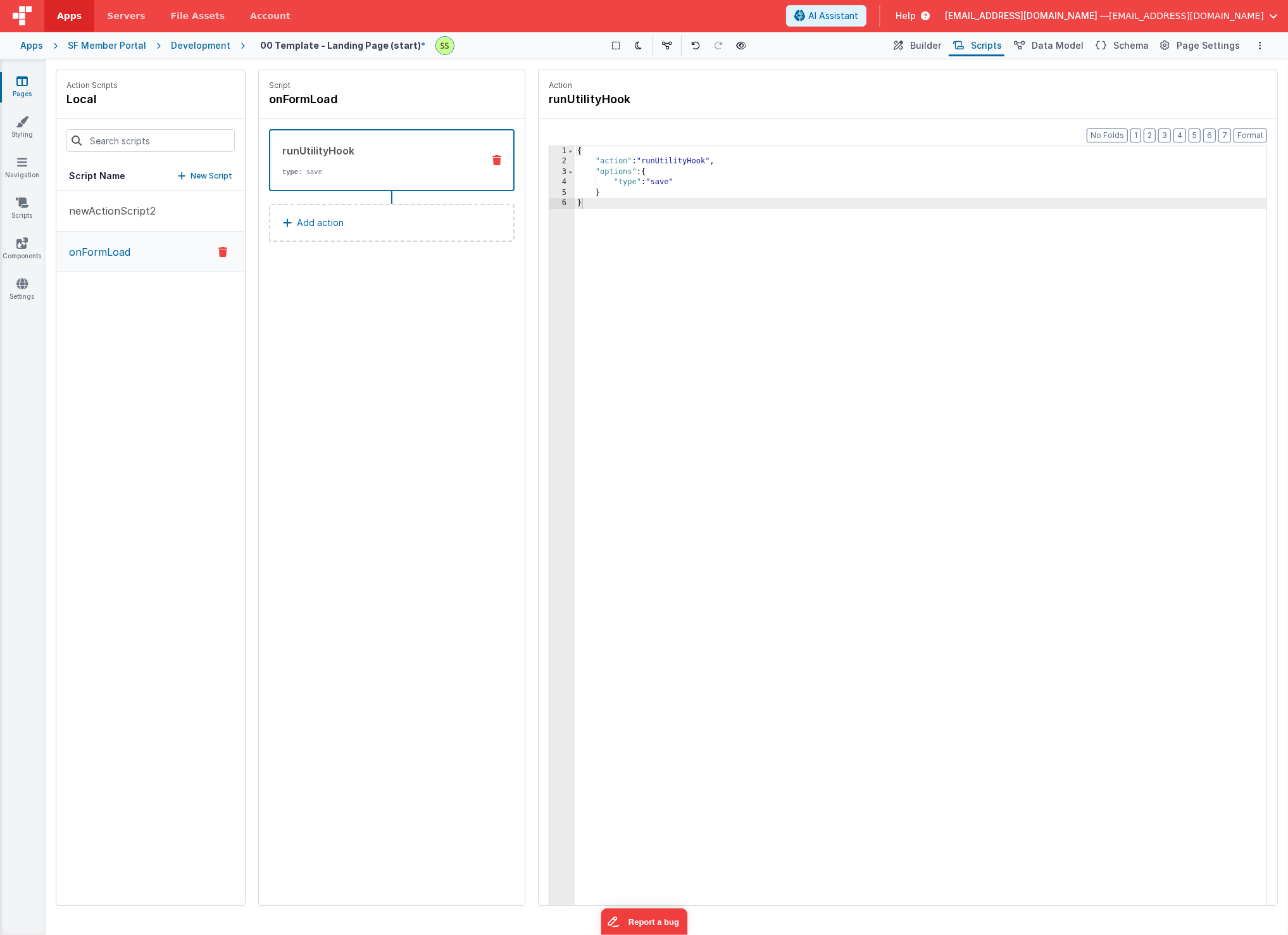
click at [357, 157] on div "runUtilityHook type : save" at bounding box center [371, 160] width 202 height 34
click at [357, 209] on button "Add action" at bounding box center [392, 223] width 246 height 38
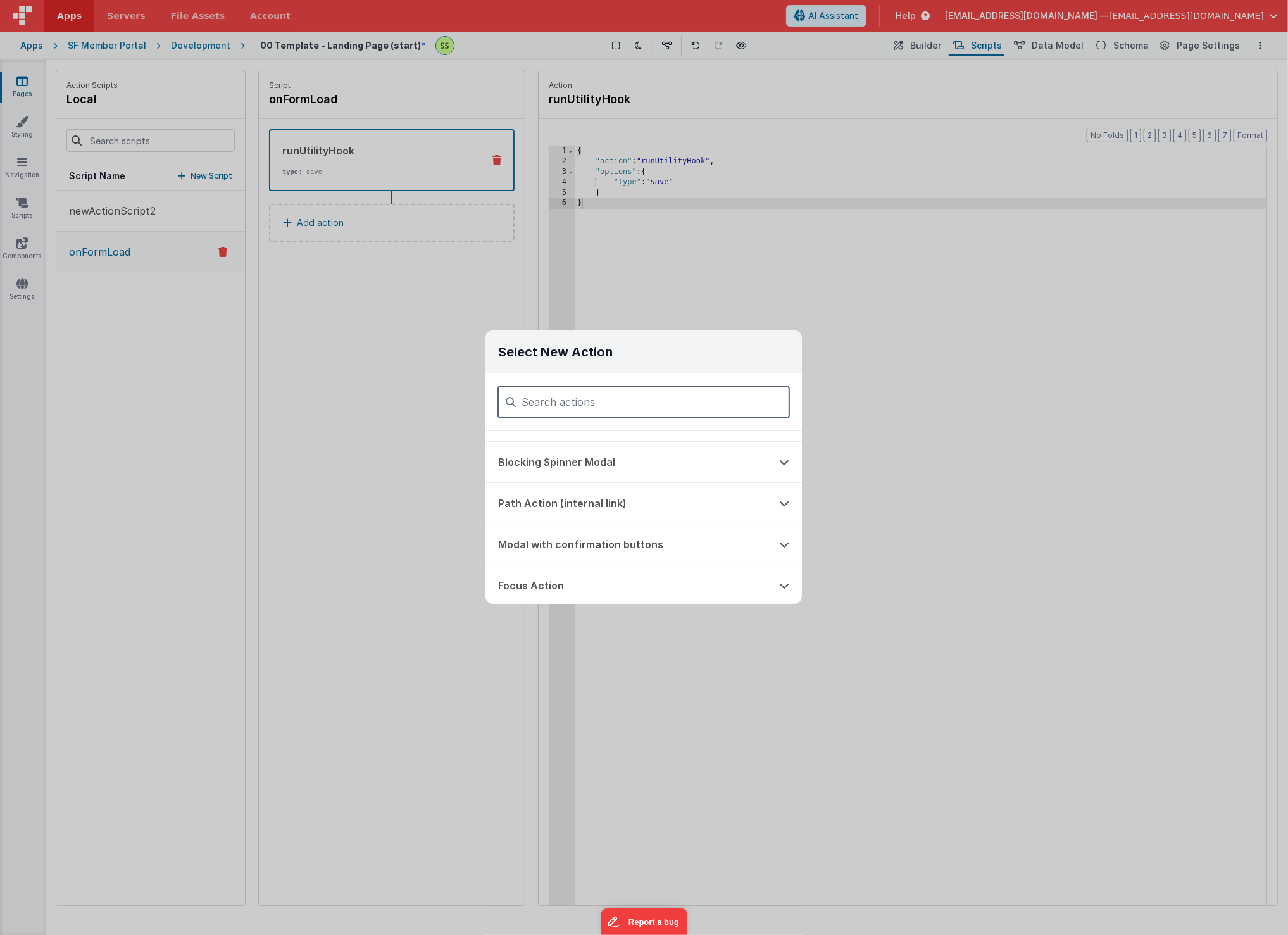
scroll to position [361, 0]
click at [690, 497] on button "Path Action (internal link)" at bounding box center [626, 502] width 281 height 40
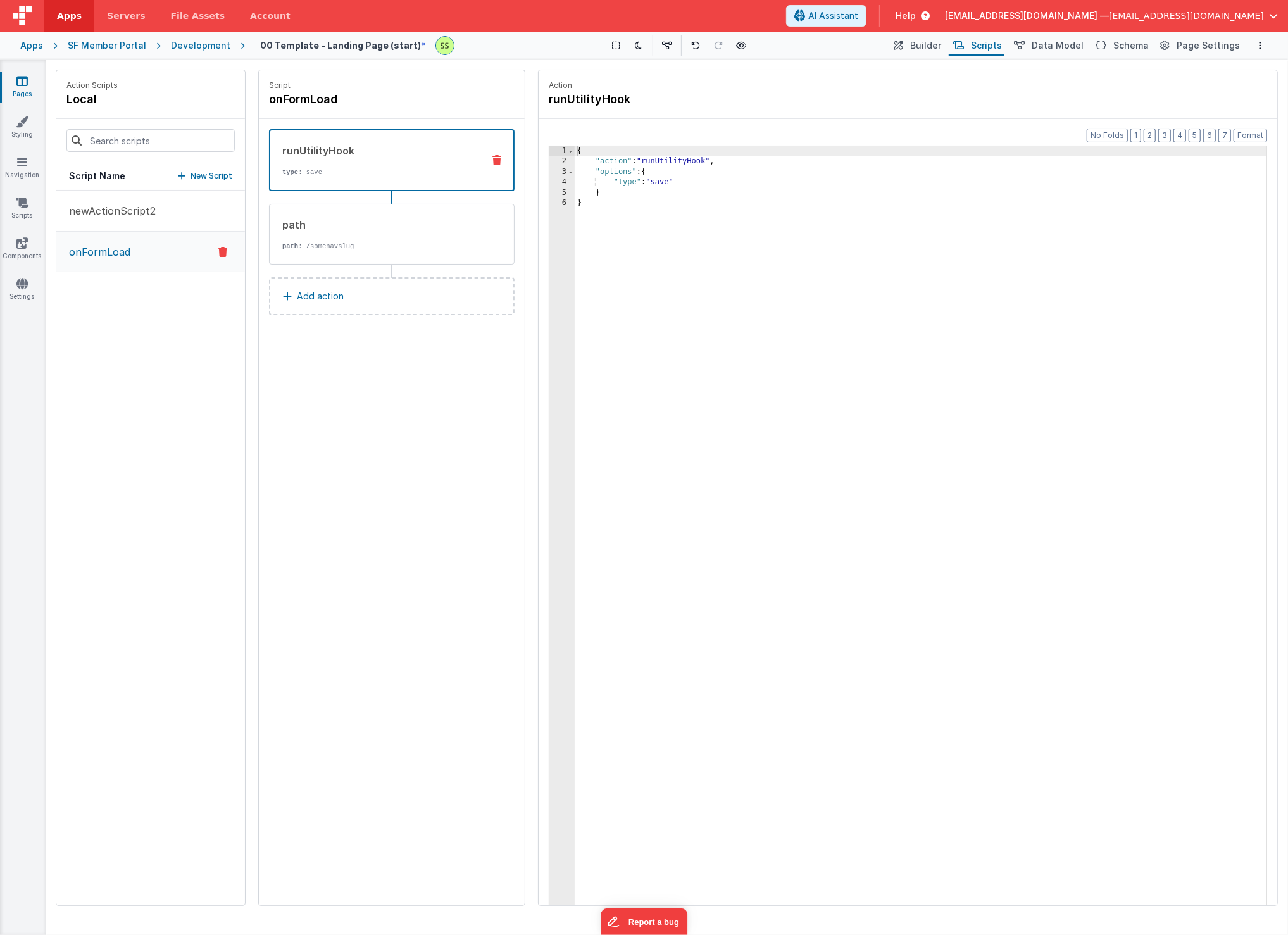
click at [408, 169] on p "type : save" at bounding box center [377, 172] width 191 height 10
click at [404, 235] on div "path path : /somenavslug" at bounding box center [371, 234] width 204 height 34
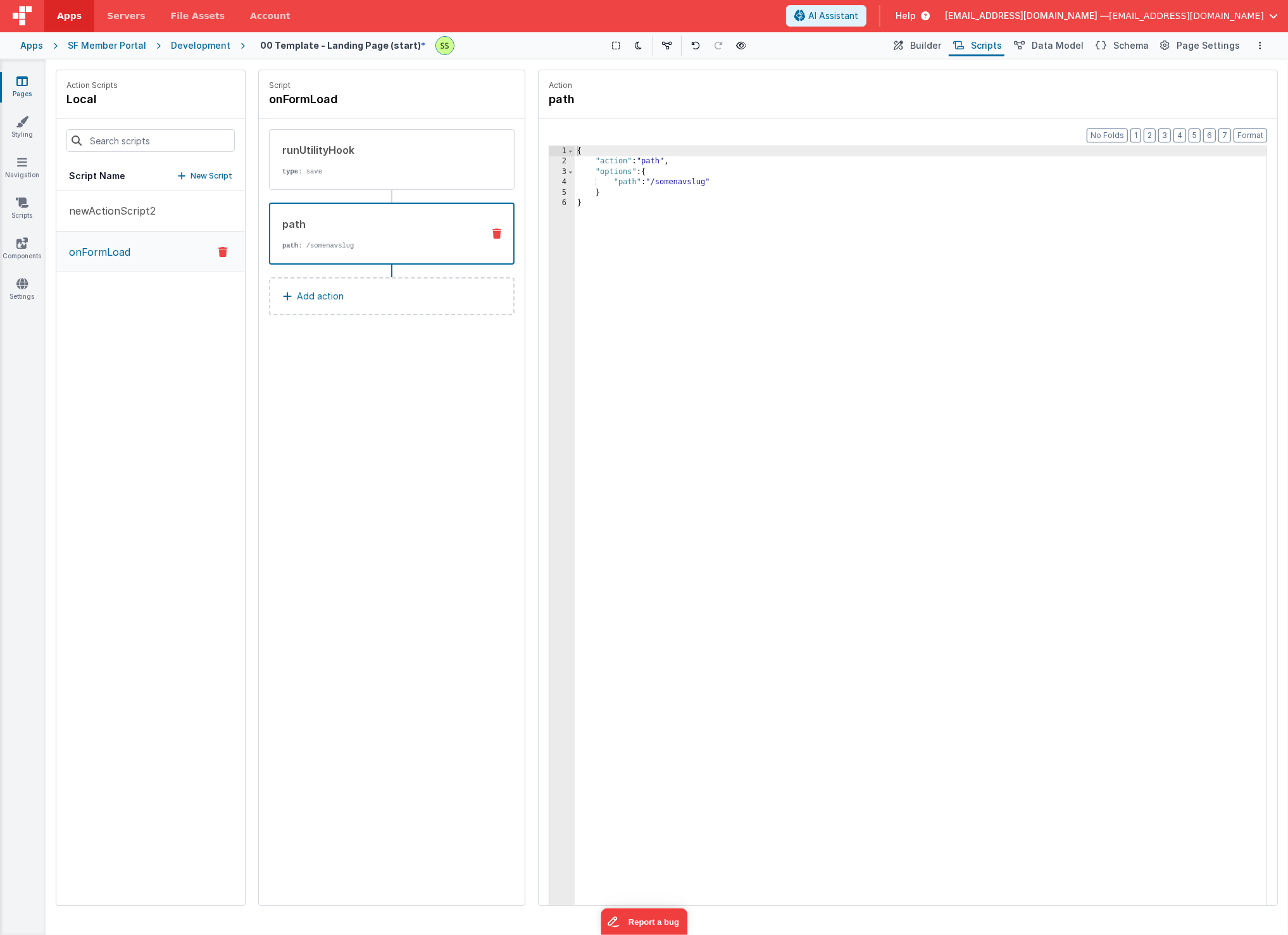
click at [495, 230] on icon at bounding box center [497, 234] width 9 height 10
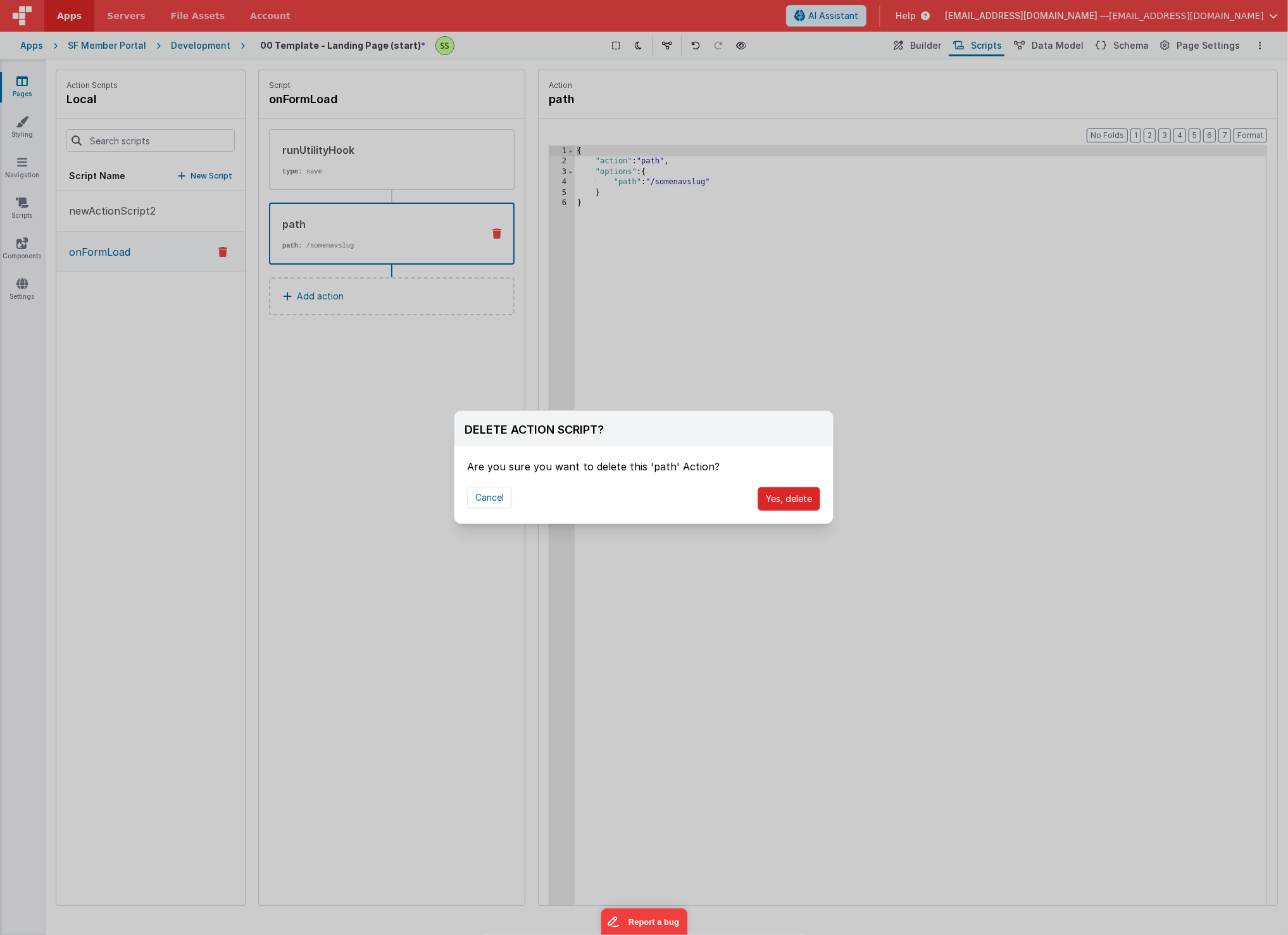
click at [796, 503] on button "Yes, delete" at bounding box center [788, 499] width 63 height 24
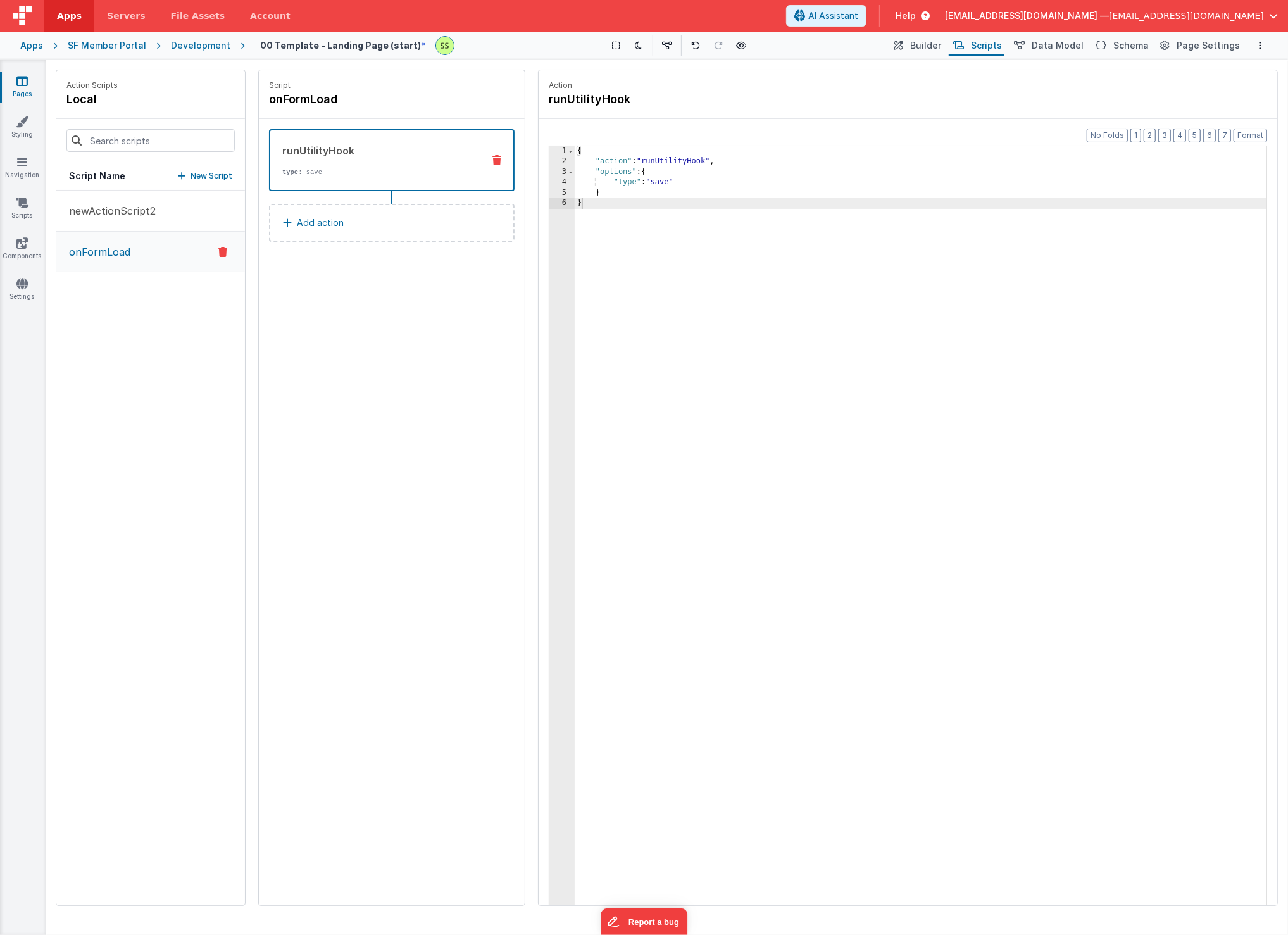
click at [503, 158] on button at bounding box center [497, 160] width 33 height 10
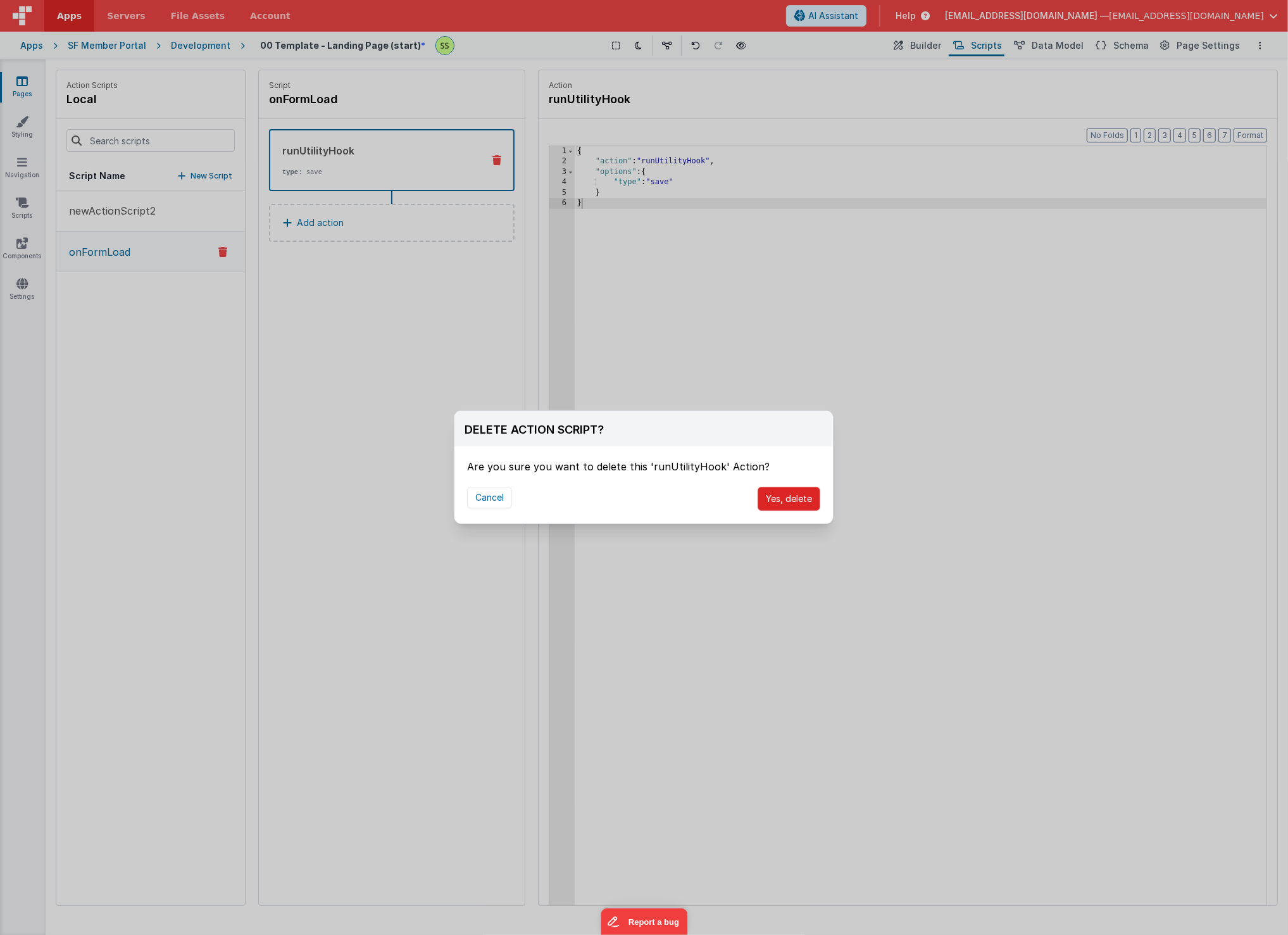
click at [800, 500] on button "Yes, delete" at bounding box center [788, 499] width 63 height 24
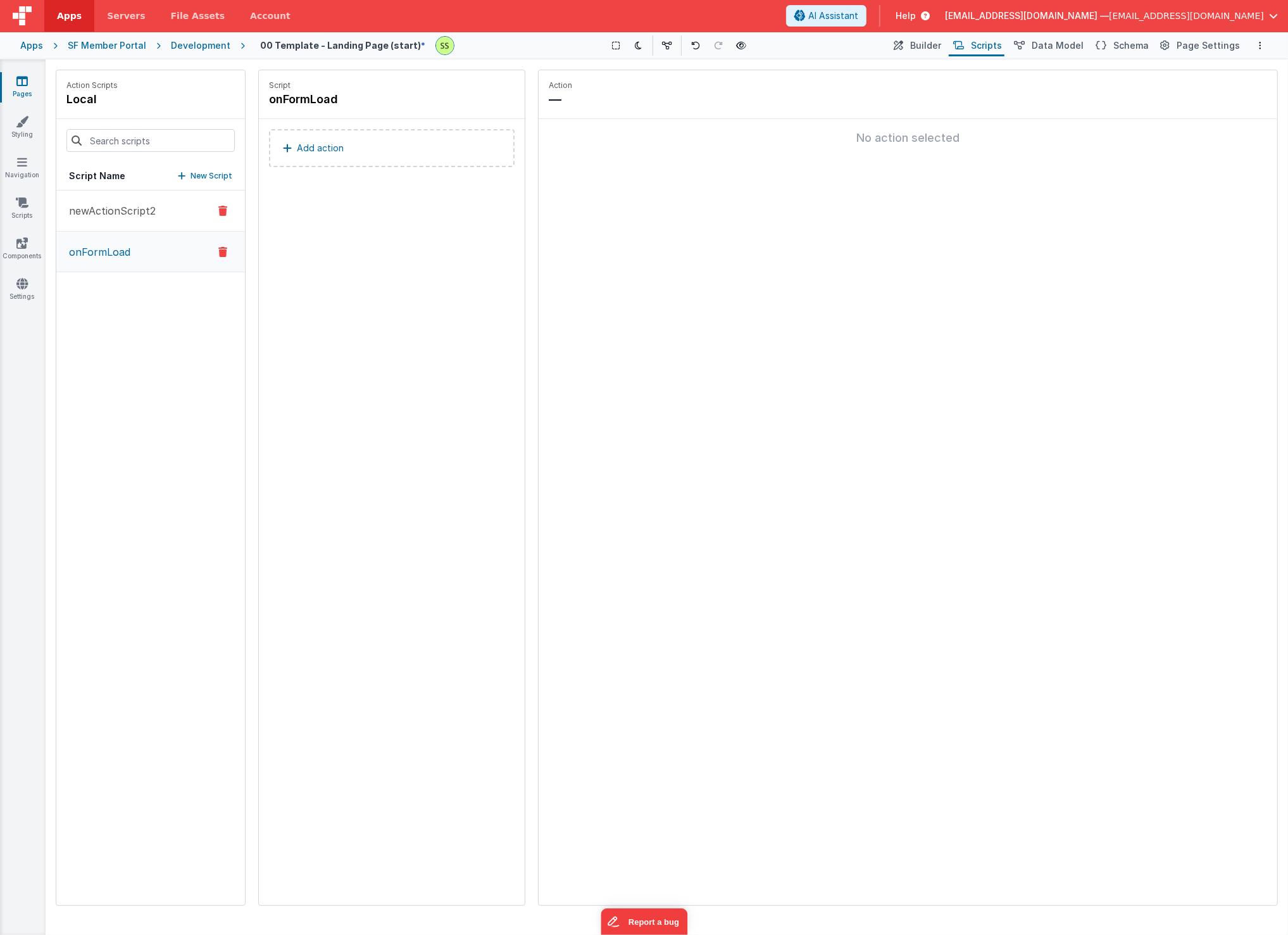
click at [172, 220] on button "newActionScript2" at bounding box center [151, 211] width 189 height 41
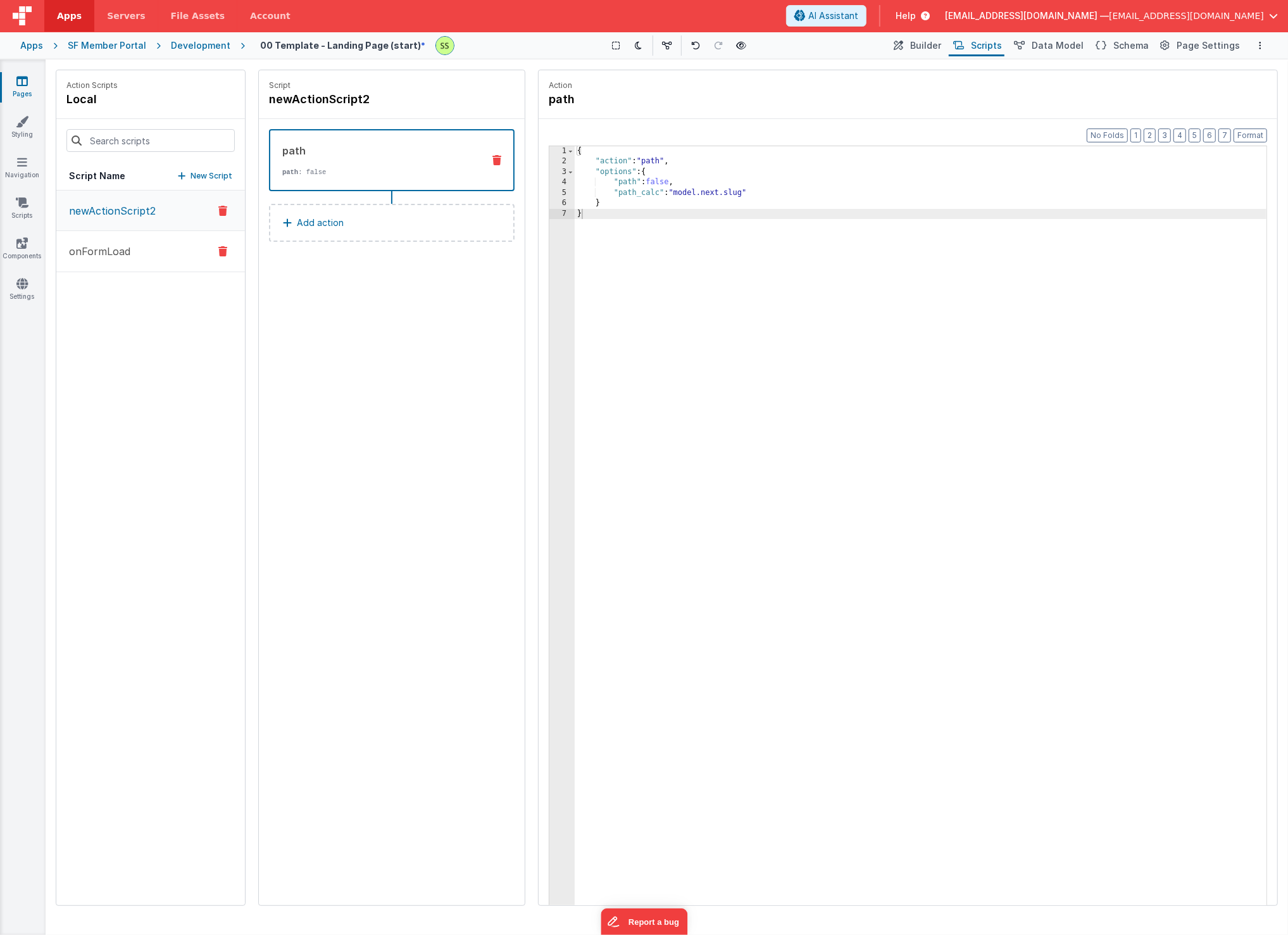
click at [170, 253] on button "onFormLoad" at bounding box center [151, 251] width 189 height 41
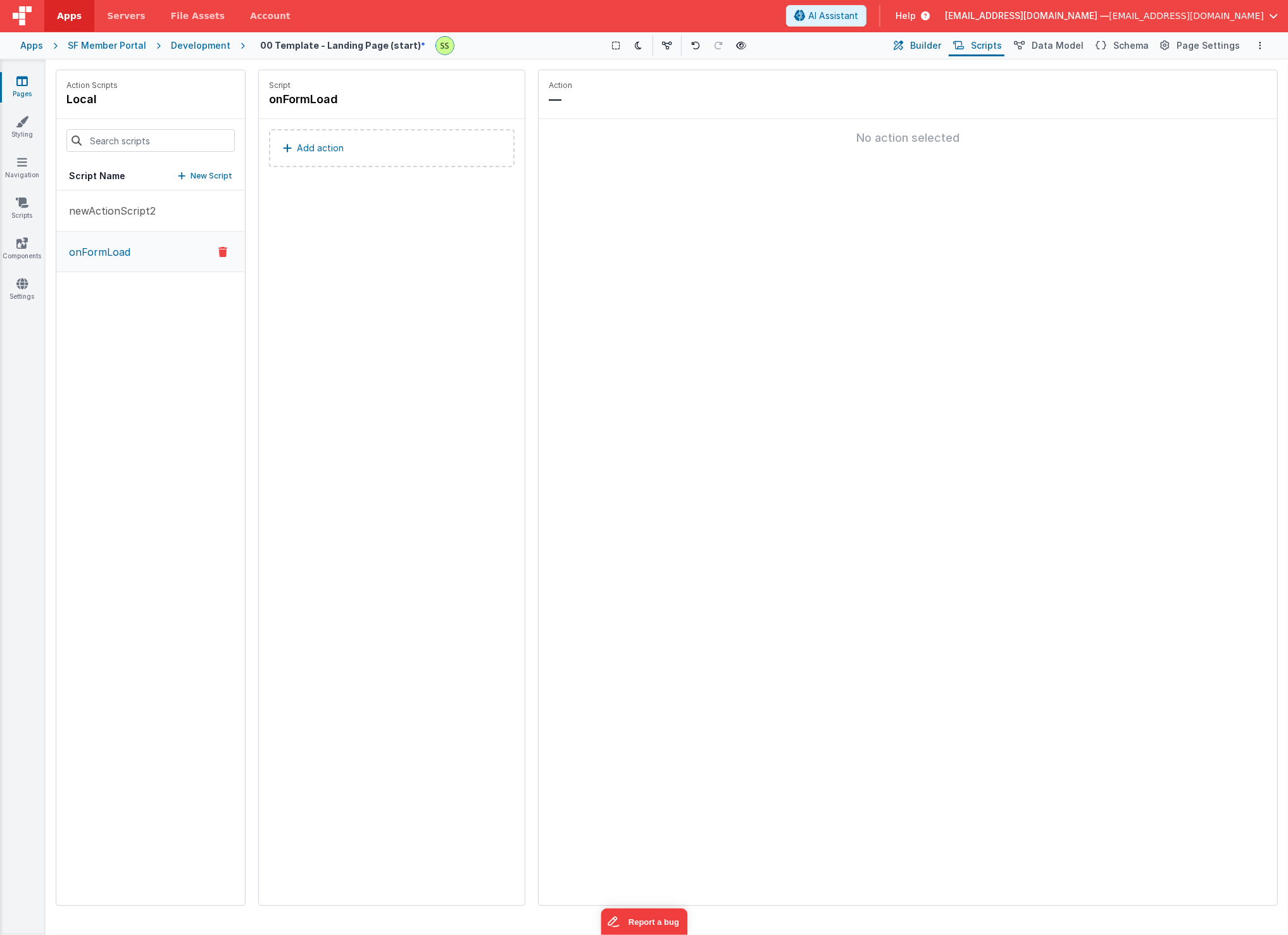
click at [941, 44] on span "Builder" at bounding box center [925, 46] width 31 height 13
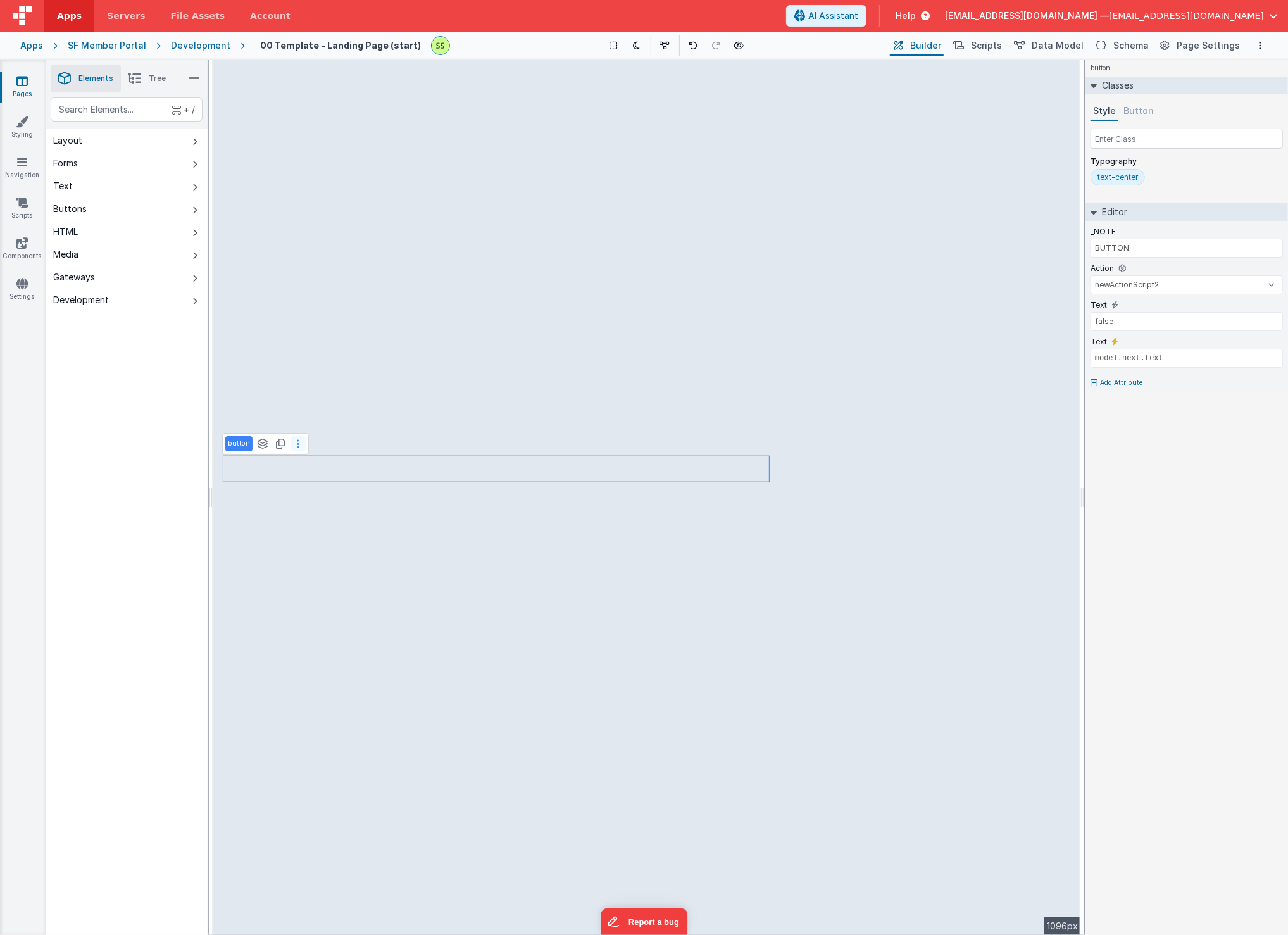
click at [297, 440] on button at bounding box center [298, 444] width 15 height 15
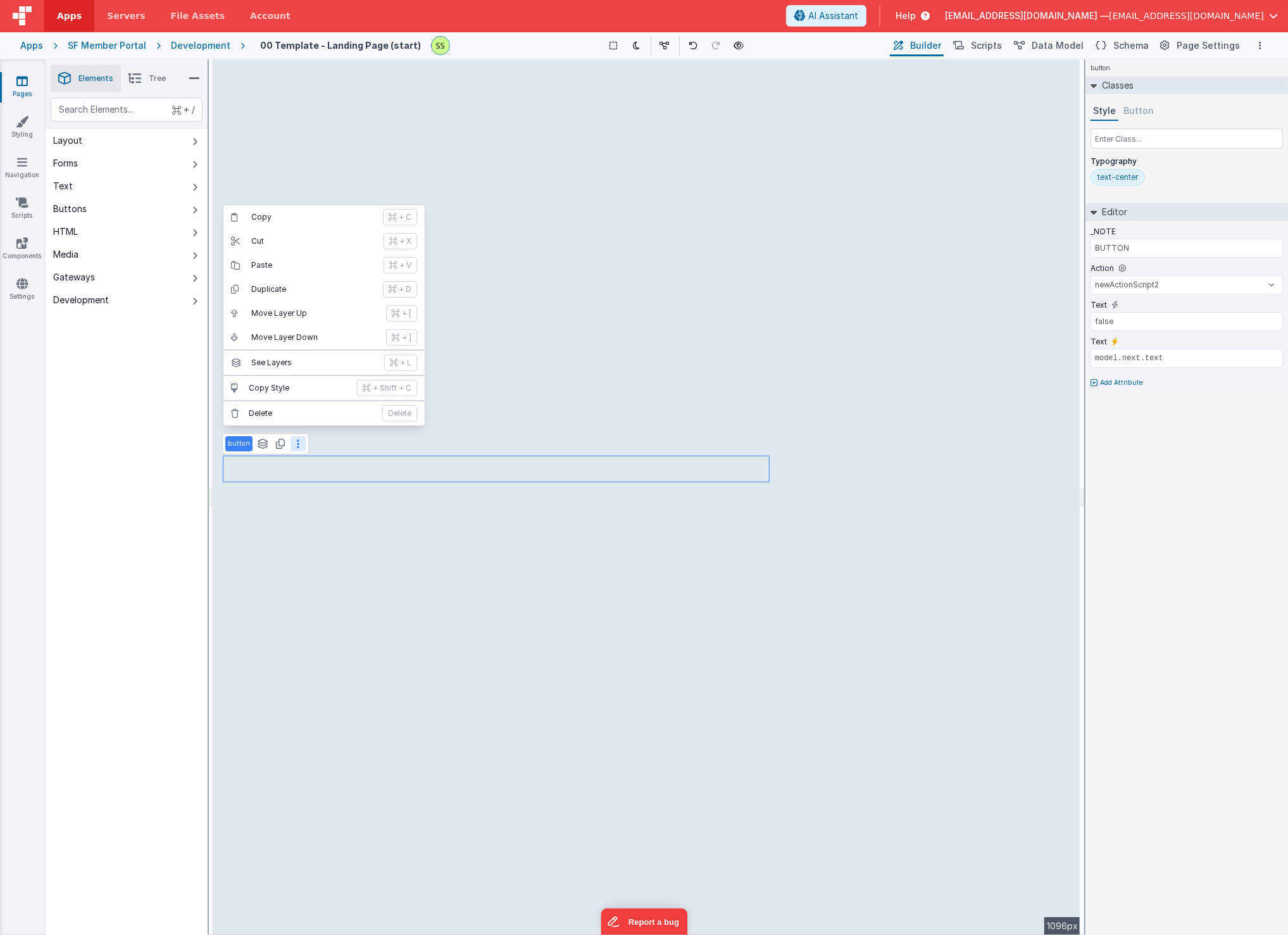
click at [292, 442] on button at bounding box center [298, 444] width 15 height 15
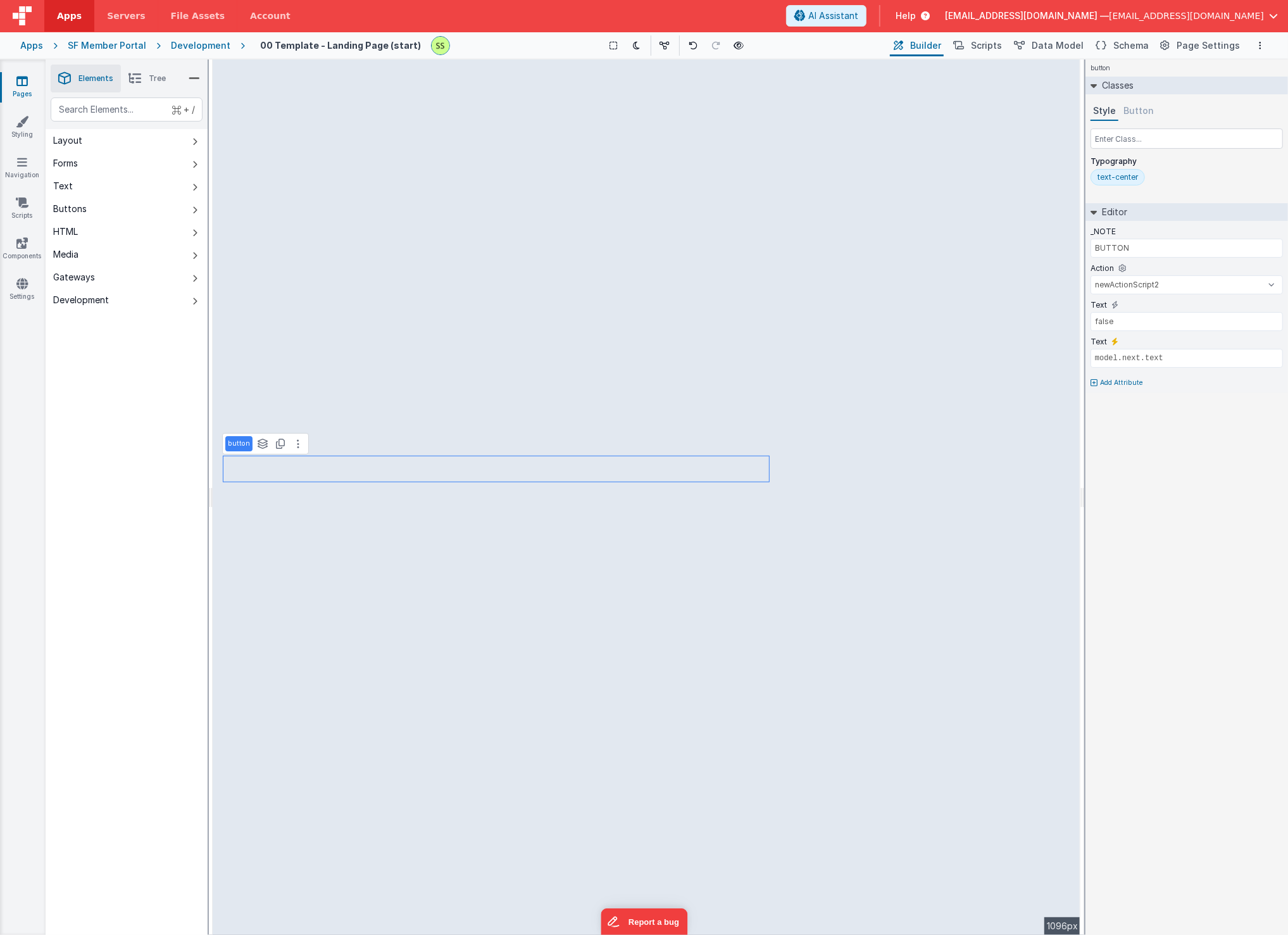
click at [241, 442] on p "button" at bounding box center [239, 444] width 22 height 10
click at [1113, 105] on button "Button" at bounding box center [1139, 112] width 36 height 19
click at [1104, 107] on button "Style" at bounding box center [1104, 112] width 28 height 19
click at [1113, 453] on div "button Classes Style Button Typography text-center Editor _NOTE BUTTON Action n…" at bounding box center [1186, 497] width 202 height 876
click at [1113, 340] on icon at bounding box center [1115, 342] width 7 height 10
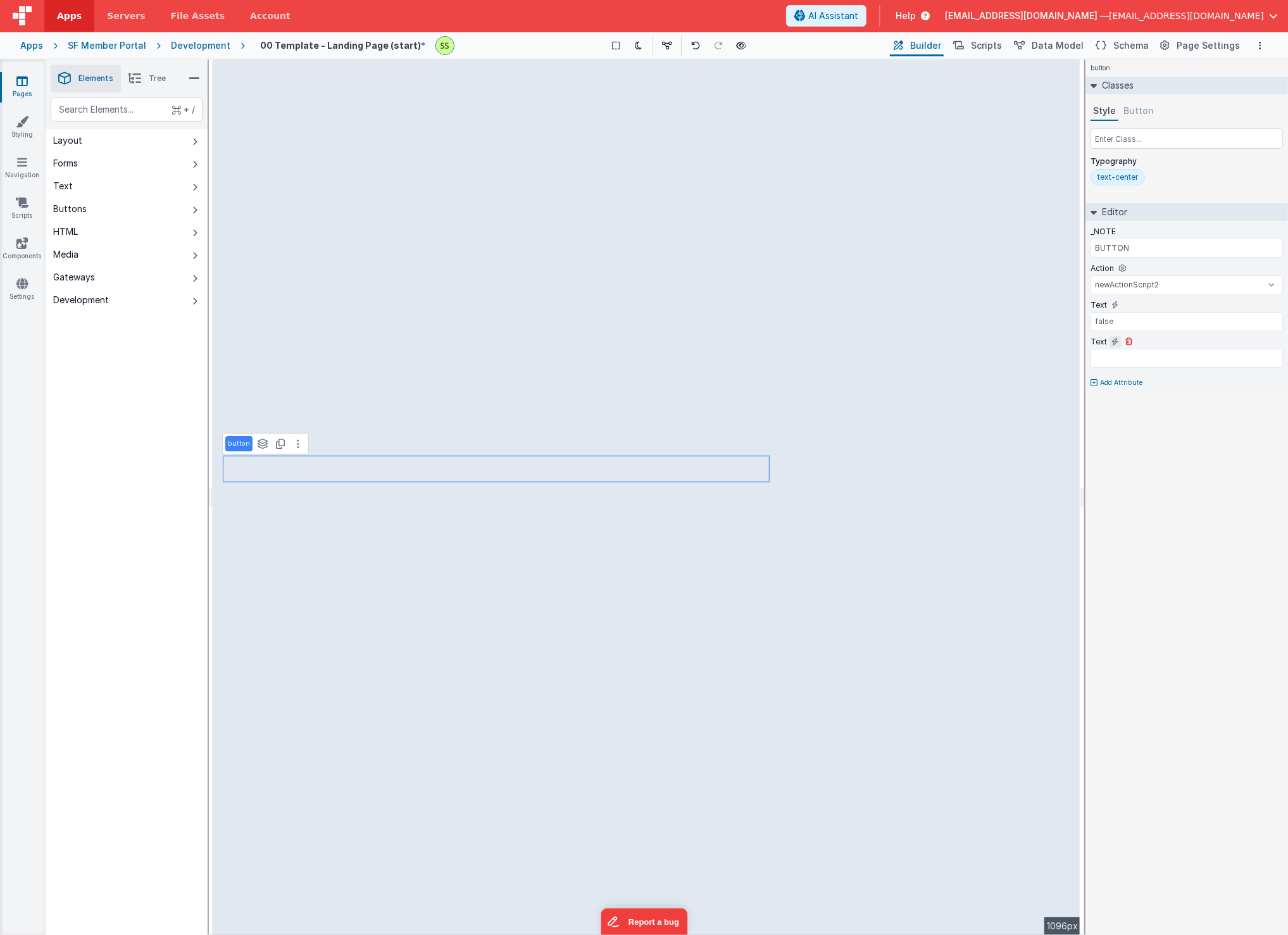
click at [1113, 340] on icon at bounding box center [1115, 342] width 7 height 10
click at [1113, 266] on icon at bounding box center [1122, 269] width 8 height 10
type input "false"
click at [1113, 266] on icon at bounding box center [1122, 269] width 8 height 10
click at [1113, 306] on icon at bounding box center [1115, 305] width 7 height 10
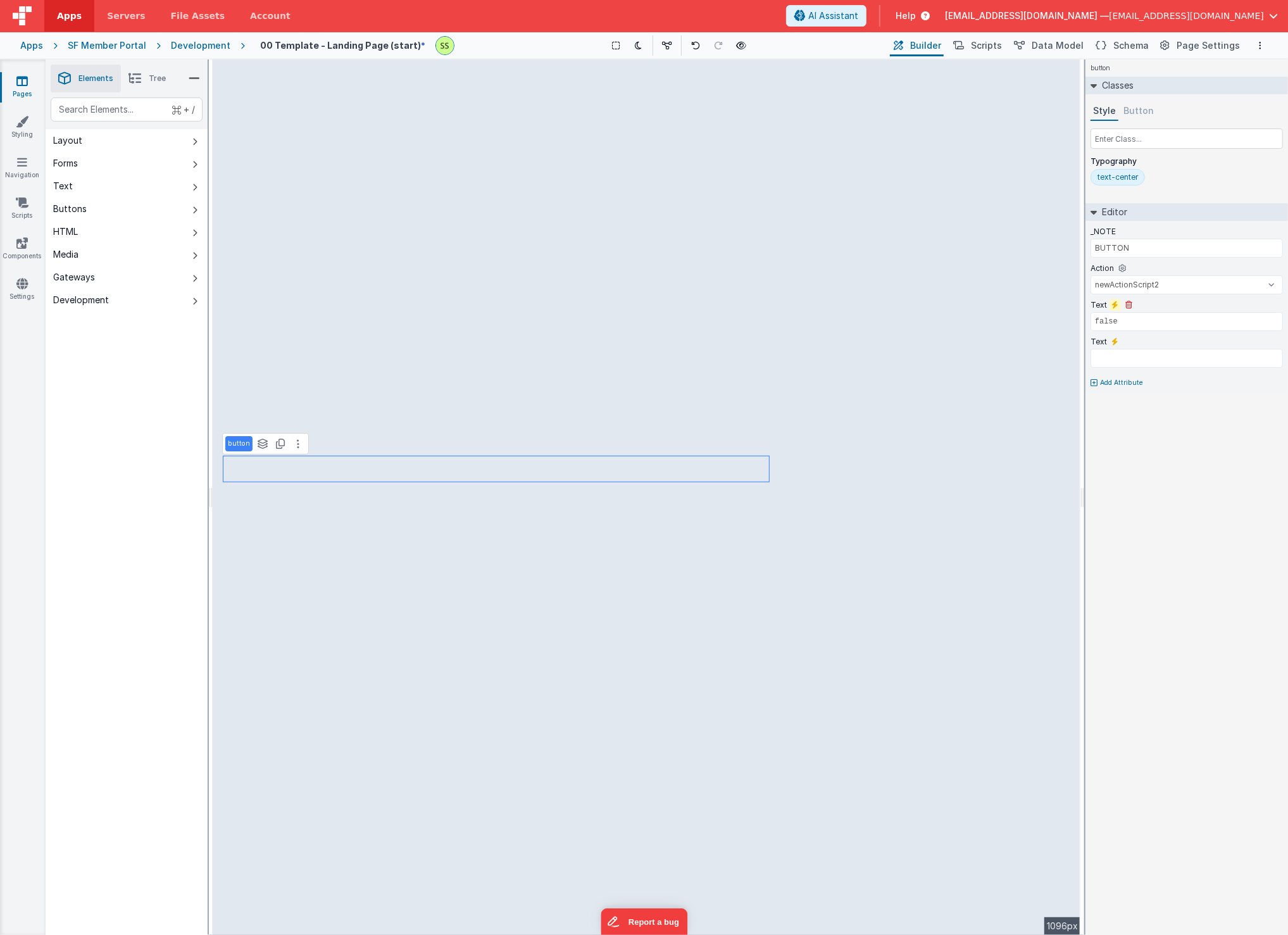
click at [1113, 306] on icon at bounding box center [1115, 305] width 7 height 10
click at [1113, 322] on input "text" at bounding box center [1187, 322] width 193 height 19
click at [1113, 303] on icon at bounding box center [1115, 305] width 7 height 10
click at [1107, 318] on input "text" at bounding box center [1187, 322] width 193 height 19
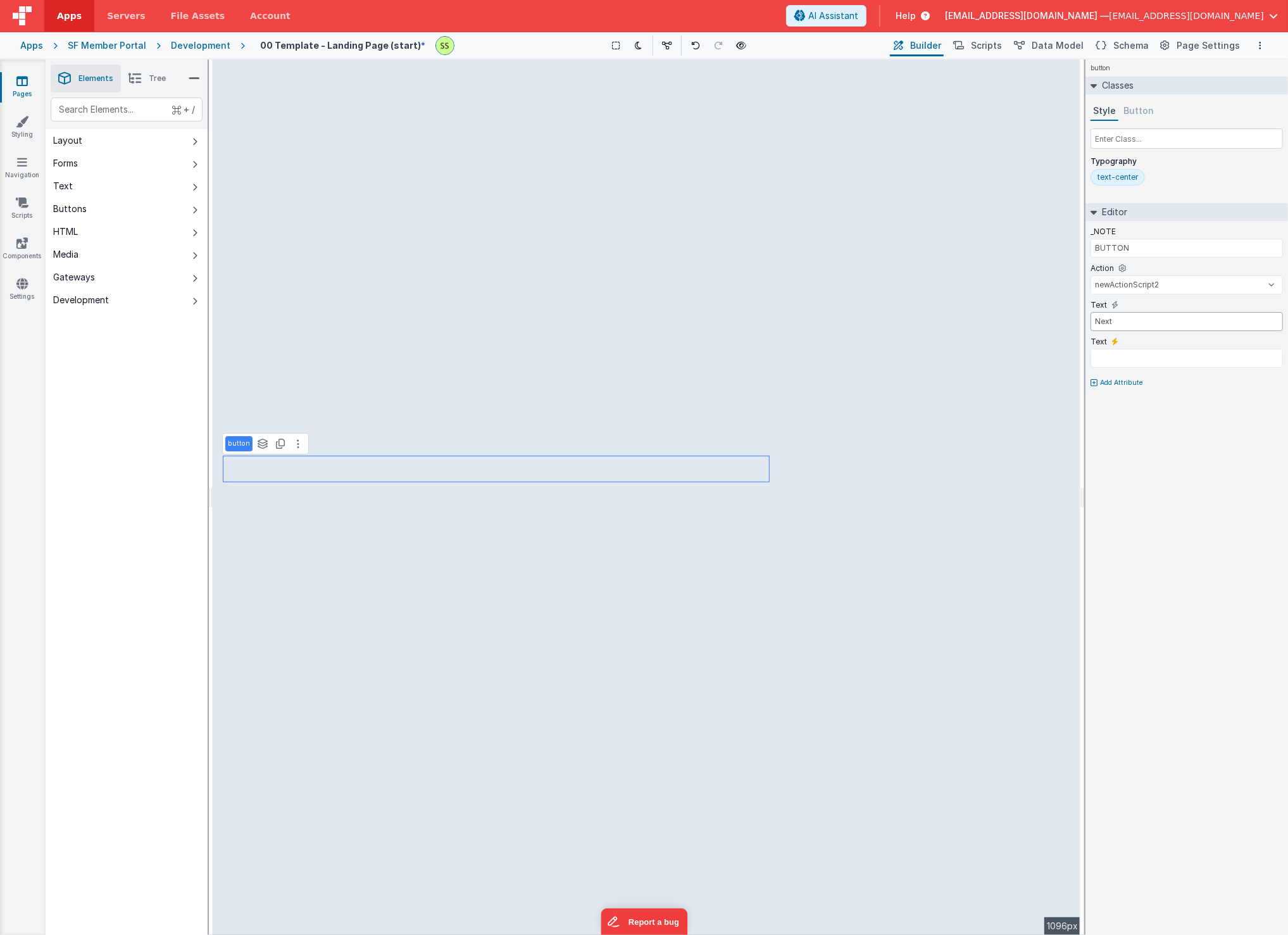
type input "Next"
click at [1069, 40] on span "Data Model" at bounding box center [1057, 46] width 52 height 13
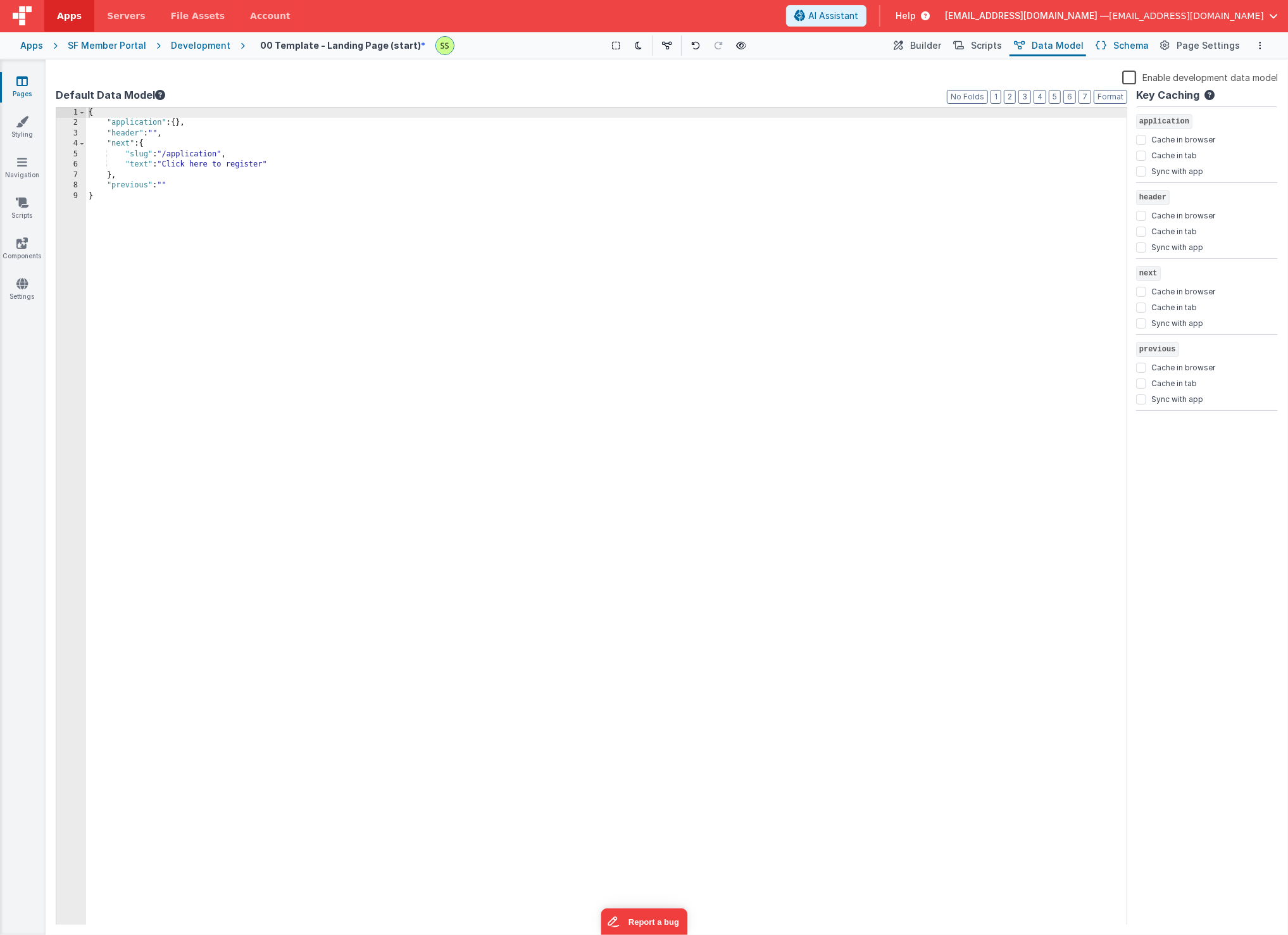
click at [1113, 40] on span "Schema" at bounding box center [1131, 46] width 36 height 13
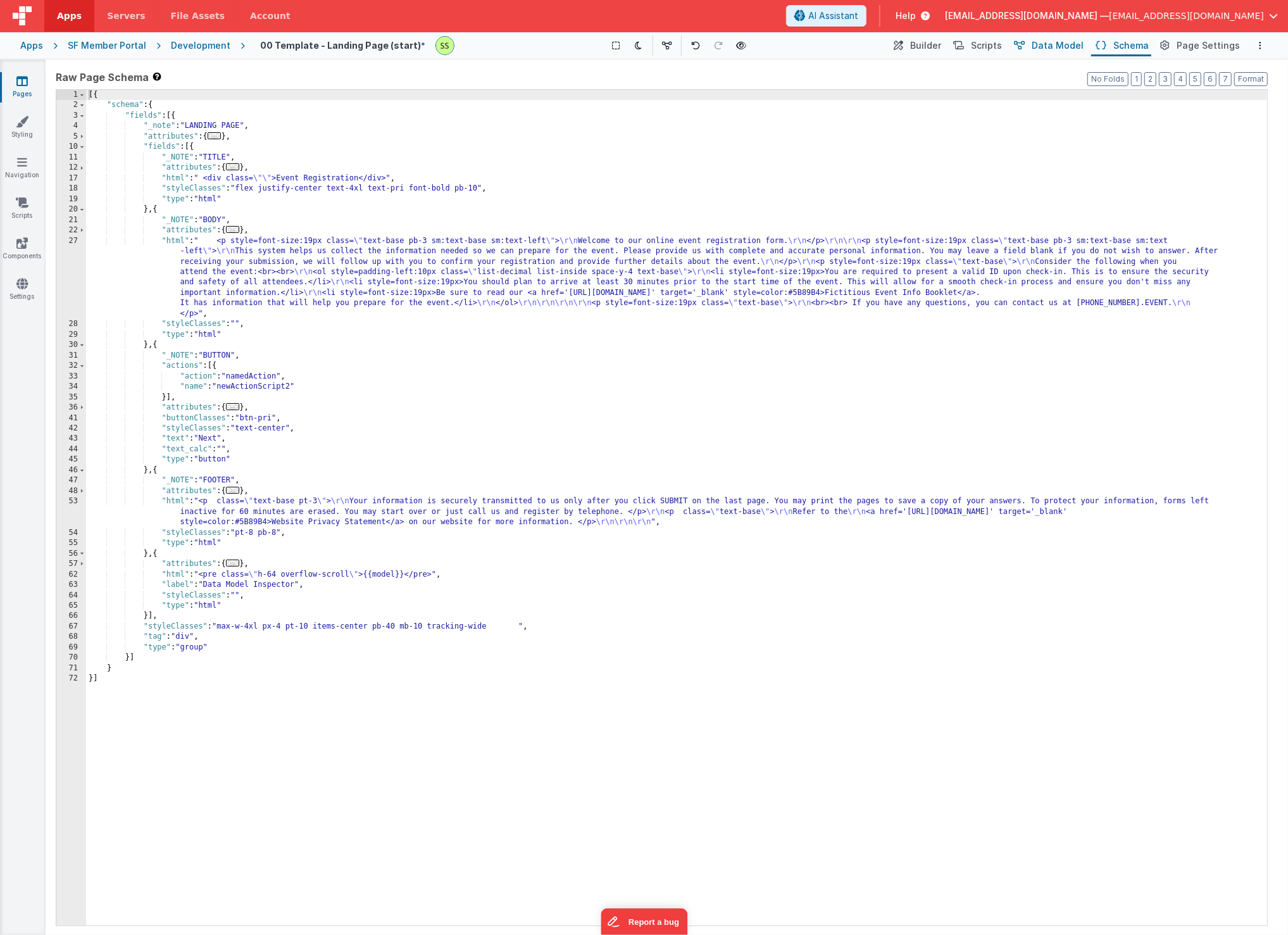
click at [1061, 42] on span "Data Model" at bounding box center [1057, 46] width 52 height 13
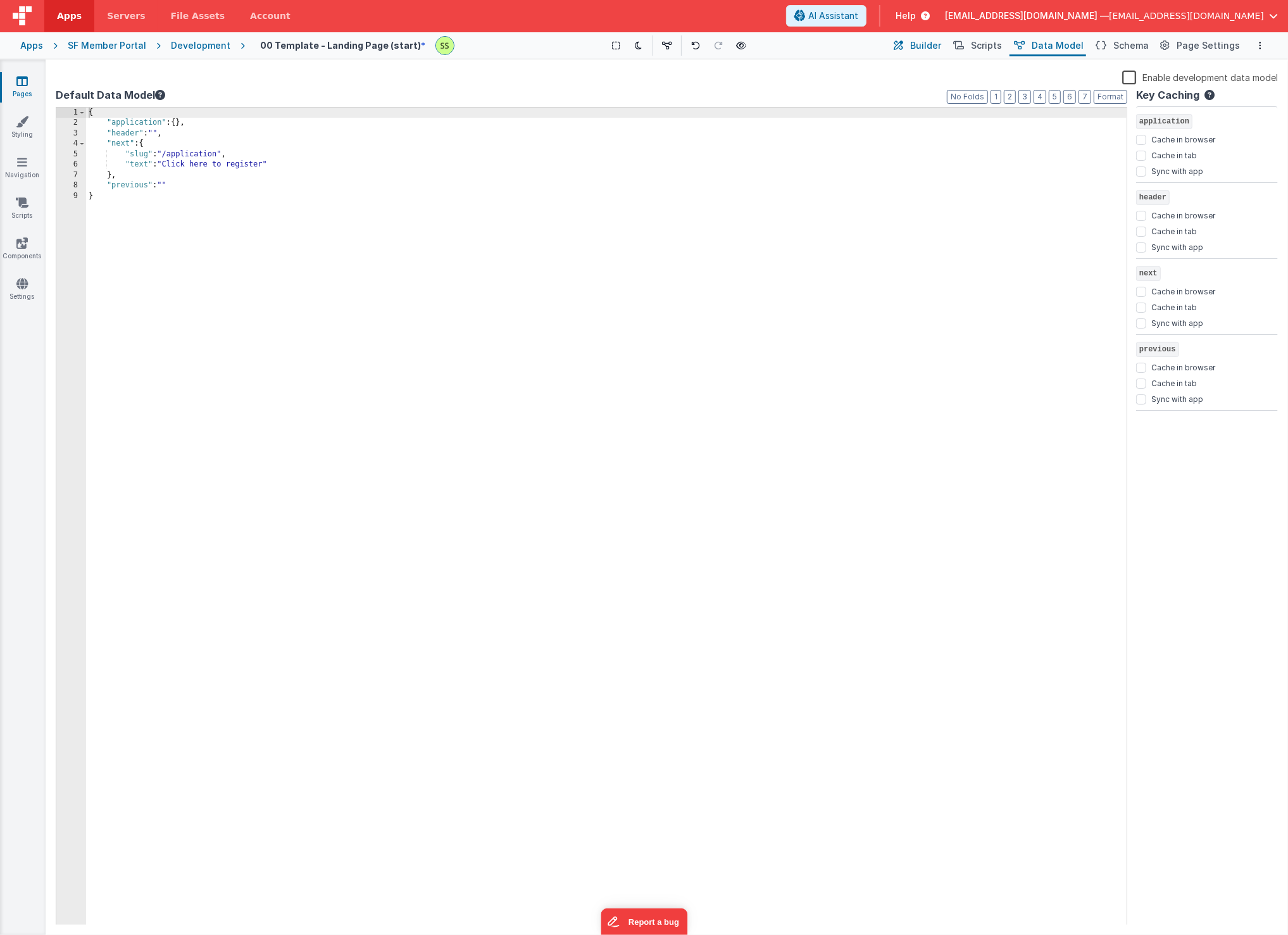
click at [921, 41] on button "Builder" at bounding box center [917, 46] width 54 height 22
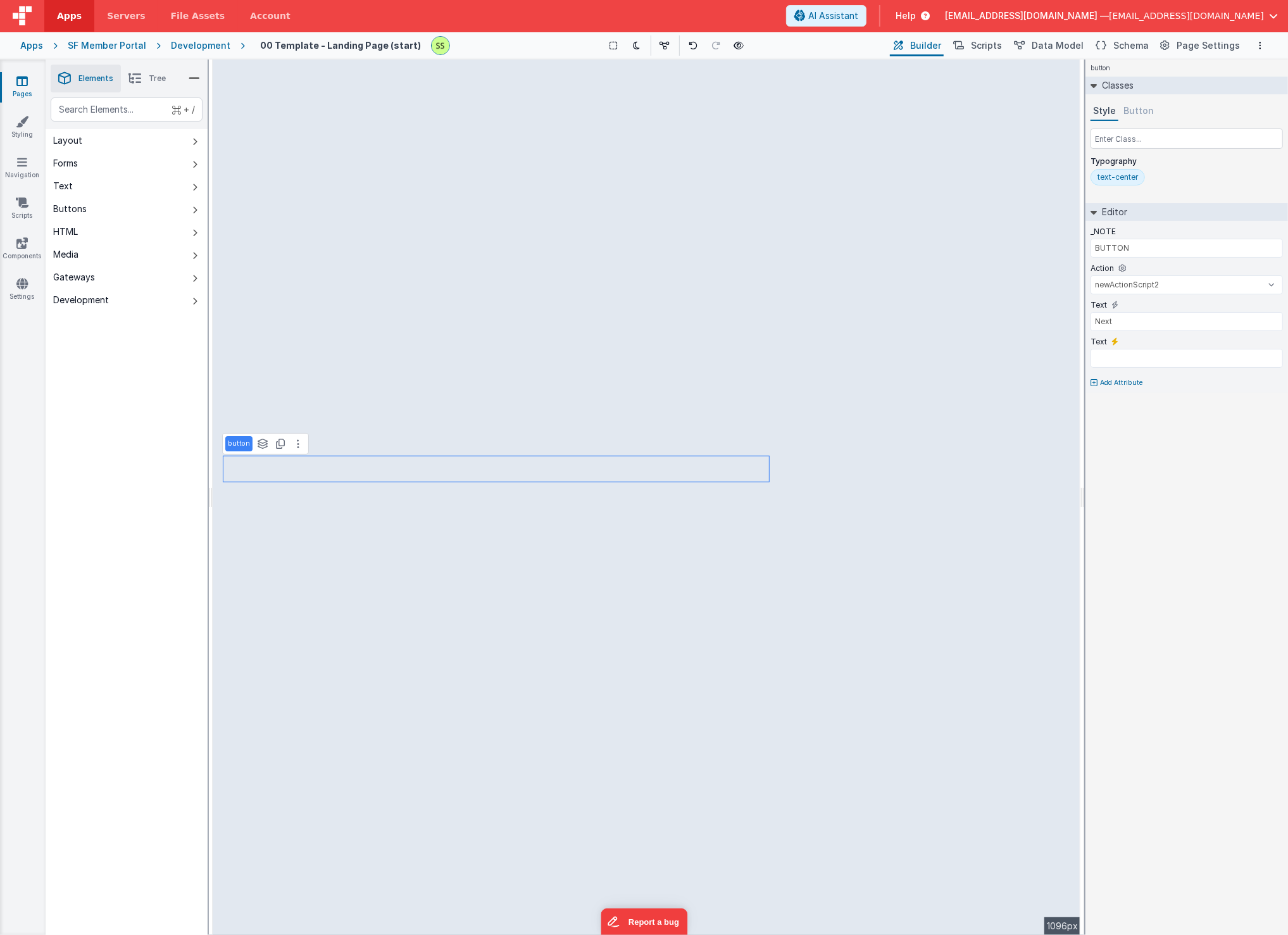
click at [1093, 83] on icon at bounding box center [1093, 86] width 6 height 10
click at [1113, 107] on h2 "Editor" at bounding box center [1112, 108] width 31 height 18
click at [294, 437] on button at bounding box center [298, 444] width 15 height 15
